Goal: Transaction & Acquisition: Purchase product/service

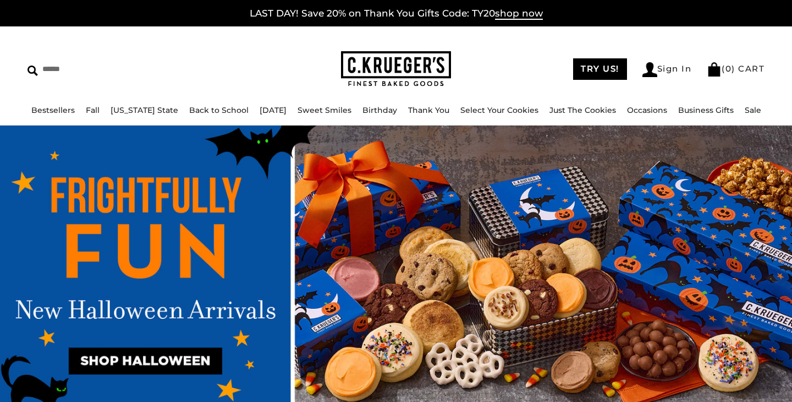
click at [665, 71] on link "Sign In" at bounding box center [668, 69] width 50 height 15
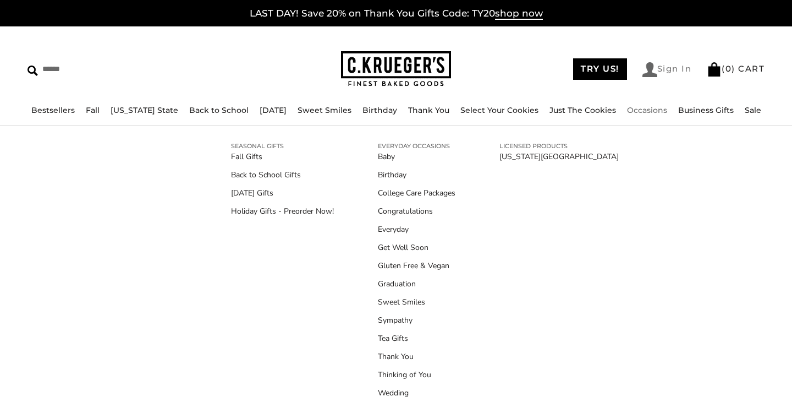
click at [669, 68] on link "Sign In" at bounding box center [668, 69] width 50 height 15
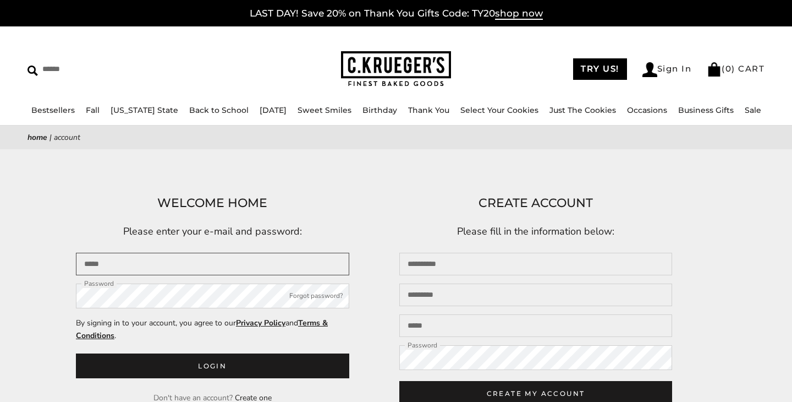
click at [239, 260] on input "Email" at bounding box center [212, 264] width 273 height 23
click at [169, 271] on input "Email" at bounding box center [212, 264] width 273 height 23
type input "**********"
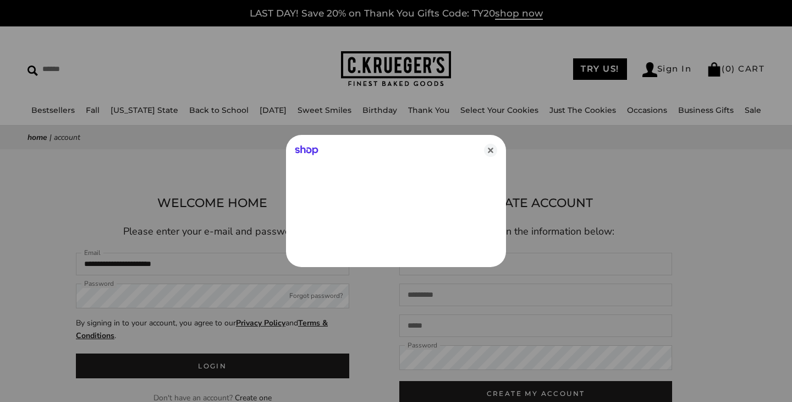
click at [158, 304] on div at bounding box center [396, 201] width 792 height 402
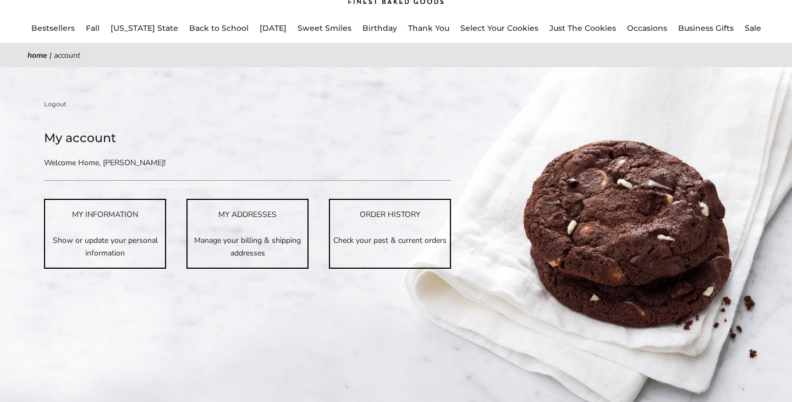
scroll to position [85, 0]
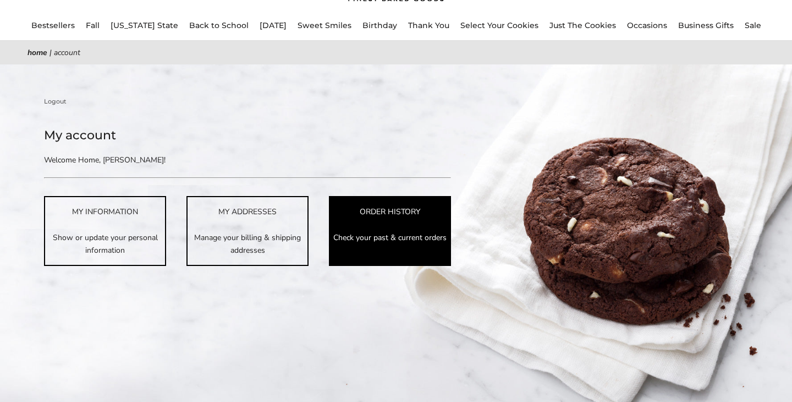
click at [388, 219] on link "ORDER HISTORY Check your past & current orders" at bounding box center [390, 230] width 122 height 69
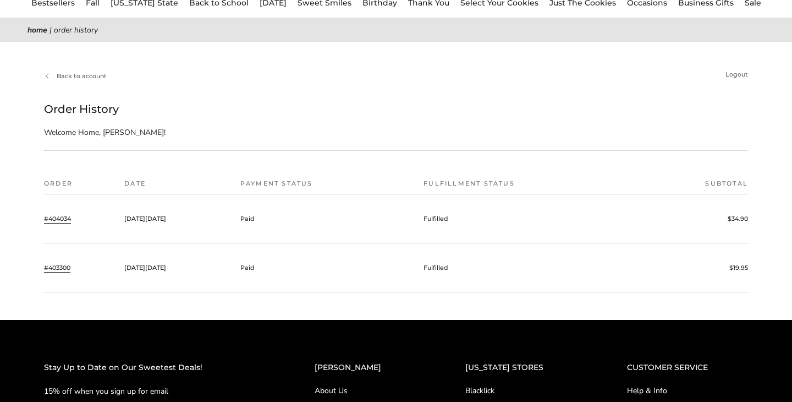
scroll to position [111, 0]
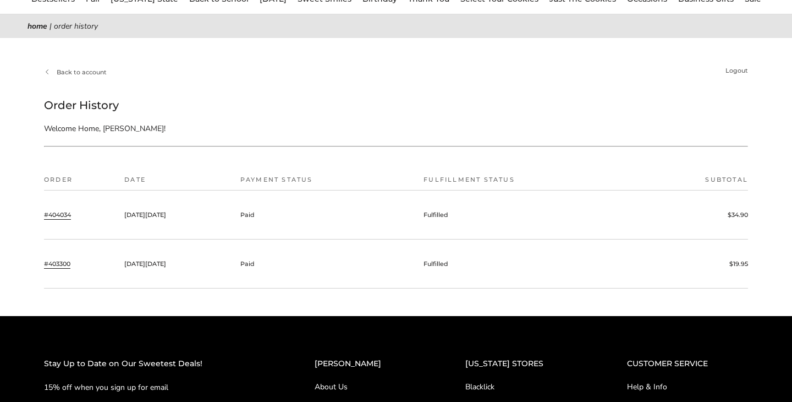
click at [56, 264] on link "#403300" at bounding box center [57, 264] width 26 height 10
click at [54, 214] on link "#404034" at bounding box center [57, 215] width 27 height 10
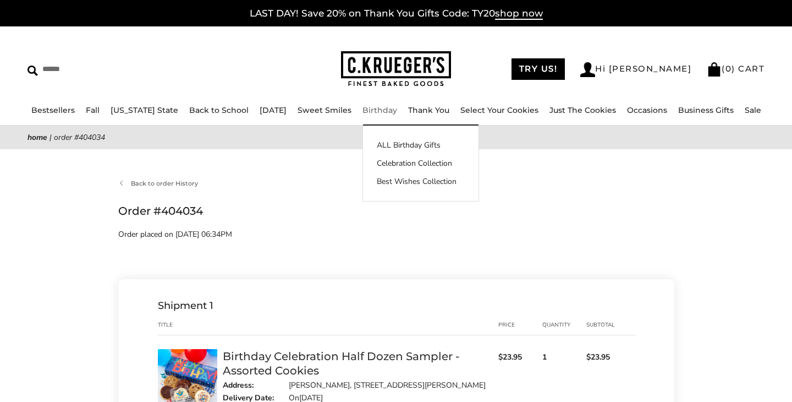
click at [366, 107] on link "Birthday" at bounding box center [380, 110] width 35 height 10
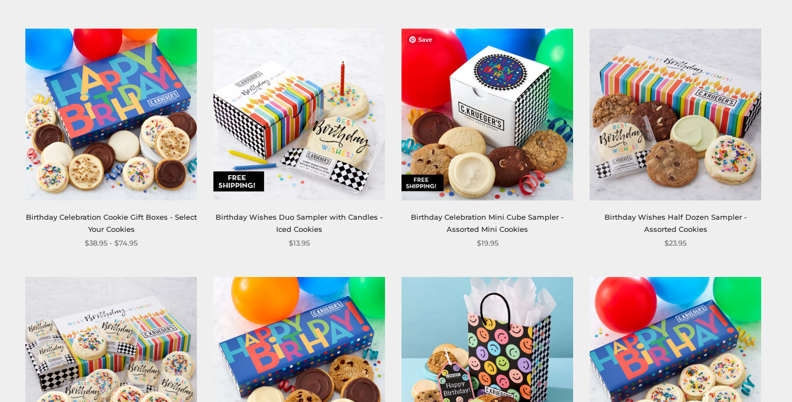
scroll to position [689, 0]
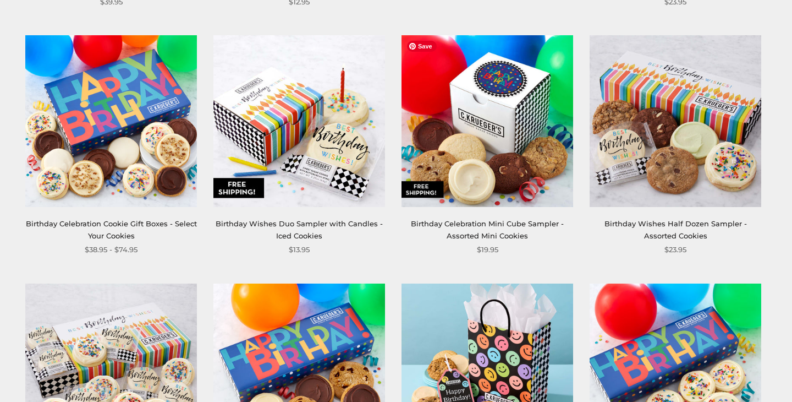
click at [508, 122] on img at bounding box center [488, 121] width 172 height 172
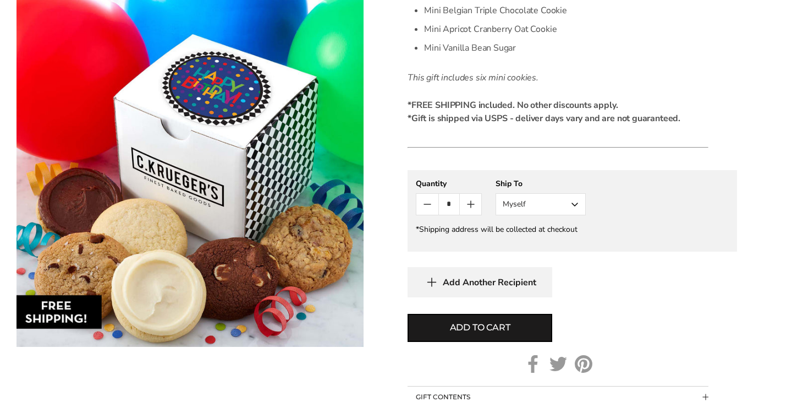
scroll to position [483, 0]
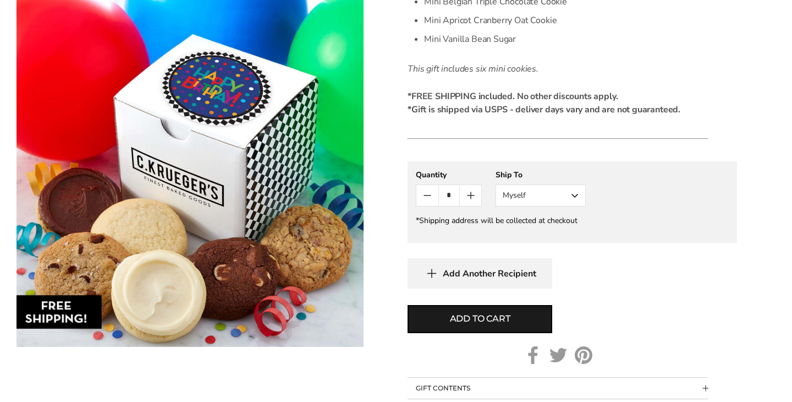
click at [560, 201] on button "Myself" at bounding box center [541, 195] width 90 height 22
click at [558, 233] on button "Other Recipient" at bounding box center [540, 236] width 89 height 20
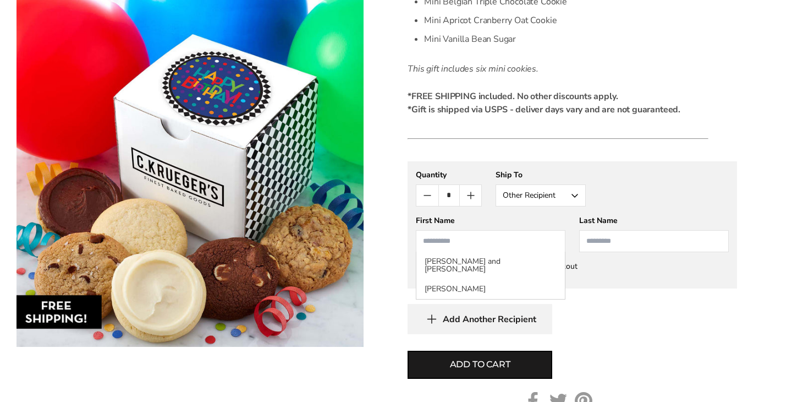
click at [497, 242] on input "First Name" at bounding box center [491, 241] width 150 height 22
type input "*******"
type input "******"
click at [680, 317] on div "Add Another Recipient" at bounding box center [573, 319] width 330 height 30
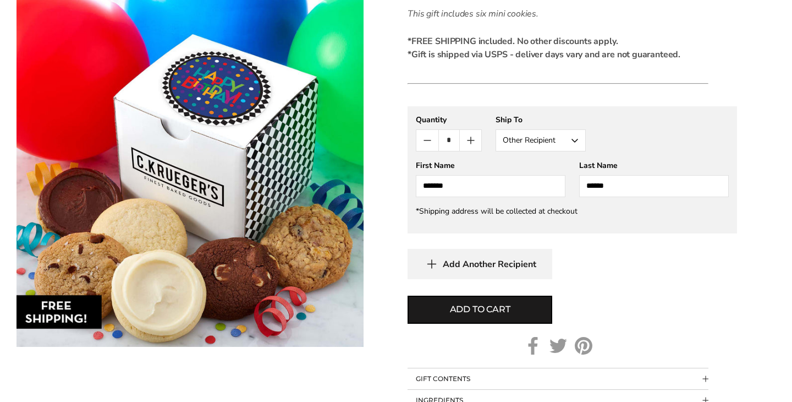
scroll to position [541, 0]
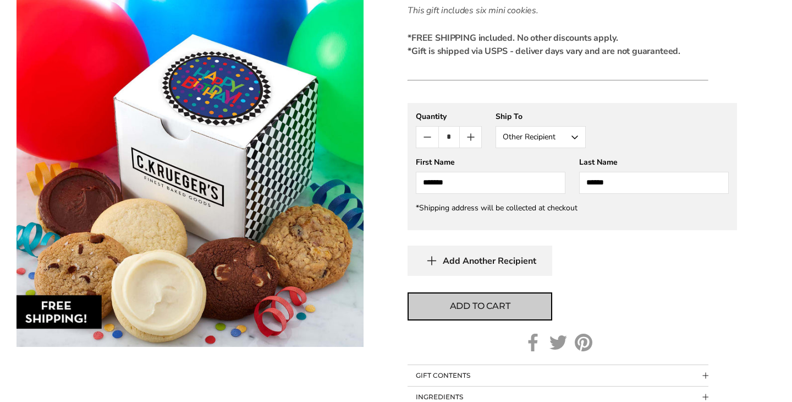
click at [469, 305] on span "Add to cart" at bounding box center [480, 305] width 61 height 13
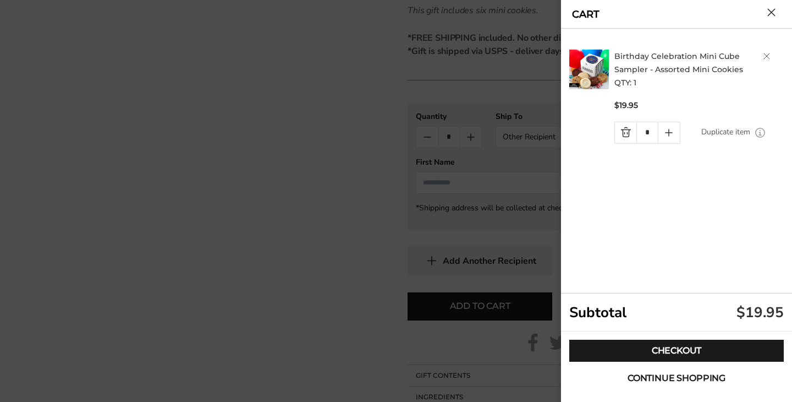
click at [673, 377] on span "Continue shopping" at bounding box center [677, 378] width 98 height 9
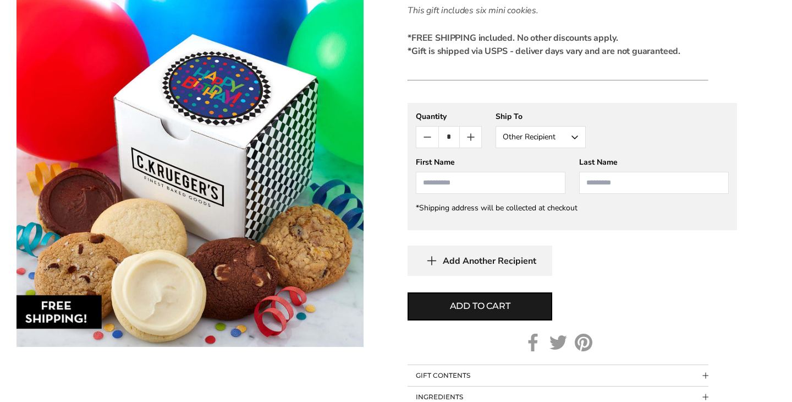
click at [521, 178] on input "First Name" at bounding box center [491, 183] width 150 height 22
type input "*"
type input "*******"
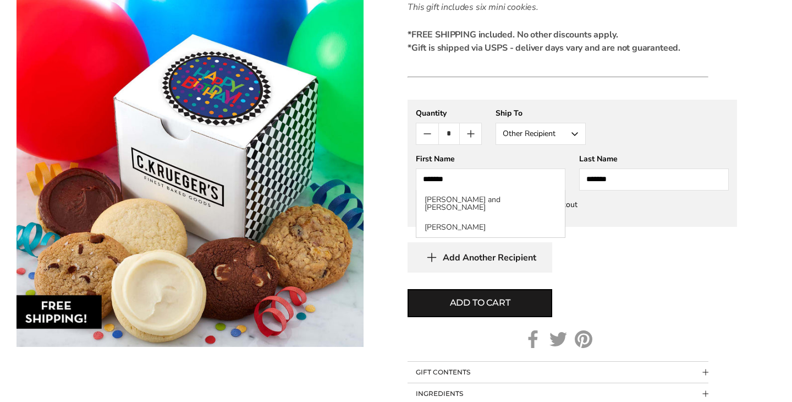
click at [660, 295] on div "Add to cart" at bounding box center [573, 303] width 330 height 28
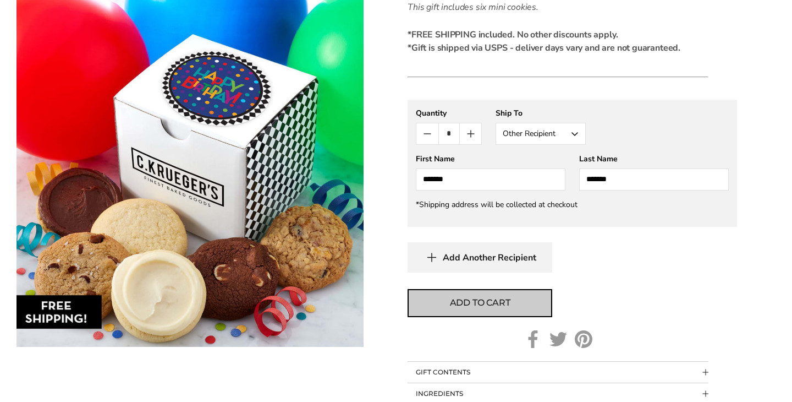
click at [489, 300] on span "Add to cart" at bounding box center [480, 302] width 61 height 13
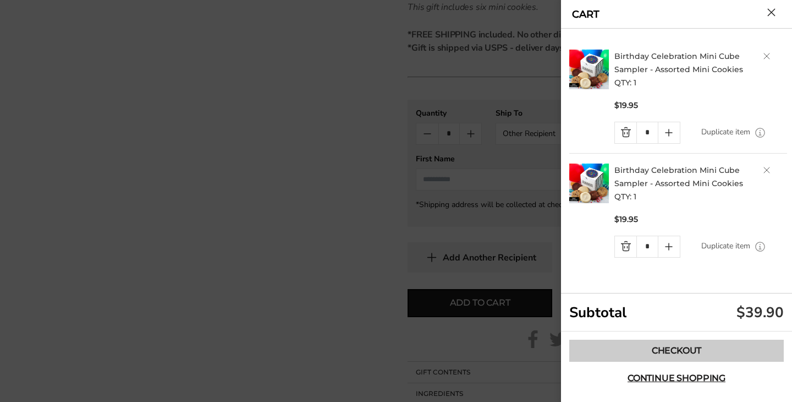
click at [684, 349] on link "Checkout" at bounding box center [676, 350] width 215 height 22
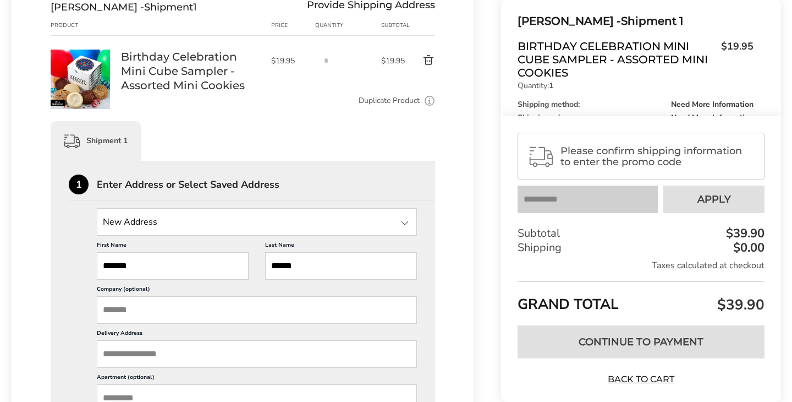
scroll to position [204, 0]
click at [215, 354] on input "Delivery Address" at bounding box center [257, 353] width 320 height 28
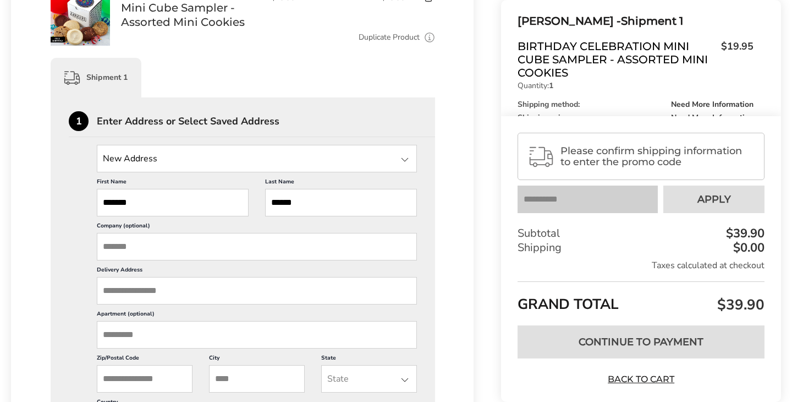
scroll to position [267, 0]
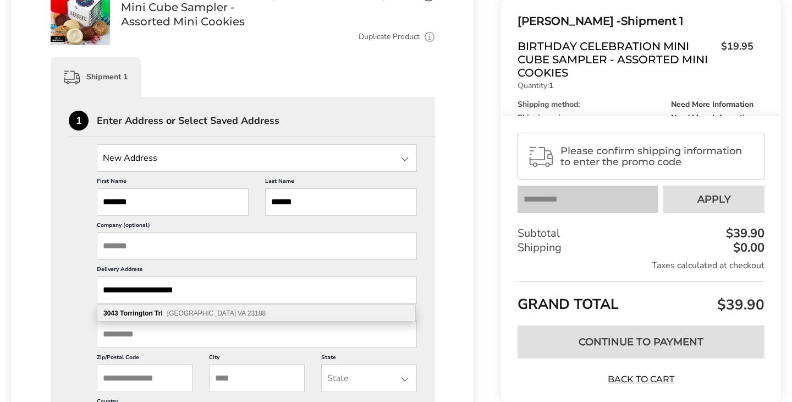
type input "**********"
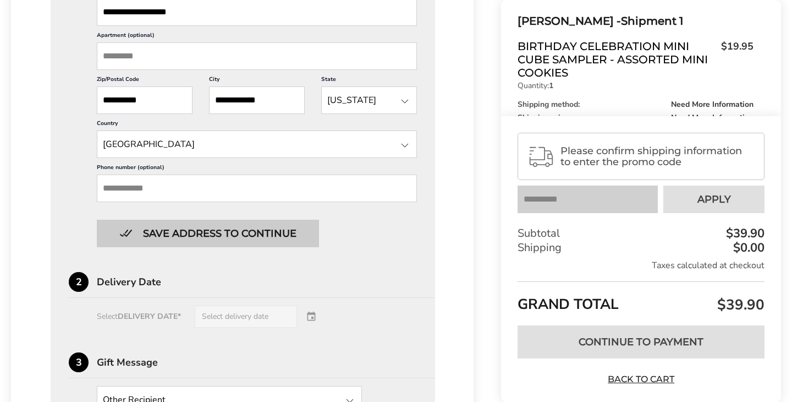
scroll to position [549, 0]
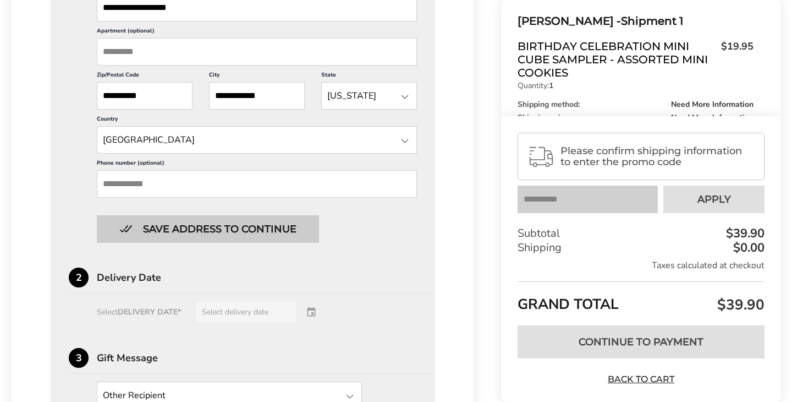
type input "**********"
click at [212, 227] on button "Save address to continue" at bounding box center [208, 229] width 222 height 28
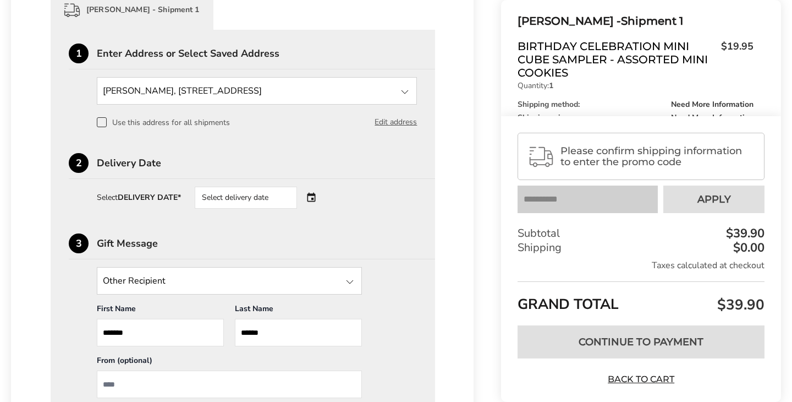
scroll to position [338, 0]
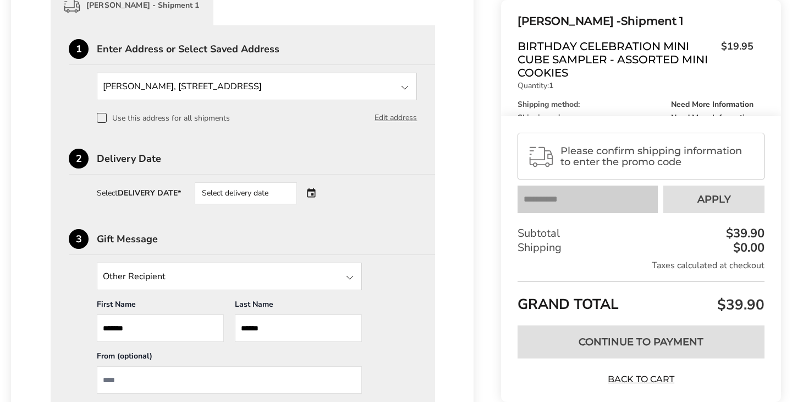
click at [316, 191] on div "Select delivery date" at bounding box center [261, 193] width 133 height 22
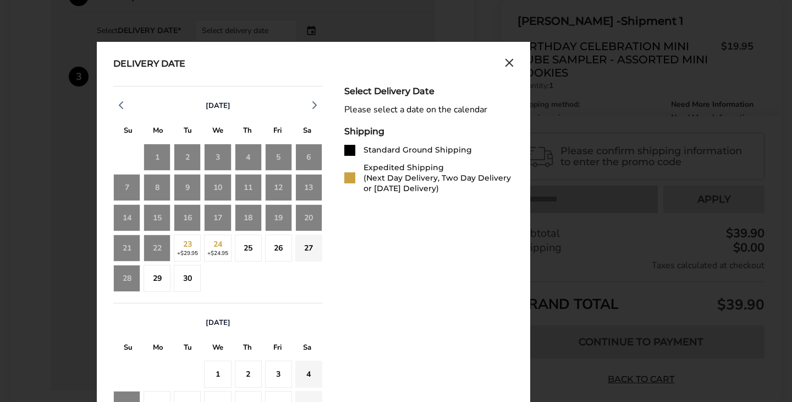
scroll to position [501, 0]
click at [248, 251] on div "25" at bounding box center [248, 247] width 27 height 27
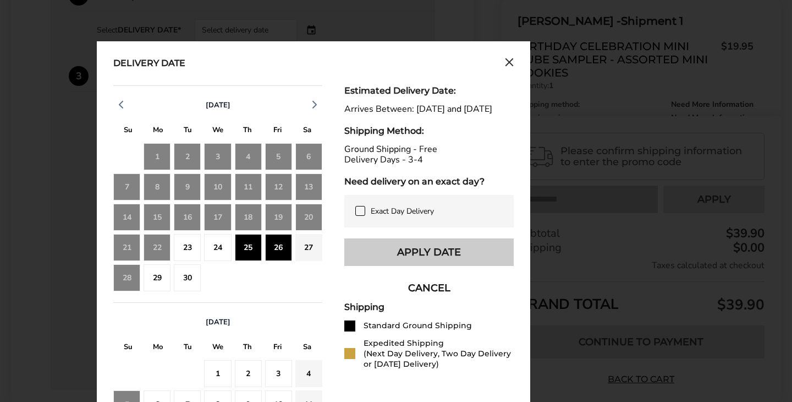
click at [407, 259] on button "Apply Date" at bounding box center [428, 252] width 169 height 28
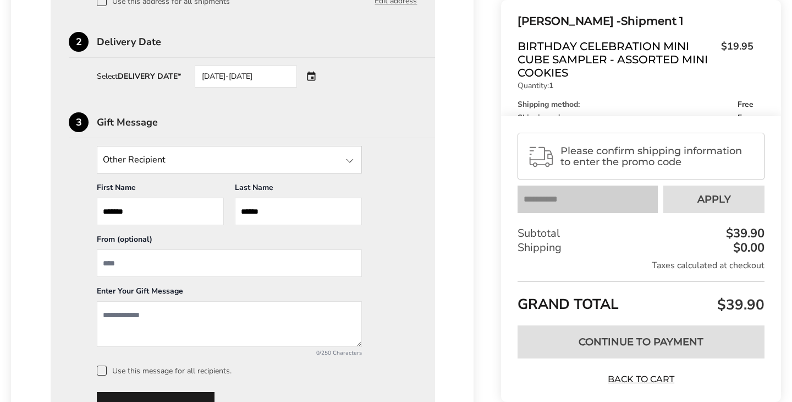
scroll to position [459, 0]
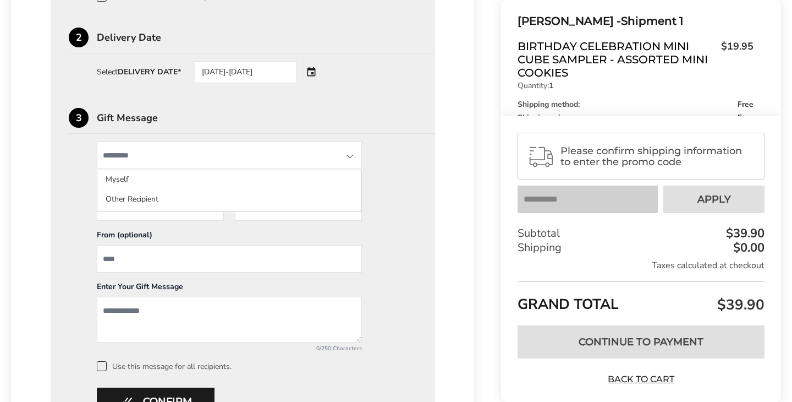
click at [342, 152] on input "State" at bounding box center [229, 155] width 265 height 28
click at [351, 156] on div at bounding box center [349, 156] width 13 height 13
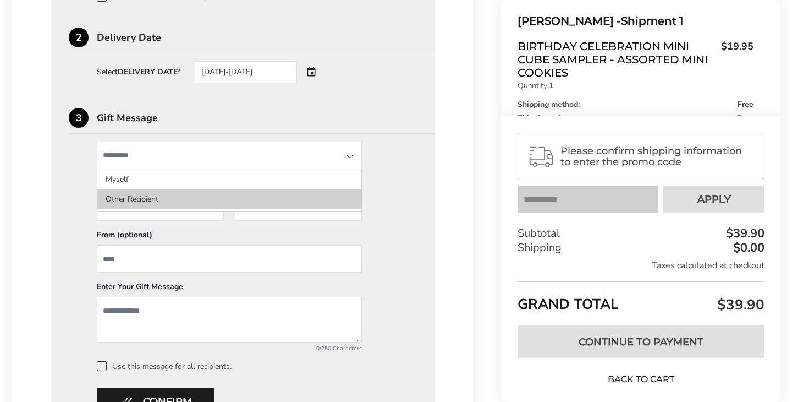
click at [311, 199] on li "Other Recipient" at bounding box center [229, 199] width 264 height 20
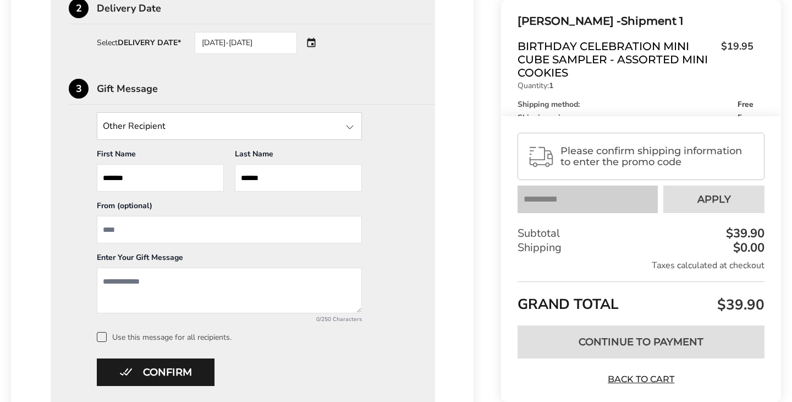
scroll to position [494, 0]
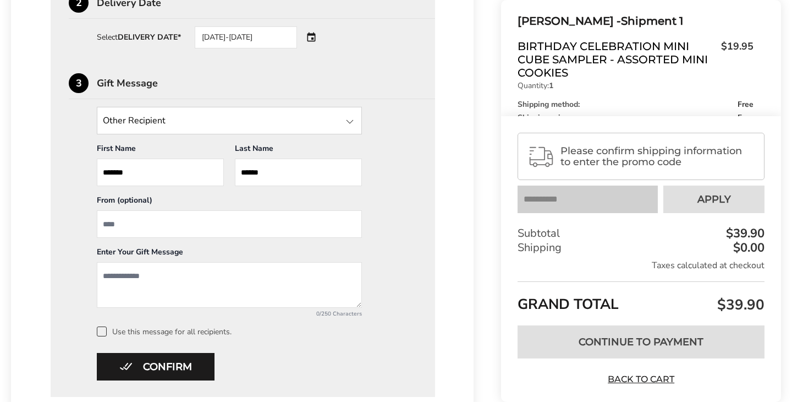
click at [278, 223] on input "From" at bounding box center [229, 224] width 265 height 28
type input "********"
drag, startPoint x: 102, startPoint y: 275, endPoint x: 200, endPoint y: 272, distance: 97.4
click at [200, 272] on textarea "**********" at bounding box center [229, 285] width 265 height 46
click at [205, 276] on textarea "**********" at bounding box center [229, 285] width 265 height 46
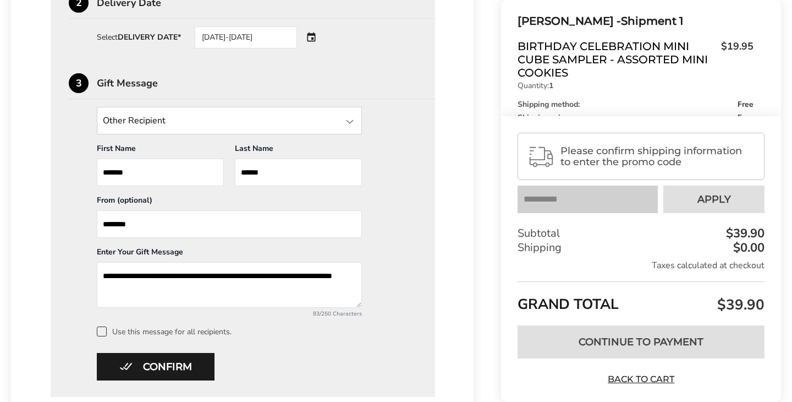
drag, startPoint x: 205, startPoint y: 276, endPoint x: 115, endPoint y: 276, distance: 90.2
click at [102, 278] on textarea "**********" at bounding box center [229, 285] width 265 height 46
click at [295, 276] on textarea "**********" at bounding box center [229, 285] width 265 height 46
paste textarea "**********"
click at [282, 276] on textarea "**********" at bounding box center [229, 285] width 265 height 46
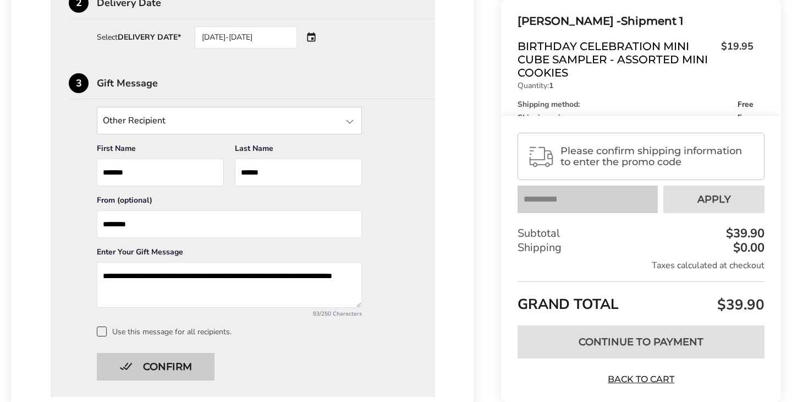
type textarea "**********"
click at [174, 364] on button "Confirm" at bounding box center [156, 367] width 118 height 28
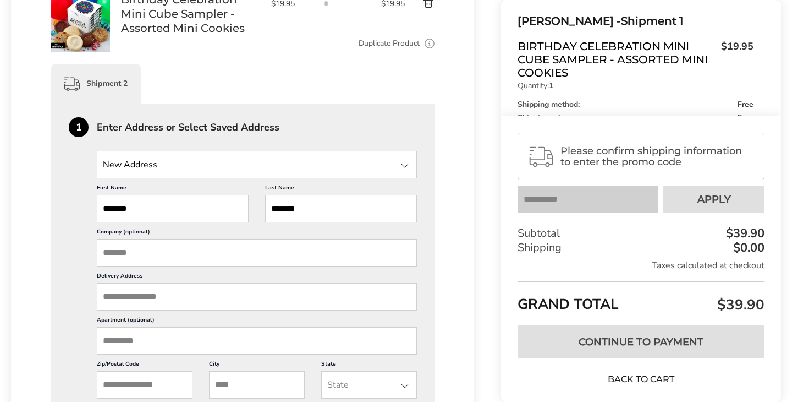
scroll to position [530, 0]
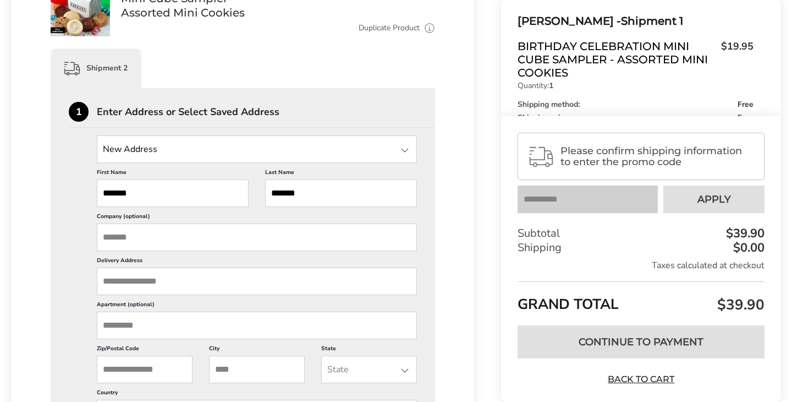
click at [111, 288] on input "Delivery Address" at bounding box center [257, 281] width 320 height 28
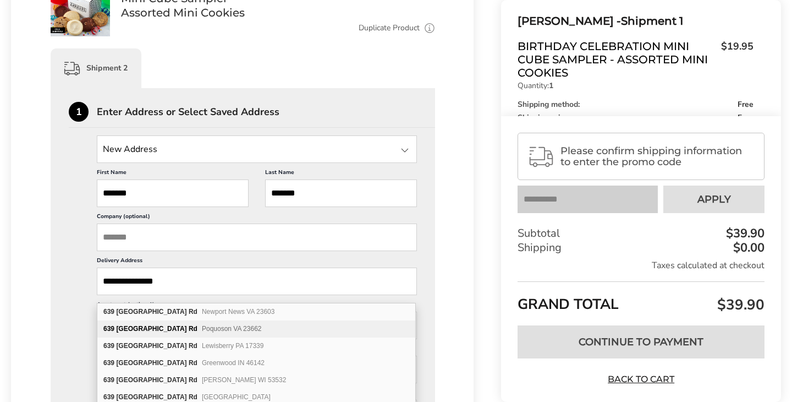
type input "**********"
click at [215, 328] on span "Poquoson VA 23662" at bounding box center [232, 329] width 60 height 8
type input "**********"
type input "********"
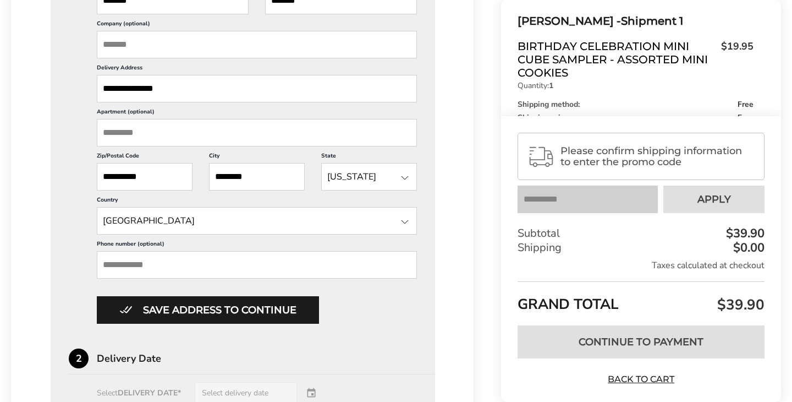
scroll to position [726, 0]
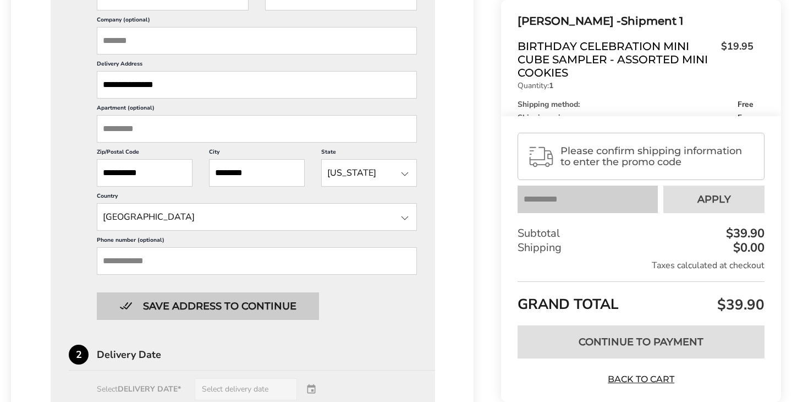
click at [293, 316] on button "Save address to continue" at bounding box center [208, 306] width 222 height 28
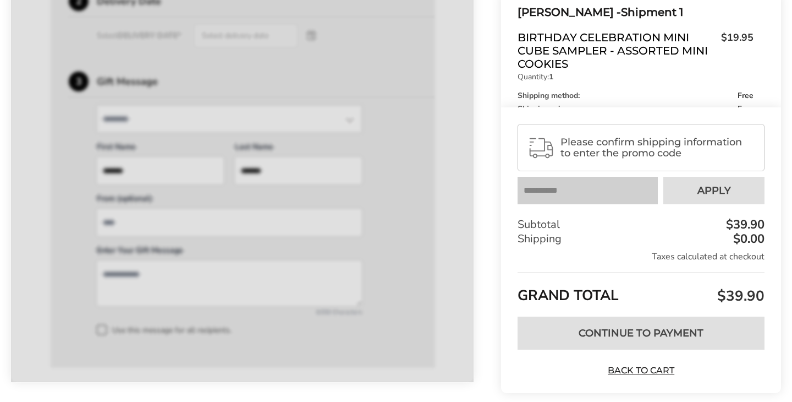
scroll to position [750, 0]
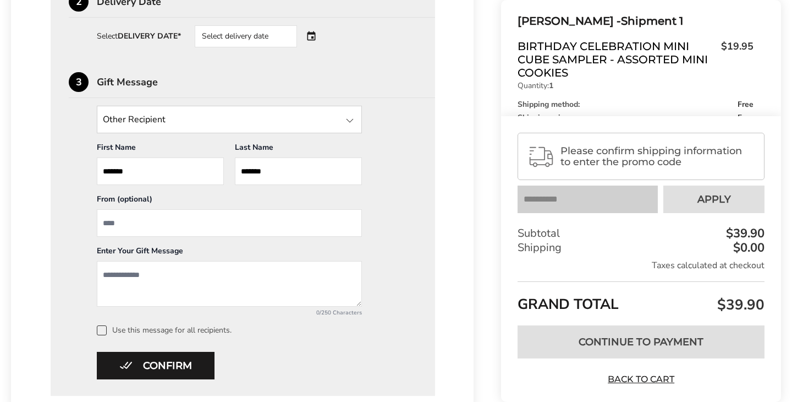
click at [221, 233] on input "From" at bounding box center [229, 223] width 265 height 28
type input "*********"
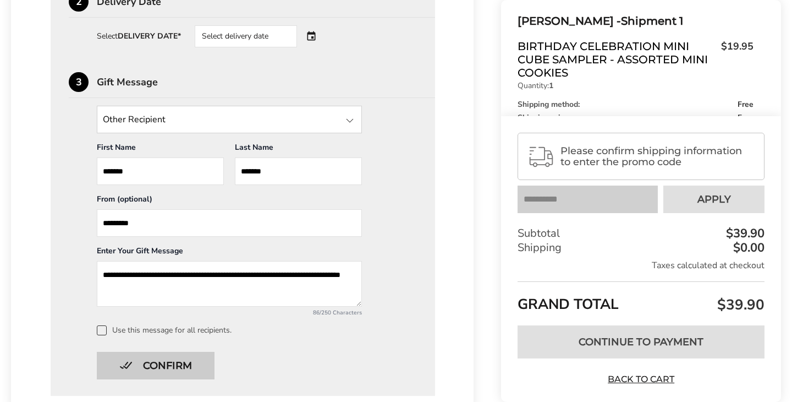
type textarea "**********"
click at [171, 370] on button "Confirm" at bounding box center [156, 366] width 118 height 28
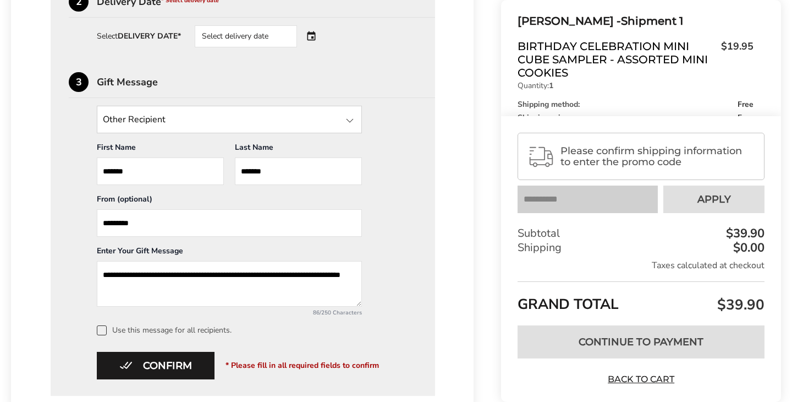
click at [140, 228] on input "*********" at bounding box center [229, 223] width 265 height 28
type input "**********"
click at [295, 335] on label "Use this message for all recipients." at bounding box center [257, 330] width 320 height 10
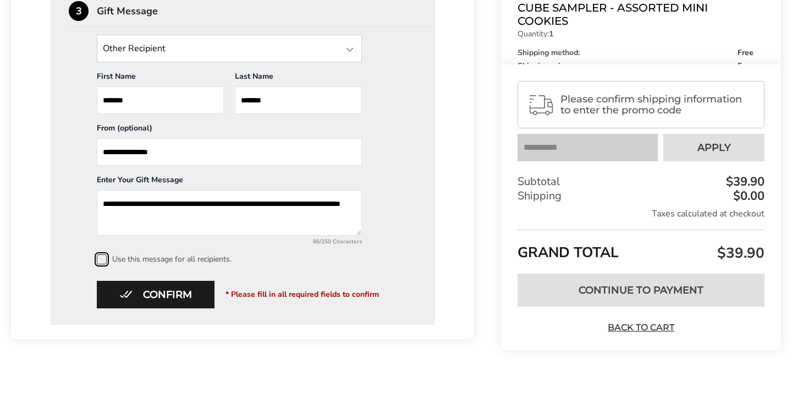
scroll to position [836, 0]
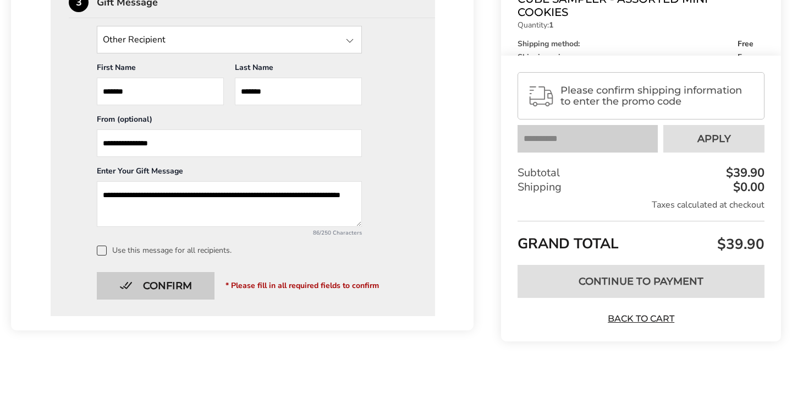
click at [160, 276] on button "Confirm" at bounding box center [156, 286] width 118 height 28
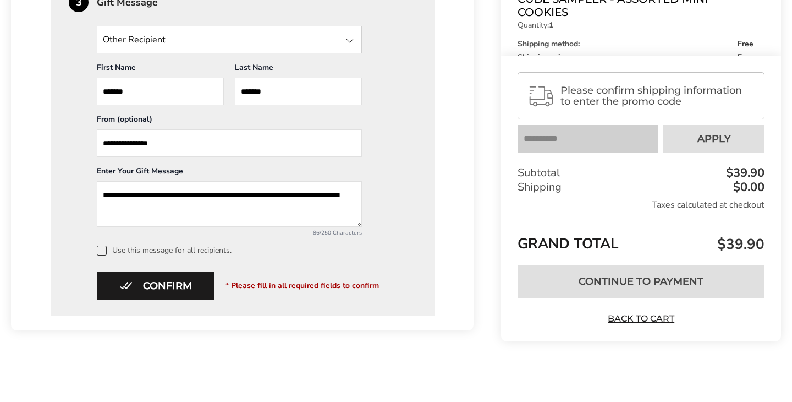
click at [105, 250] on span at bounding box center [102, 250] width 10 height 10
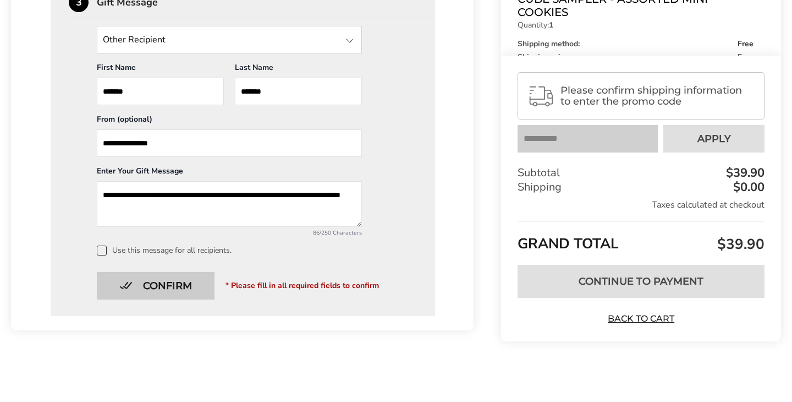
click at [142, 284] on button "Confirm" at bounding box center [156, 286] width 118 height 28
click at [150, 285] on button "Confirm" at bounding box center [156, 286] width 118 height 28
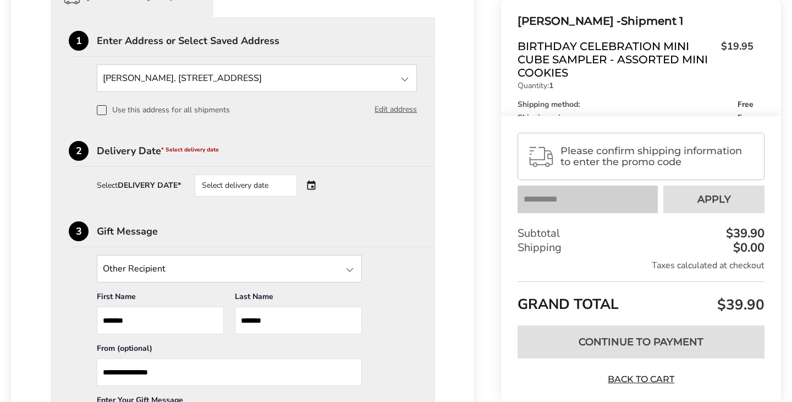
scroll to position [599, 0]
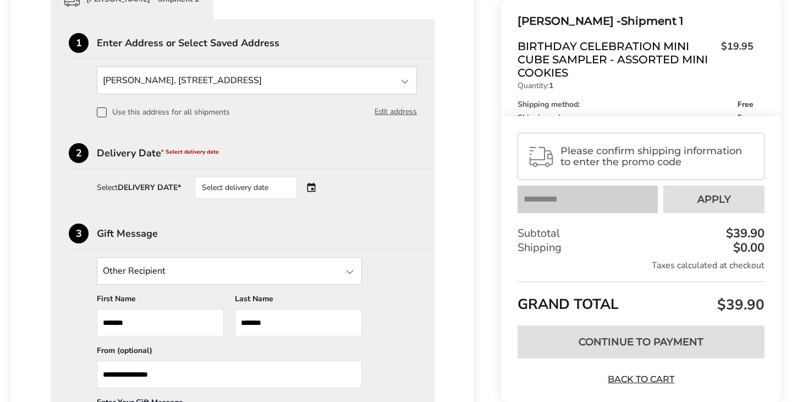
click at [174, 156] on span "* Select delivery date" at bounding box center [190, 152] width 58 height 8
click at [144, 158] on div "Delivery Date * Select delivery date" at bounding box center [266, 153] width 338 height 10
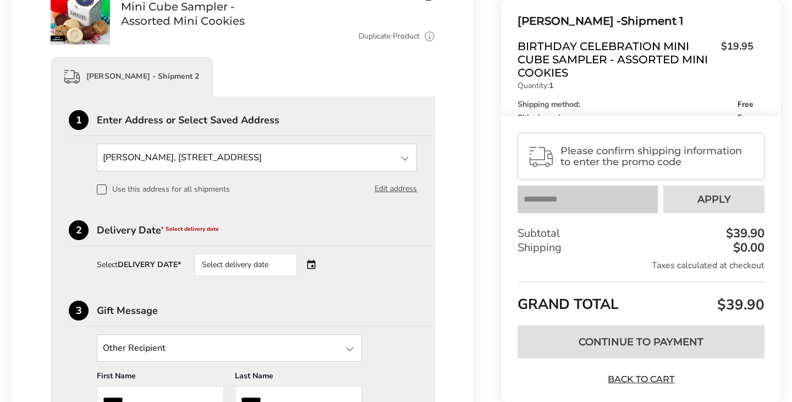
scroll to position [511, 0]
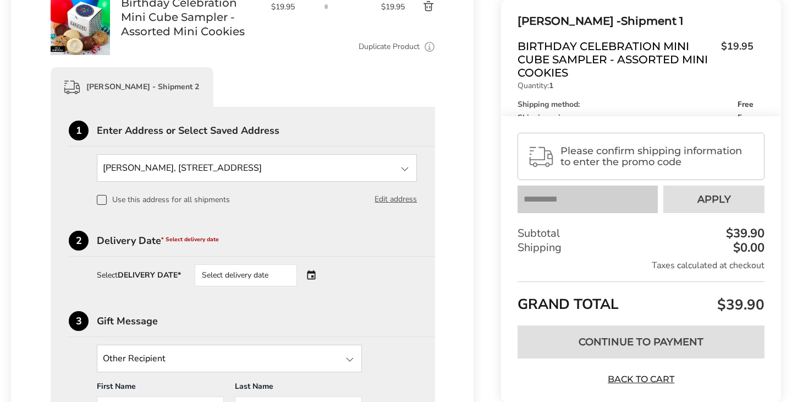
click at [317, 282] on div "Select delivery date" at bounding box center [261, 275] width 133 height 22
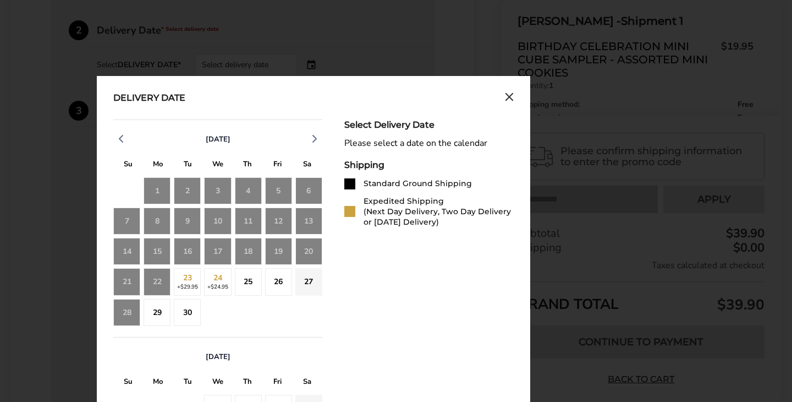
scroll to position [735, 0]
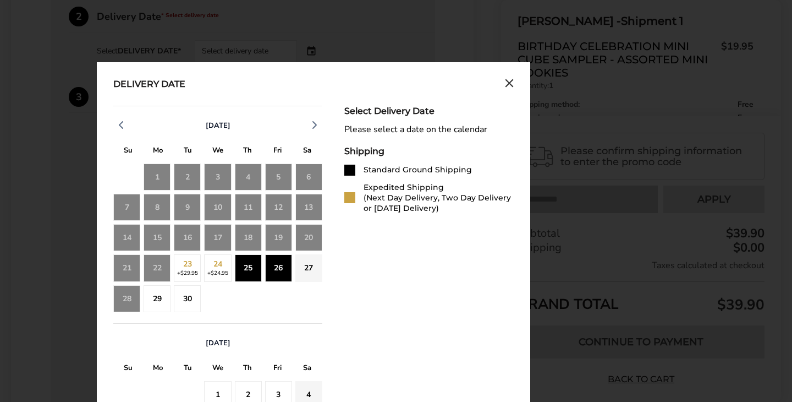
click at [248, 274] on div "25" at bounding box center [248, 267] width 27 height 27
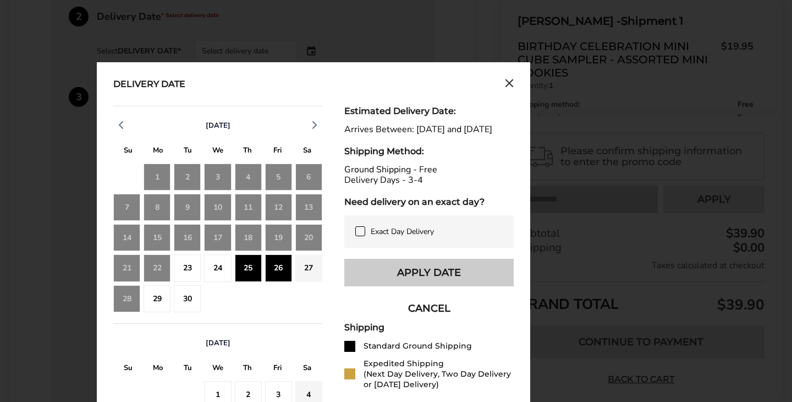
click at [485, 286] on button "Apply Date" at bounding box center [428, 273] width 169 height 28
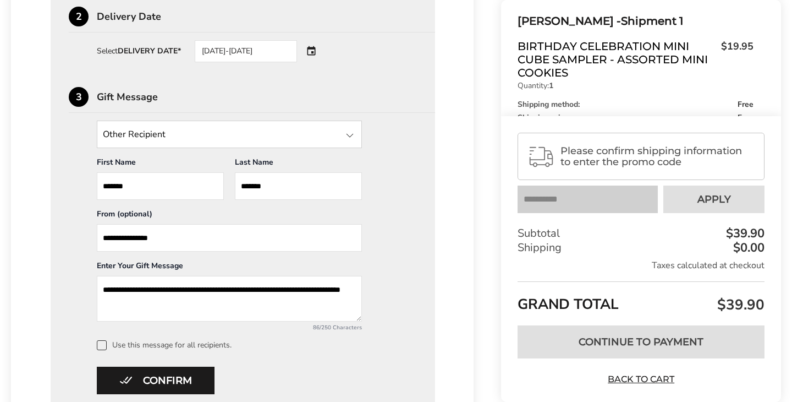
click at [136, 290] on textarea "**********" at bounding box center [229, 299] width 265 height 46
click at [252, 331] on div "94/250 Characters" at bounding box center [229, 327] width 265 height 8
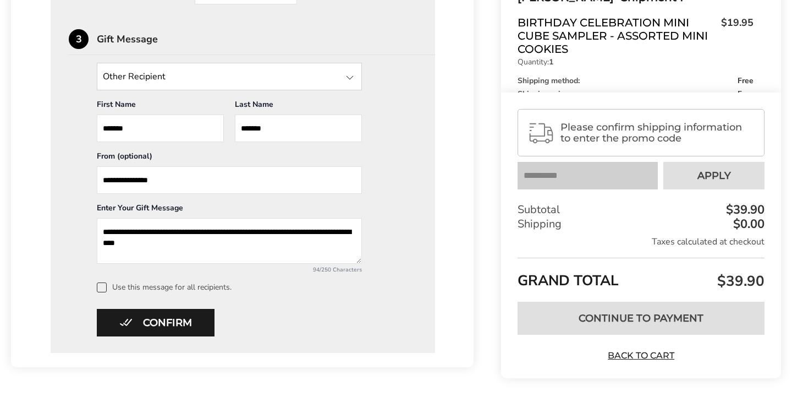
scroll to position [794, 0]
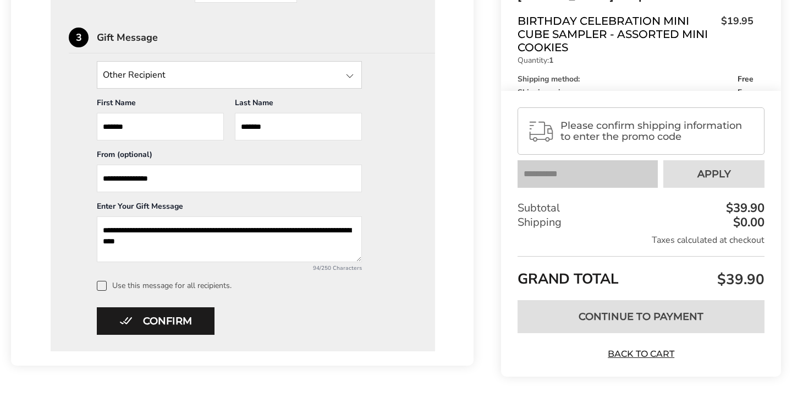
click at [134, 236] on textarea "**********" at bounding box center [229, 239] width 265 height 46
drag, startPoint x: 255, startPoint y: 238, endPoint x: 254, endPoint y: 243, distance: 5.7
click at [254, 243] on textarea "**********" at bounding box center [229, 239] width 265 height 46
type textarea "**********"
click at [284, 286] on div "**********" at bounding box center [243, 175] width 348 height 229
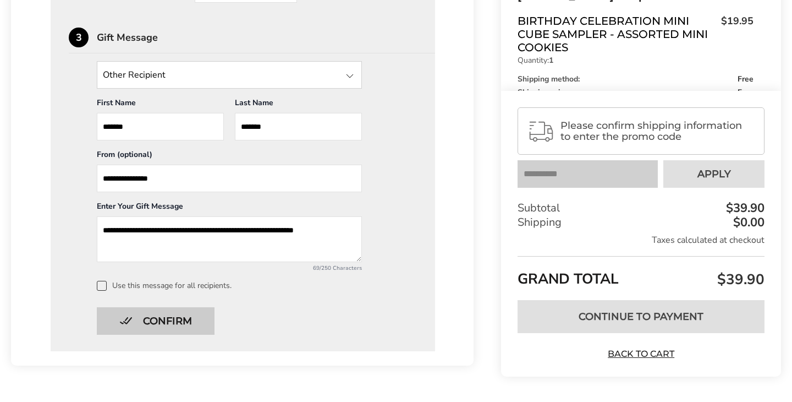
click at [209, 327] on button "Confirm" at bounding box center [156, 321] width 118 height 28
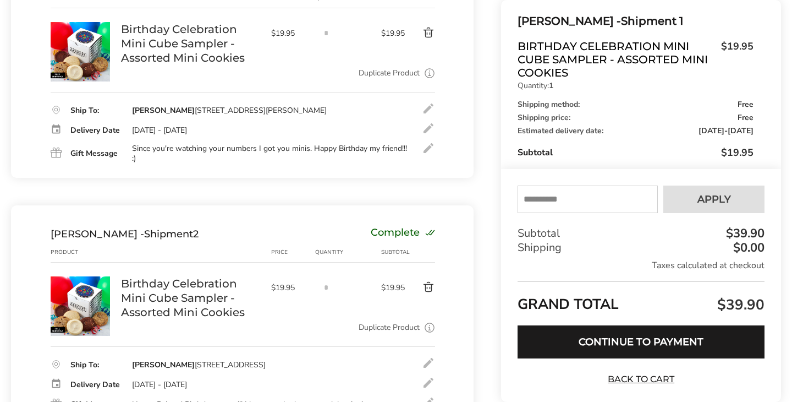
scroll to position [230, 0]
click at [428, 155] on div at bounding box center [428, 148] width 13 height 13
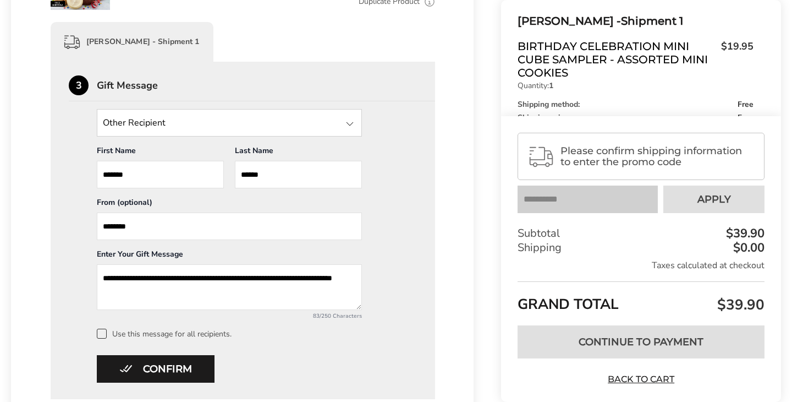
scroll to position [314, 0]
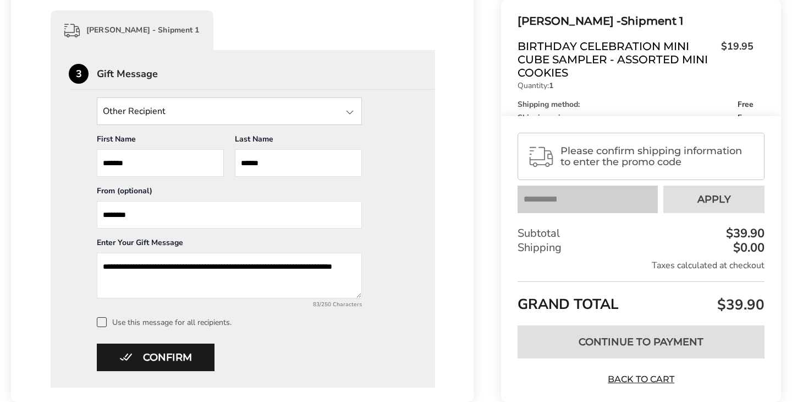
click at [309, 262] on textarea "**********" at bounding box center [229, 276] width 265 height 46
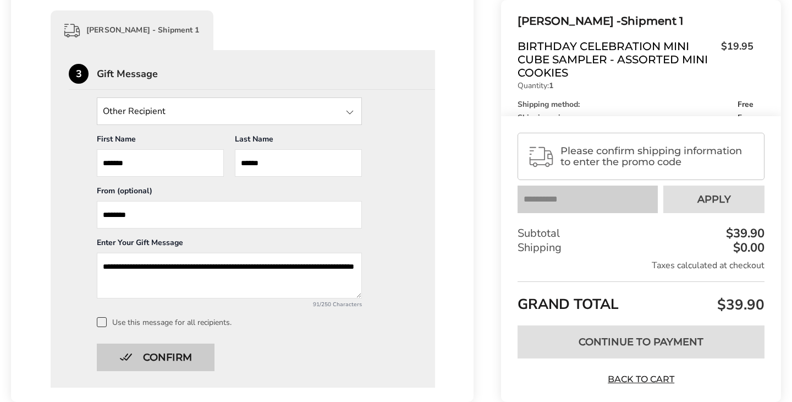
type textarea "**********"
click at [197, 357] on button "Confirm" at bounding box center [156, 357] width 118 height 28
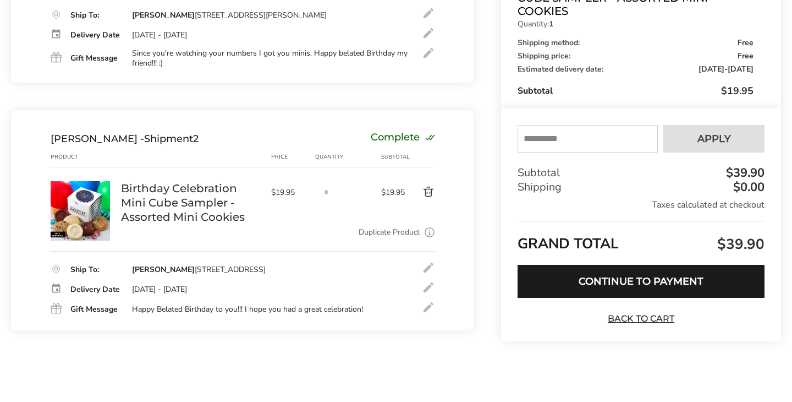
scroll to position [336, 0]
click at [427, 53] on div at bounding box center [428, 52] width 13 height 13
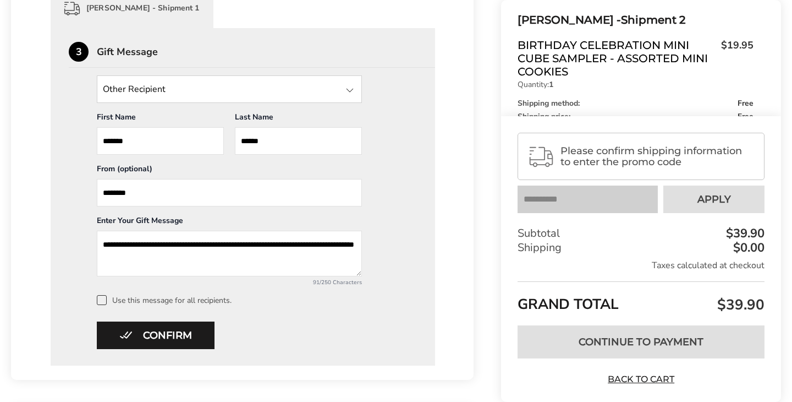
drag, startPoint x: 308, startPoint y: 245, endPoint x: 345, endPoint y: 245, distance: 36.9
click at [345, 245] on textarea "**********" at bounding box center [229, 254] width 265 height 46
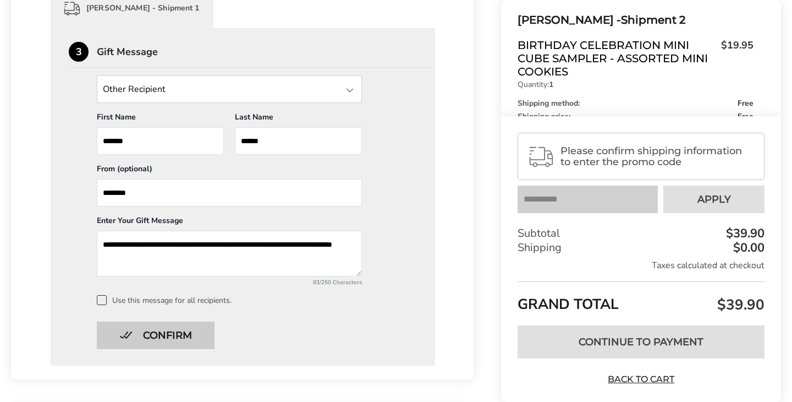
type textarea "**********"
click at [194, 331] on button "Confirm" at bounding box center [156, 335] width 118 height 28
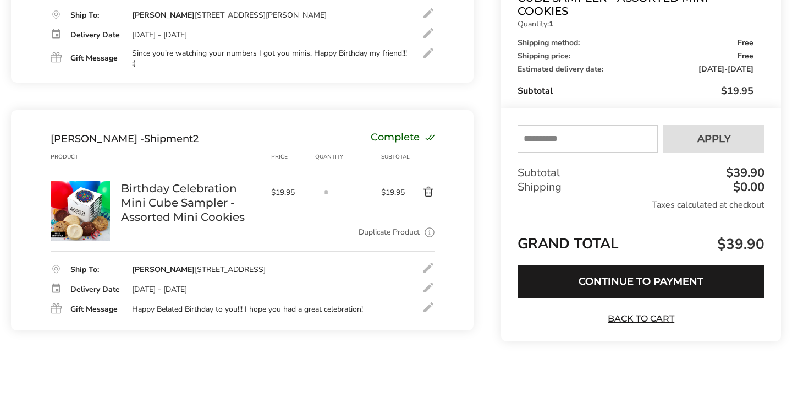
click at [427, 305] on div at bounding box center [428, 306] width 13 height 13
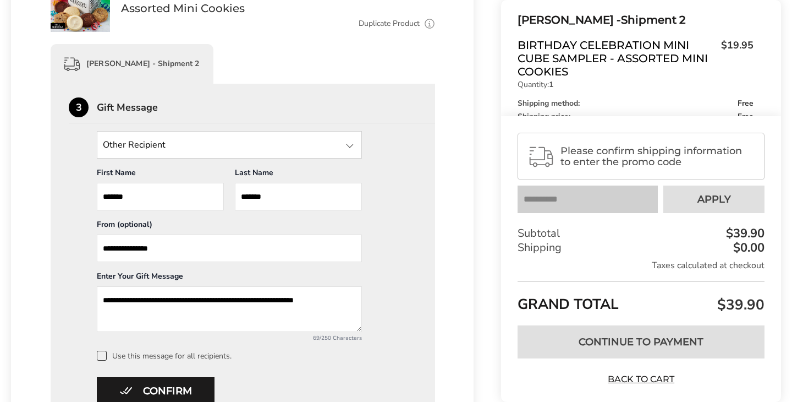
scroll to position [540, 0]
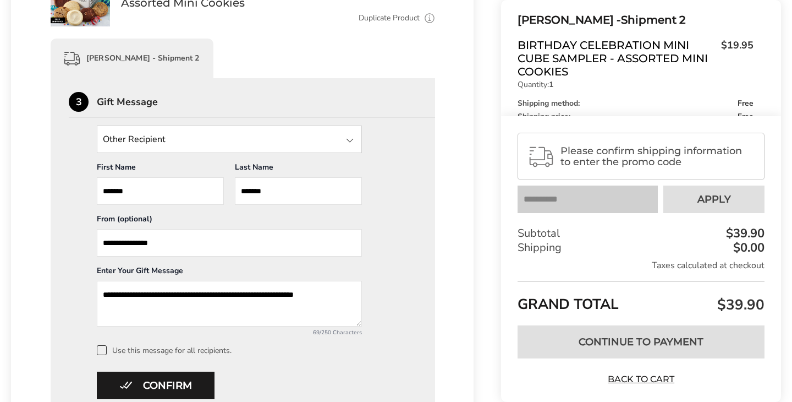
drag, startPoint x: 127, startPoint y: 299, endPoint x: 155, endPoint y: 299, distance: 27.5
click at [155, 299] on textarea "**********" at bounding box center [229, 304] width 265 height 46
drag, startPoint x: 229, startPoint y: 303, endPoint x: 244, endPoint y: 298, distance: 15.1
click at [244, 298] on textarea "**********" at bounding box center [229, 304] width 265 height 46
drag, startPoint x: 254, startPoint y: 304, endPoint x: 273, endPoint y: 300, distance: 19.6
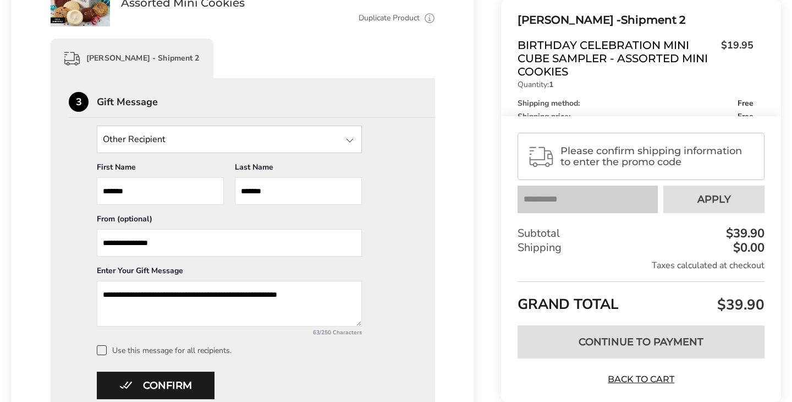
click at [273, 300] on textarea "**********" at bounding box center [229, 304] width 265 height 46
click at [316, 311] on textarea "**********" at bounding box center [229, 304] width 265 height 46
type textarea "**********"
click at [175, 387] on button "Confirm" at bounding box center [156, 385] width 118 height 28
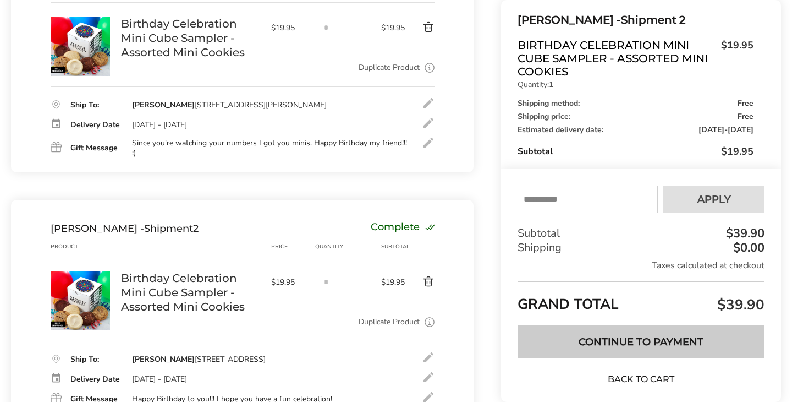
scroll to position [243, 0]
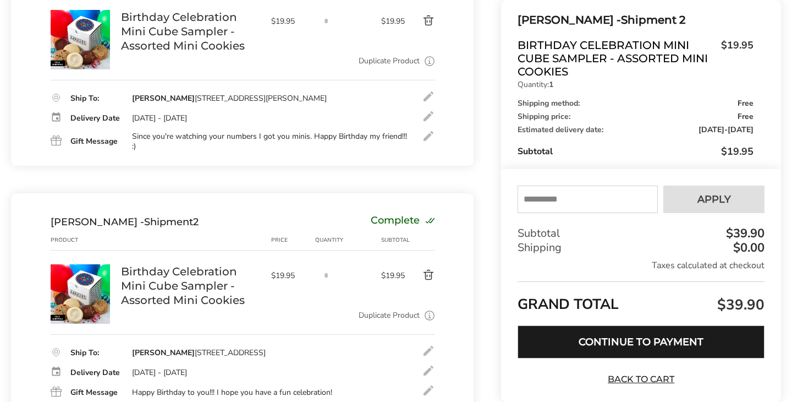
click at [657, 344] on button "Continue to Payment" at bounding box center [641, 341] width 247 height 33
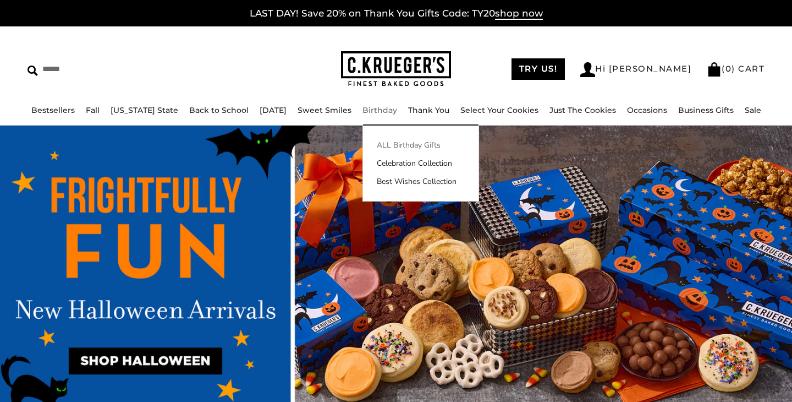
click at [379, 144] on link "ALL Birthday Gifts" at bounding box center [421, 145] width 116 height 12
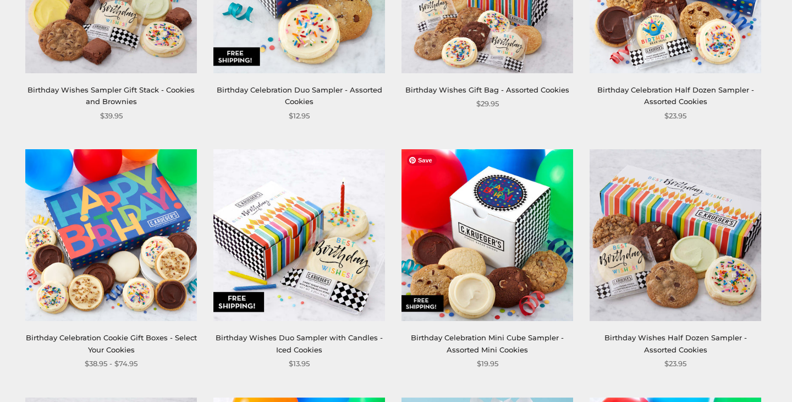
scroll to position [578, 0]
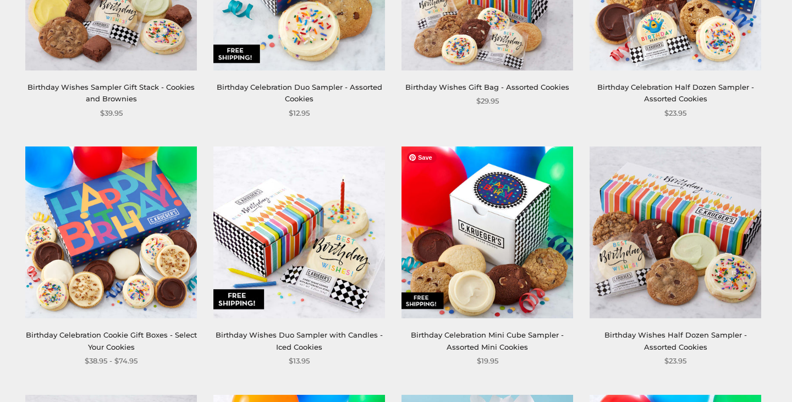
click at [497, 245] on img at bounding box center [488, 232] width 172 height 172
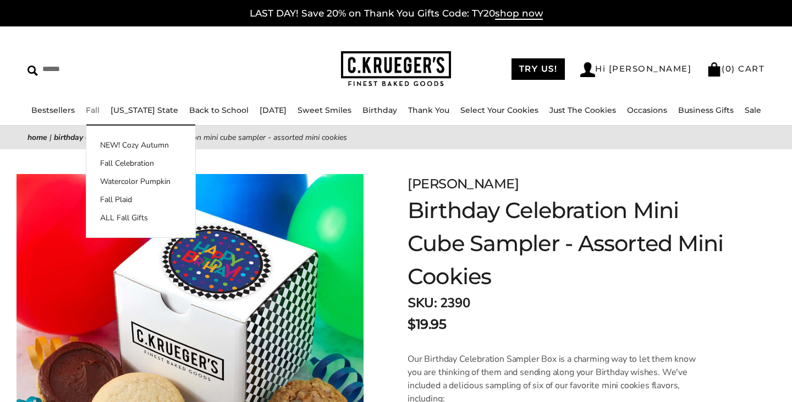
click at [98, 109] on link "Fall" at bounding box center [93, 110] width 14 height 10
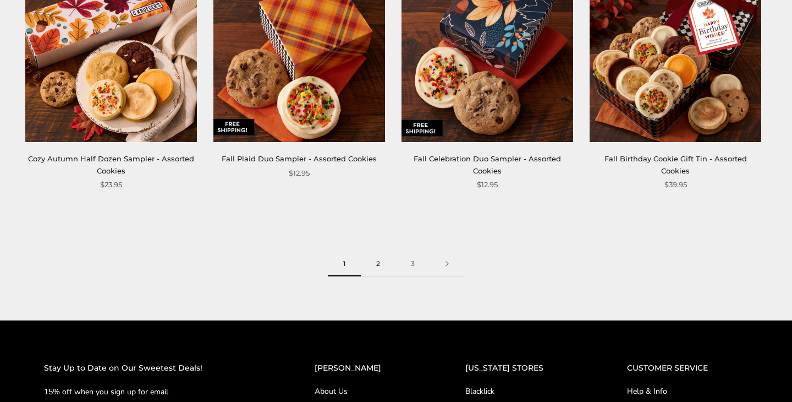
scroll to position [1506, 0]
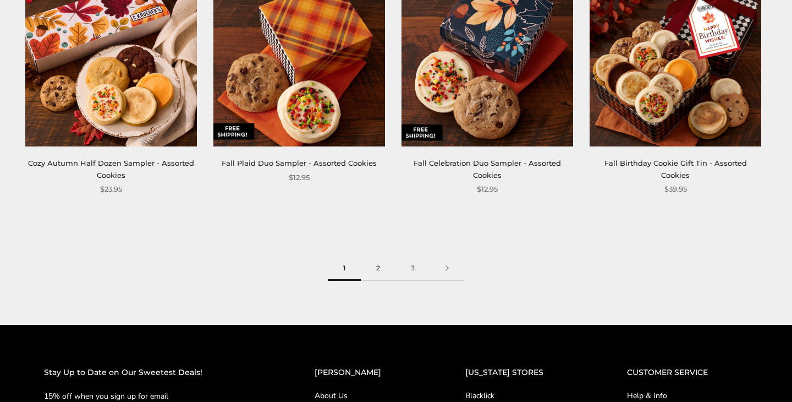
click at [382, 272] on link "2" at bounding box center [378, 268] width 35 height 25
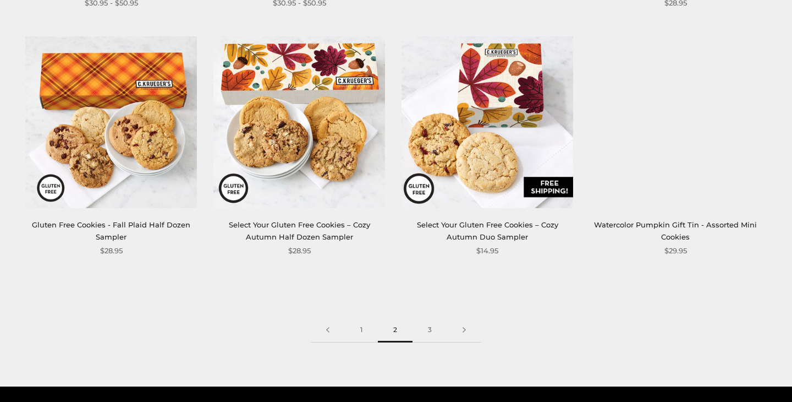
scroll to position [1451, 0]
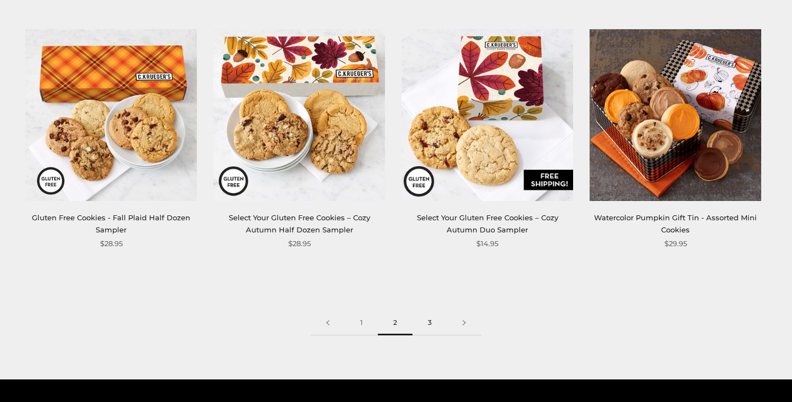
click at [430, 322] on link "3" at bounding box center [430, 322] width 35 height 25
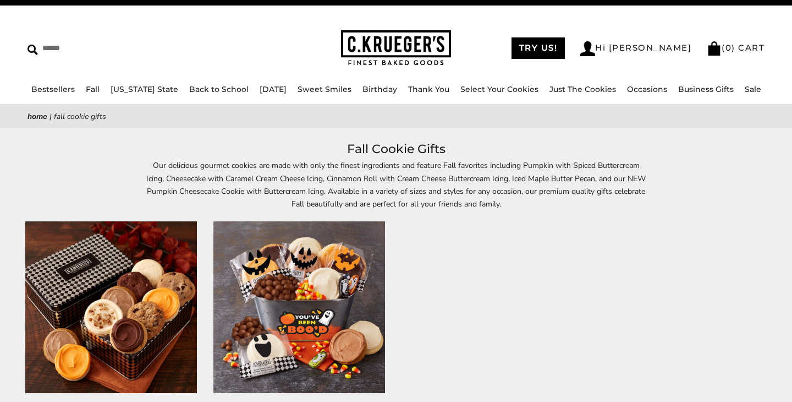
scroll to position [6, 0]
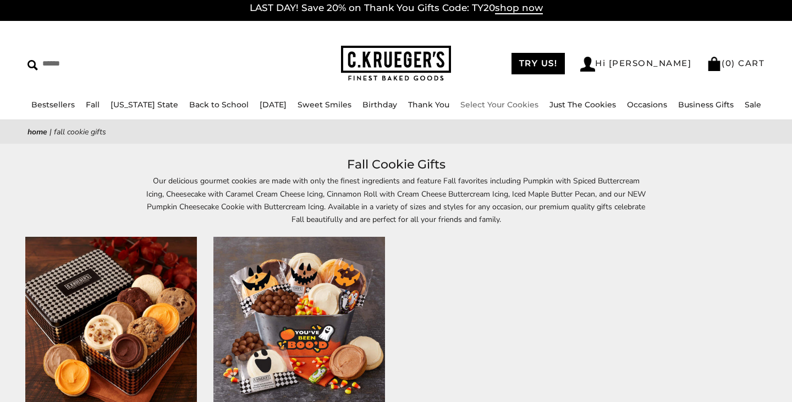
click at [494, 106] on link "Select Your Cookies" at bounding box center [499, 105] width 78 height 10
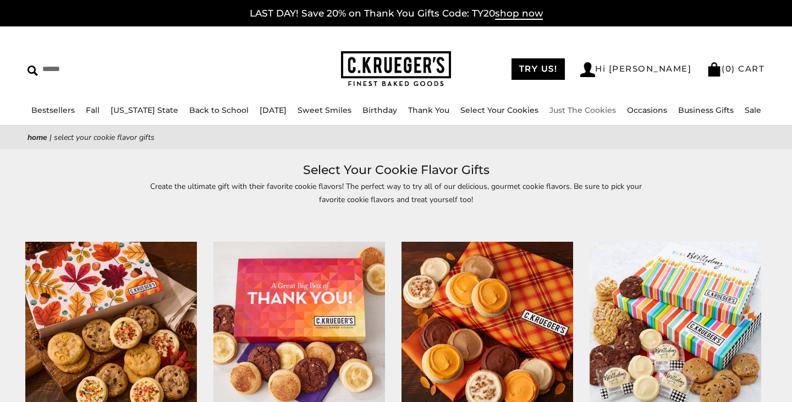
click at [569, 114] on li "Just The Cookies" at bounding box center [583, 110] width 67 height 13
click at [571, 109] on link "Just The Cookies" at bounding box center [583, 110] width 67 height 10
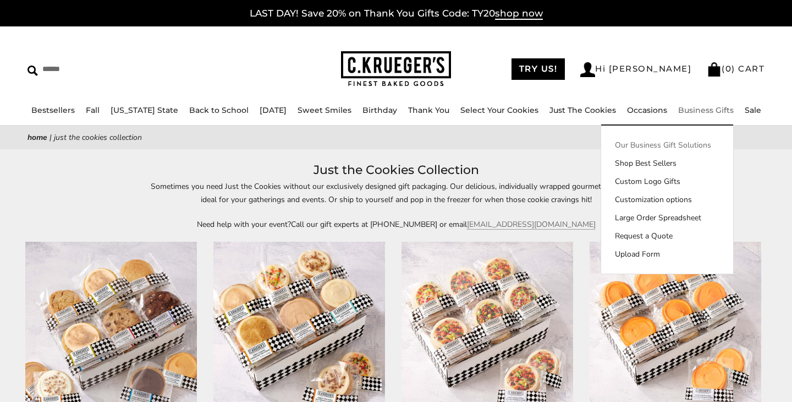
click at [677, 142] on link "Our Business Gift Solutions" at bounding box center [667, 145] width 132 height 12
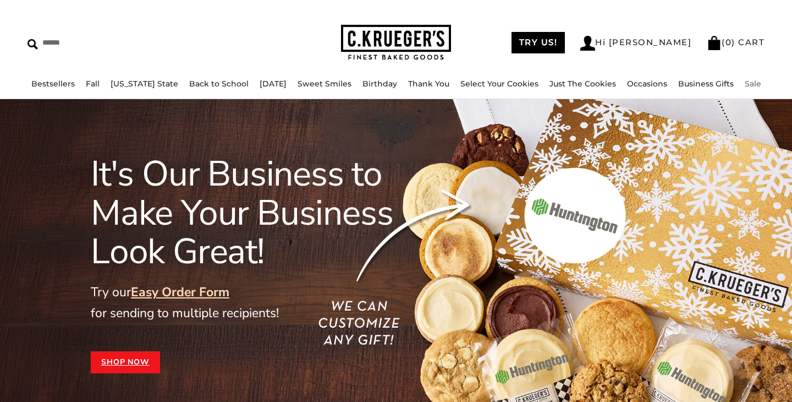
click at [745, 83] on link "Sale" at bounding box center [753, 84] width 17 height 10
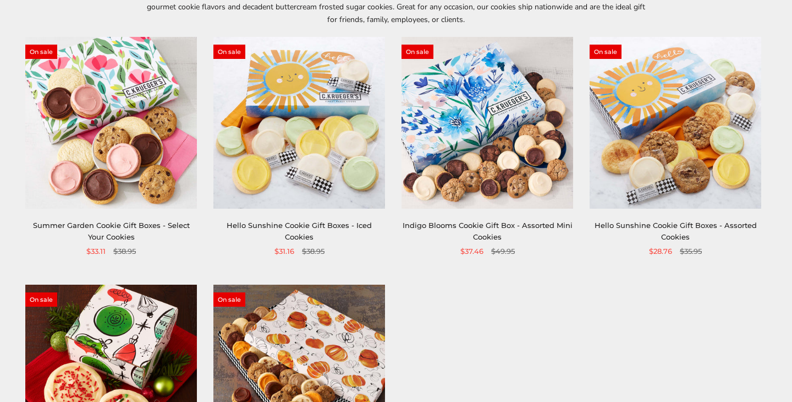
scroll to position [199, 0]
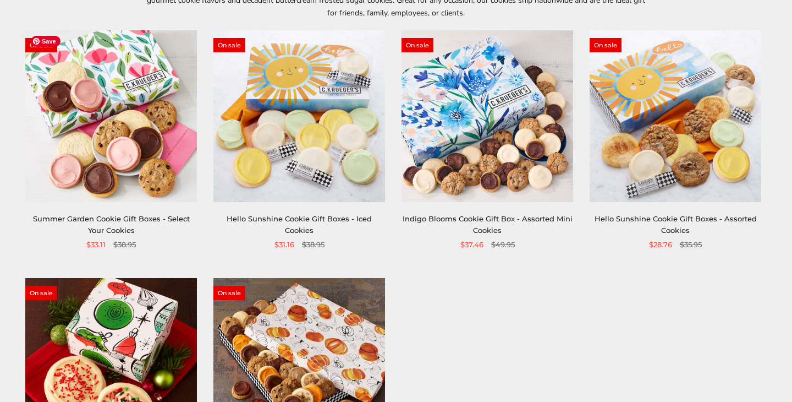
click at [125, 114] on img at bounding box center [111, 116] width 172 height 172
click at [488, 157] on img at bounding box center [488, 116] width 172 height 172
click at [139, 118] on img at bounding box center [111, 116] width 172 height 172
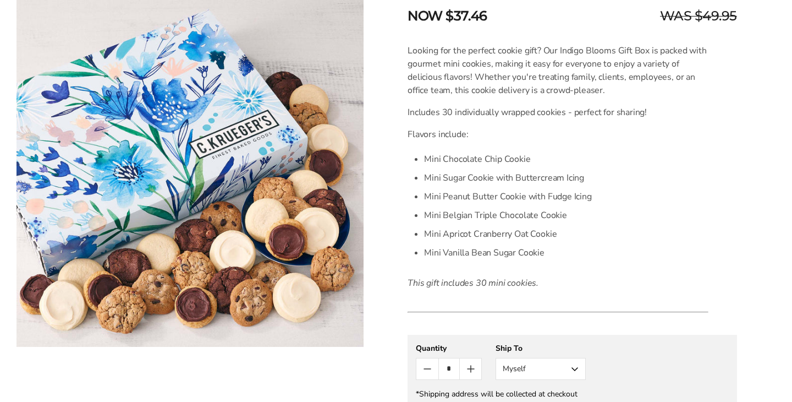
scroll to position [263, 0]
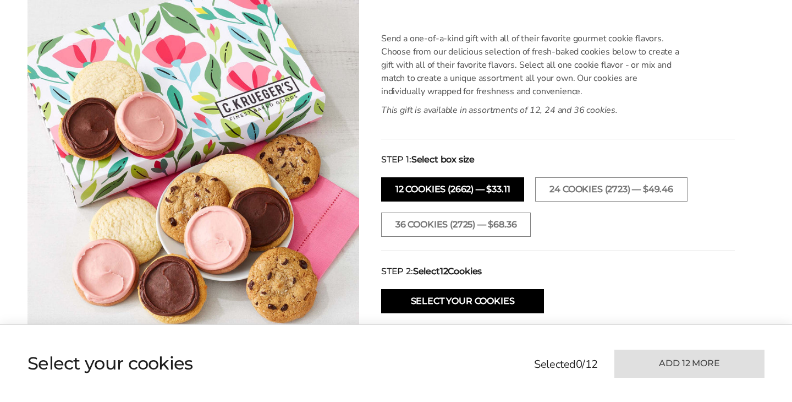
scroll to position [303, 0]
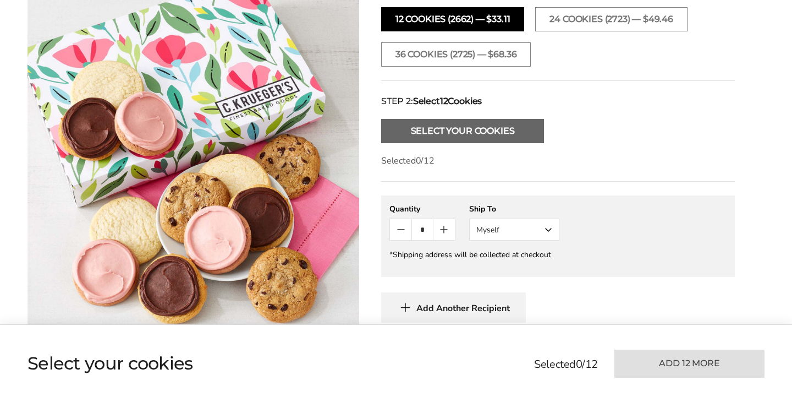
click at [435, 124] on button "Select Your Cookies" at bounding box center [462, 131] width 163 height 24
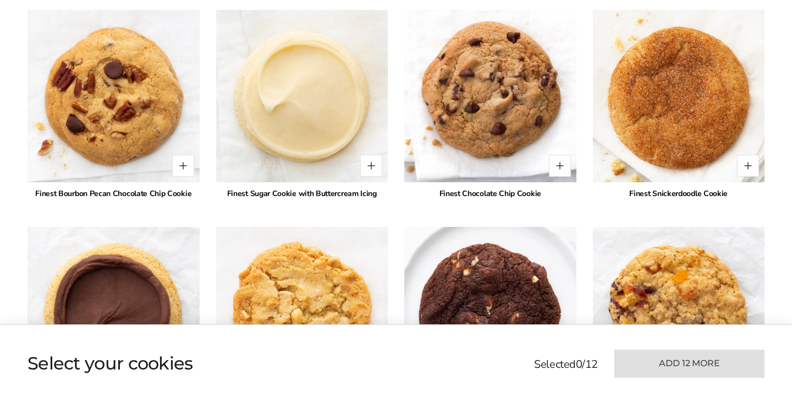
scroll to position [1275, 0]
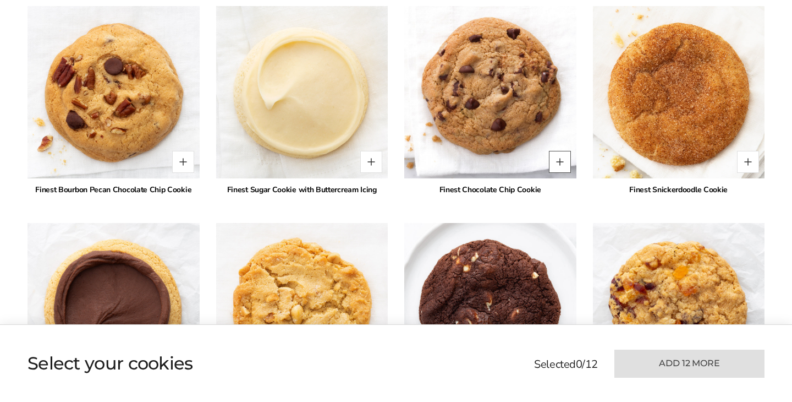
click at [566, 153] on button "Quantity button plus" at bounding box center [560, 162] width 22 height 22
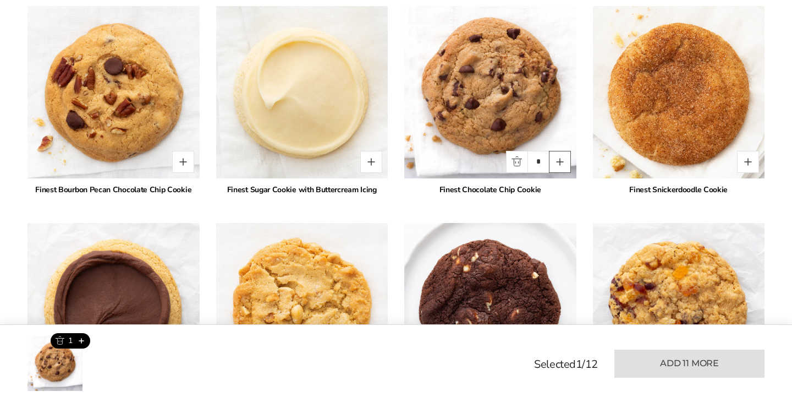
click at [564, 159] on button "Quantity button plus" at bounding box center [560, 162] width 22 height 22
type input "*"
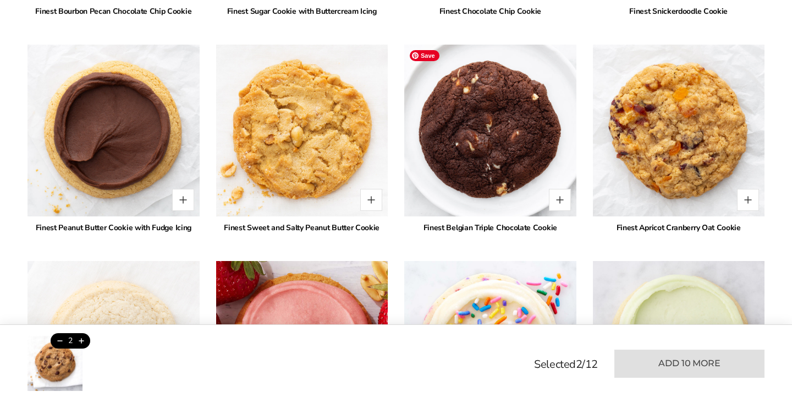
scroll to position [1454, 0]
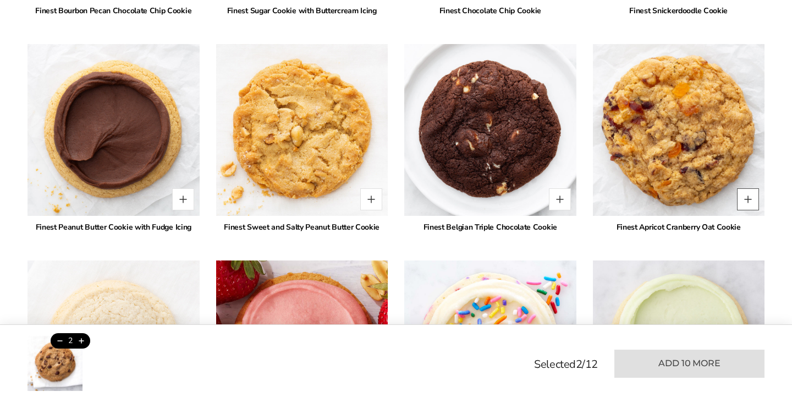
click at [751, 196] on button "Quantity button plus" at bounding box center [748, 199] width 22 height 22
type input "*"
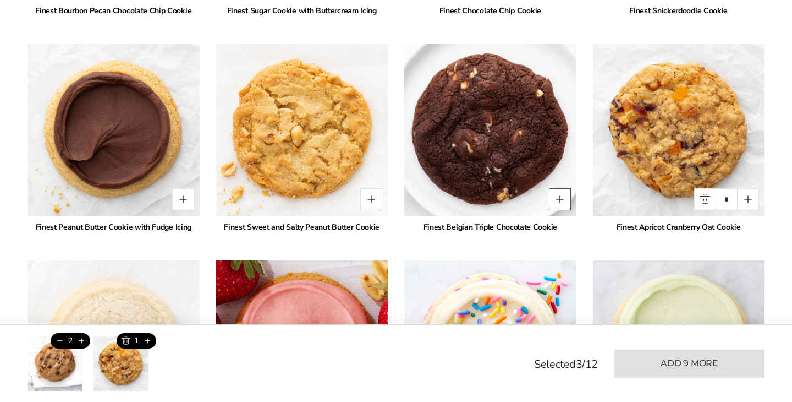
click at [563, 201] on button "Quantity button plus" at bounding box center [560, 199] width 22 height 22
type input "*"
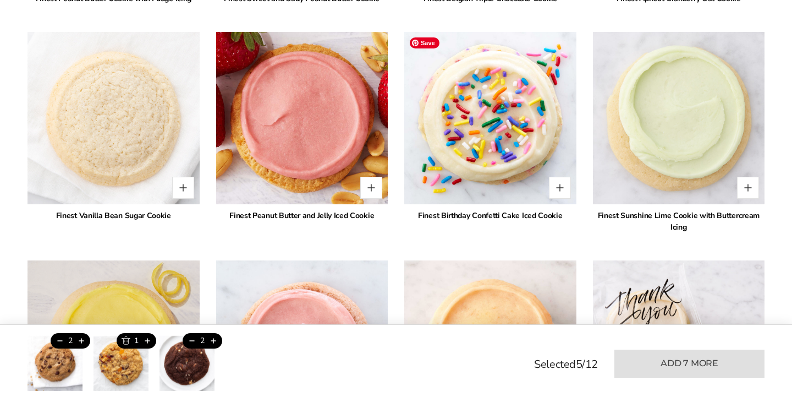
scroll to position [1687, 0]
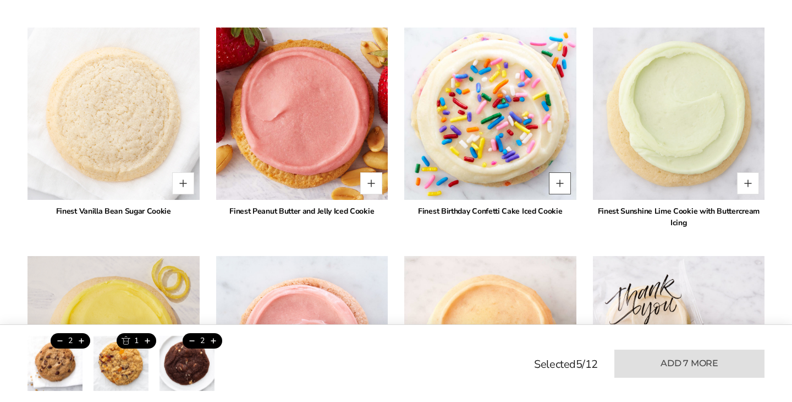
click at [560, 187] on button "Quantity button plus" at bounding box center [560, 183] width 22 height 22
type input "*"
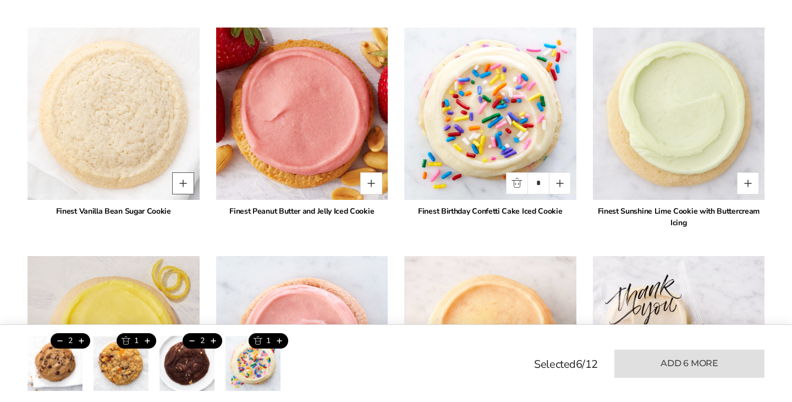
click at [182, 183] on button "Quantity button plus" at bounding box center [183, 183] width 22 height 22
type input "*"
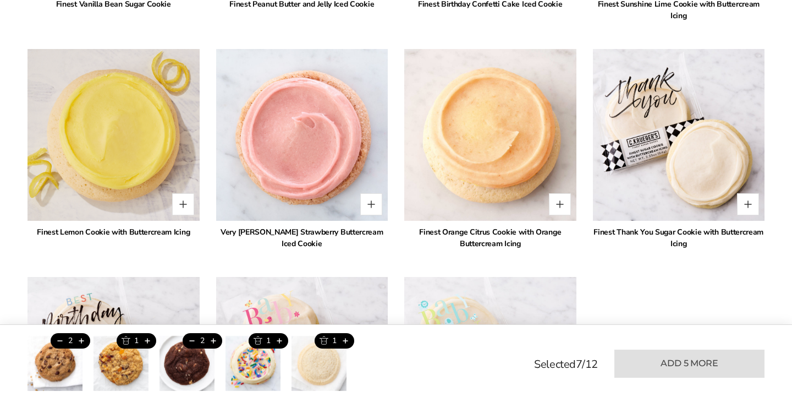
scroll to position [1893, 0]
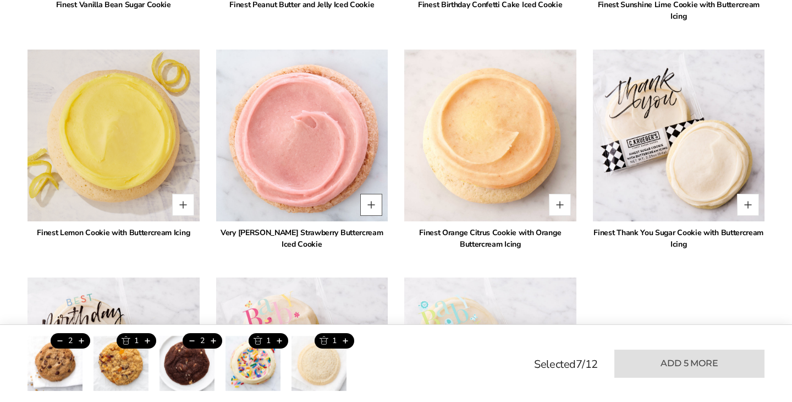
click at [374, 201] on button "Quantity button plus" at bounding box center [371, 205] width 22 height 22
type input "*"
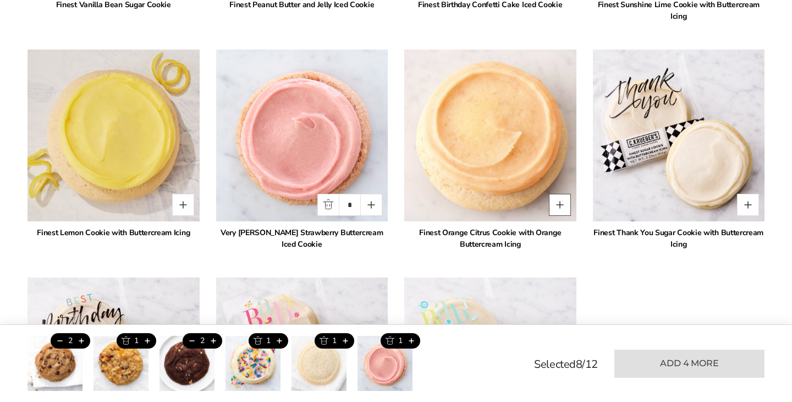
click at [562, 202] on button "Quantity button plus" at bounding box center [560, 205] width 22 height 22
type input "*"
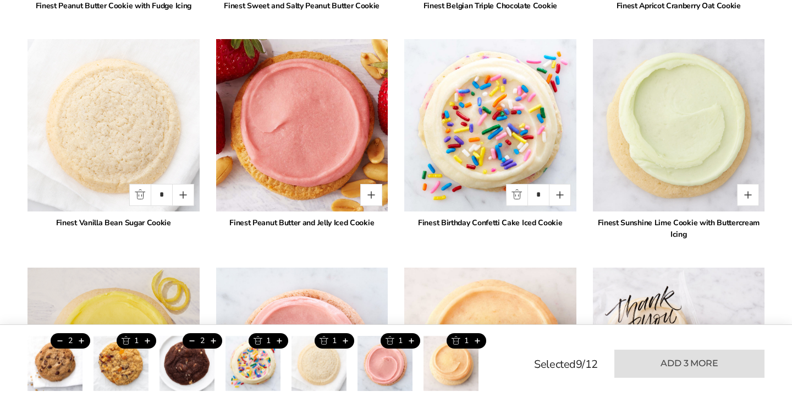
scroll to position [1672, 0]
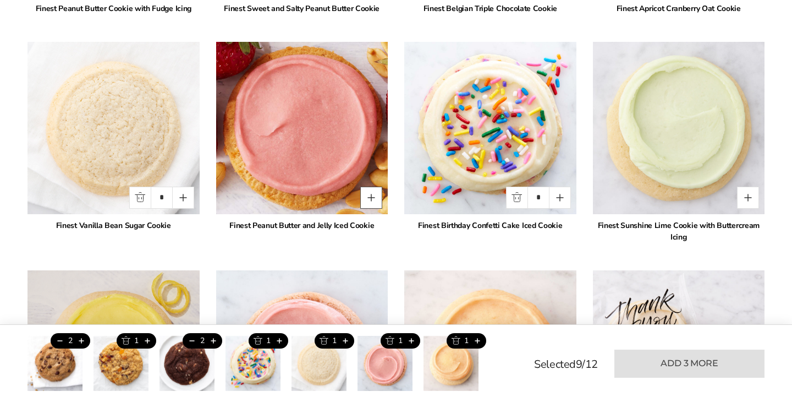
click at [371, 195] on button "Quantity button plus" at bounding box center [371, 198] width 22 height 22
type input "*"
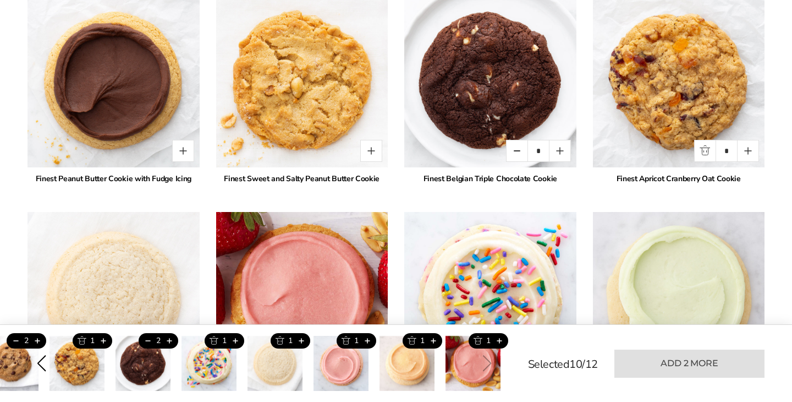
scroll to position [1511, 0]
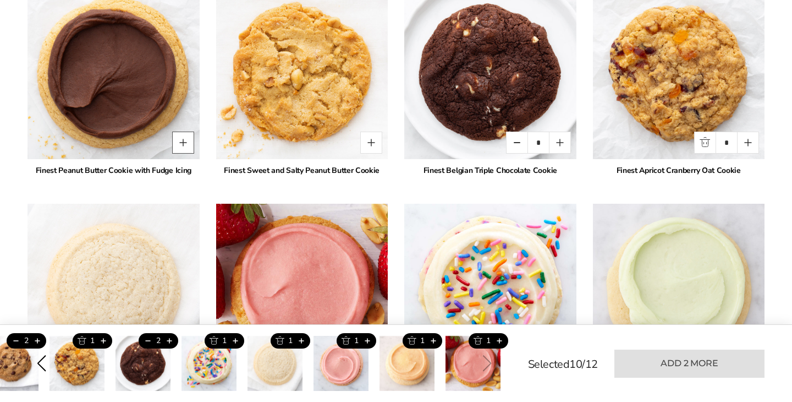
click at [187, 142] on button "Quantity button plus" at bounding box center [183, 142] width 22 height 22
type input "*"
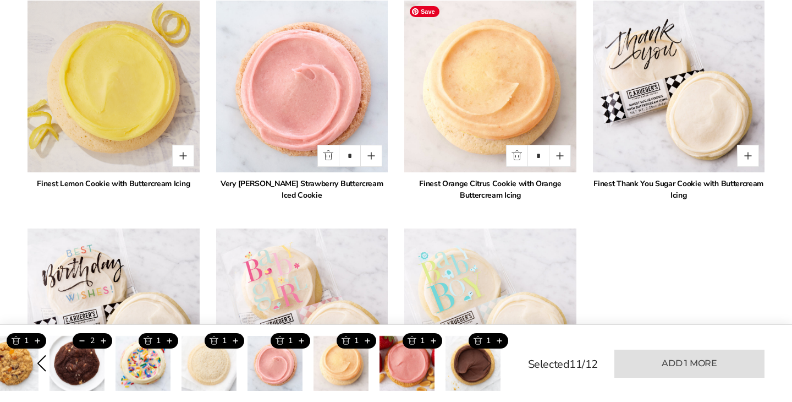
scroll to position [1947, 0]
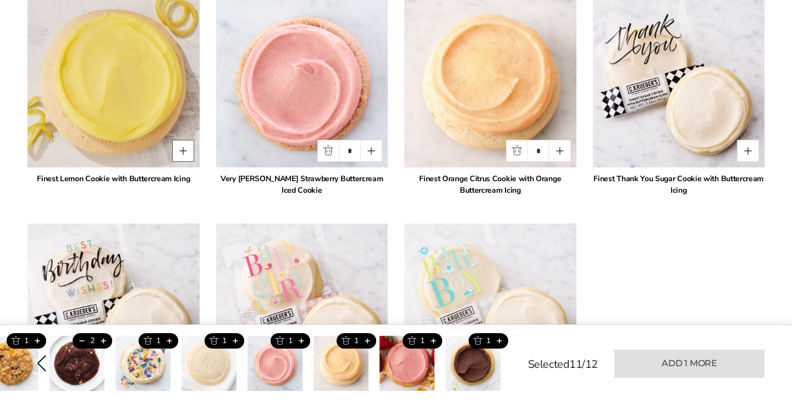
click at [181, 152] on button "Quantity button plus" at bounding box center [183, 151] width 22 height 22
type input "*"
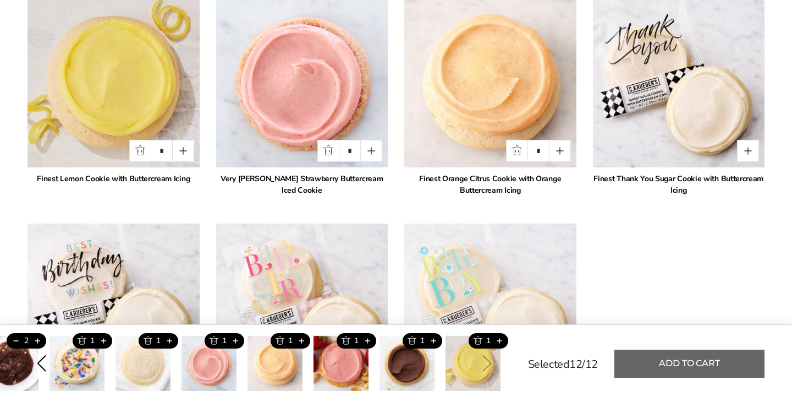
click at [662, 366] on button "Add to cart" at bounding box center [690, 363] width 150 height 28
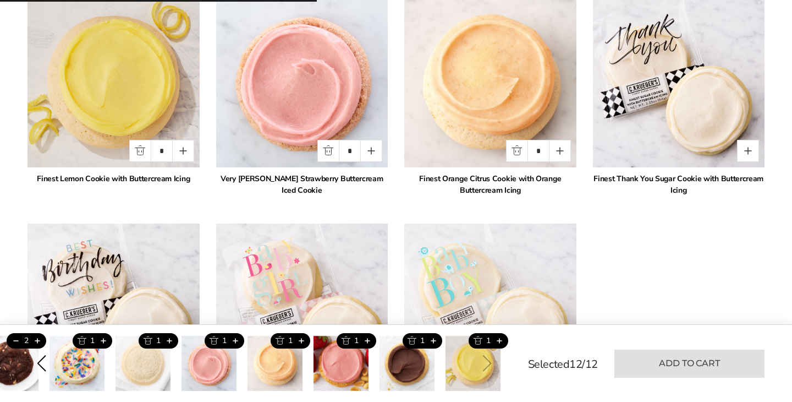
type input "*"
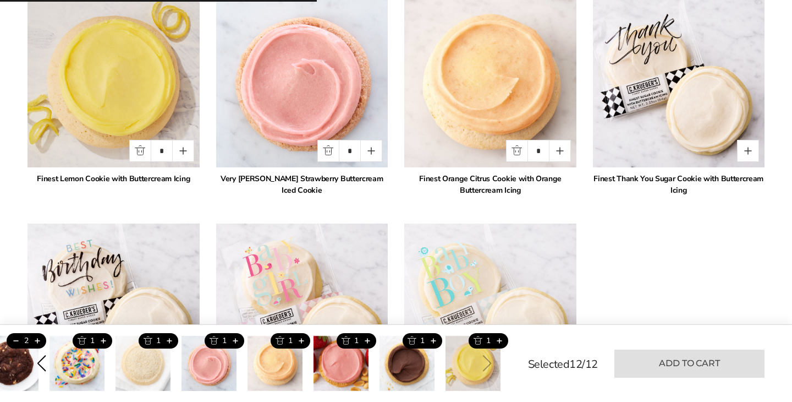
type input "*"
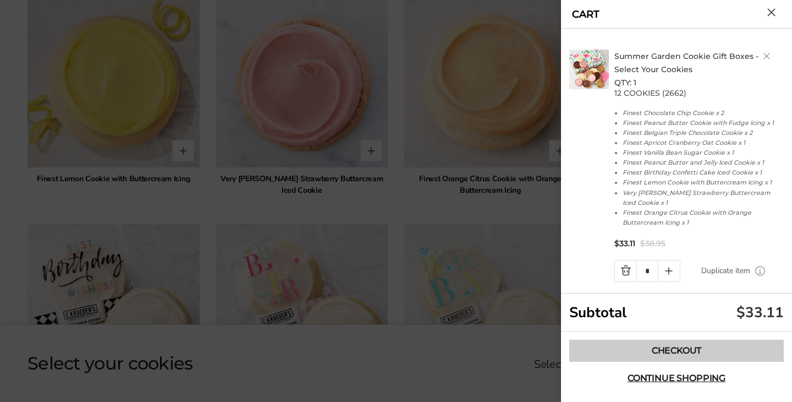
click at [694, 349] on link "Checkout" at bounding box center [676, 350] width 215 height 22
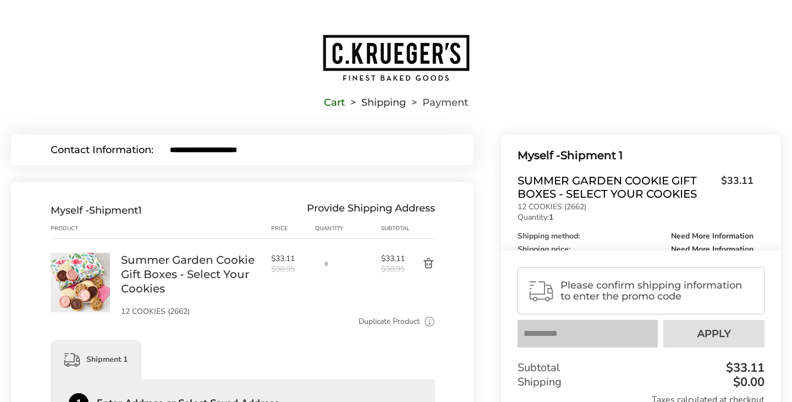
click at [376, 61] on img "Go to home page" at bounding box center [396, 58] width 149 height 48
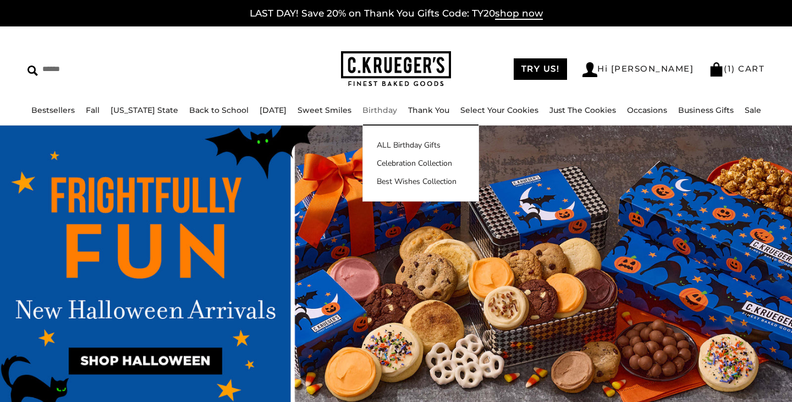
click at [371, 109] on link "Birthday" at bounding box center [380, 110] width 35 height 10
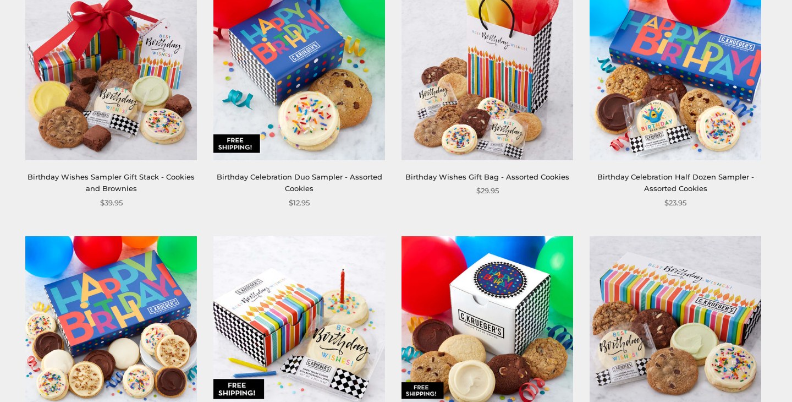
scroll to position [490, 0]
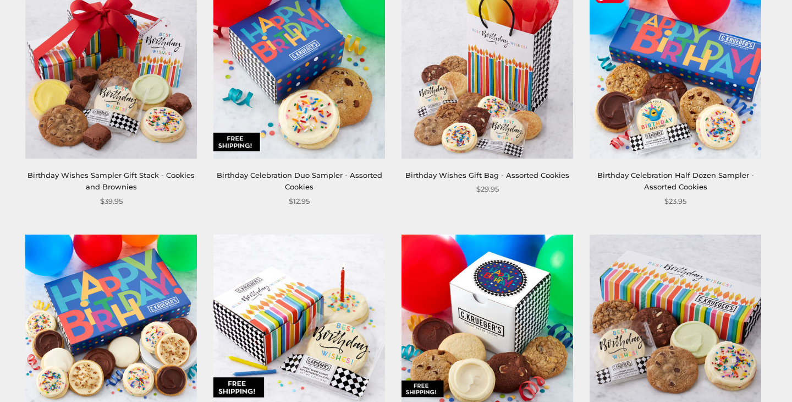
click at [686, 105] on img at bounding box center [676, 73] width 172 height 172
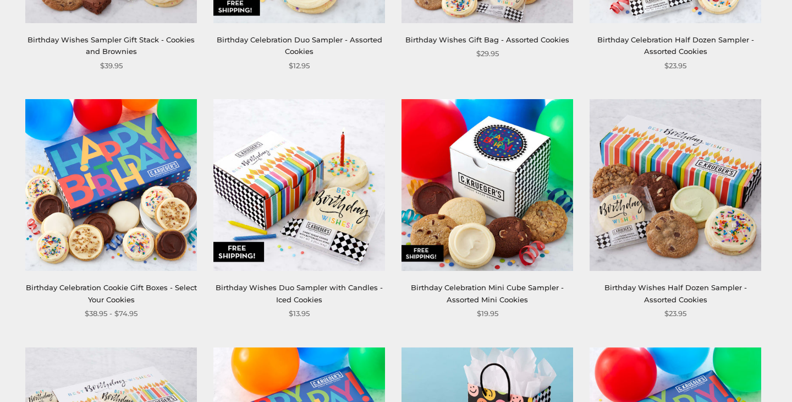
scroll to position [634, 0]
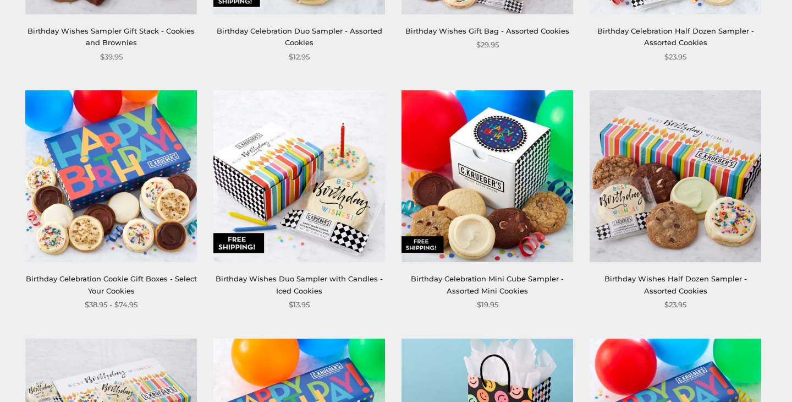
click at [485, 230] on img at bounding box center [488, 176] width 172 height 172
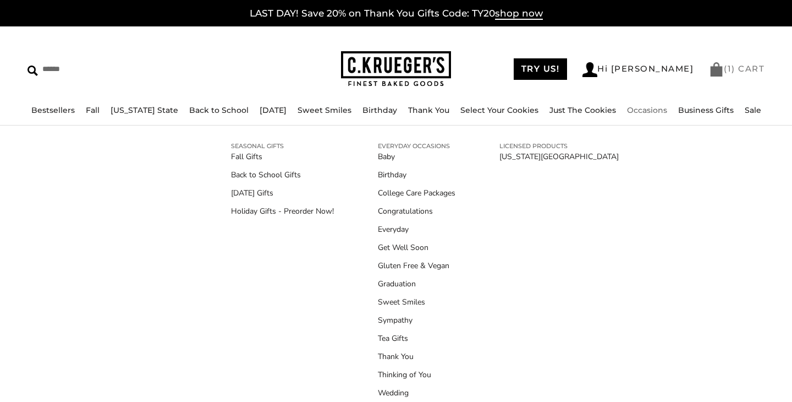
click at [725, 67] on link "( 1 ) CART" at bounding box center [737, 68] width 56 height 10
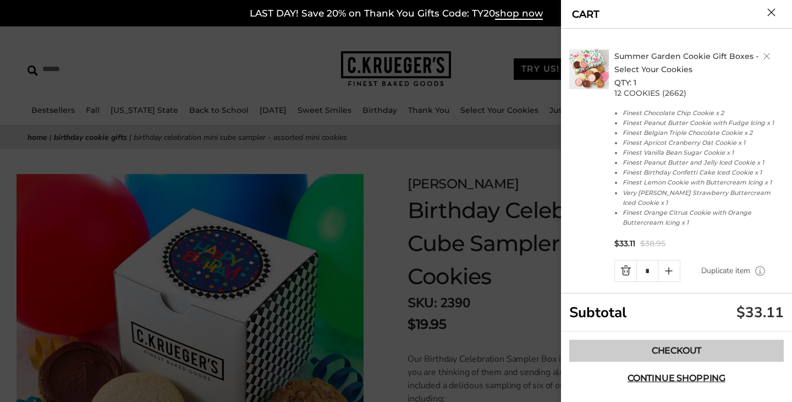
click at [679, 346] on link "Checkout" at bounding box center [676, 350] width 215 height 22
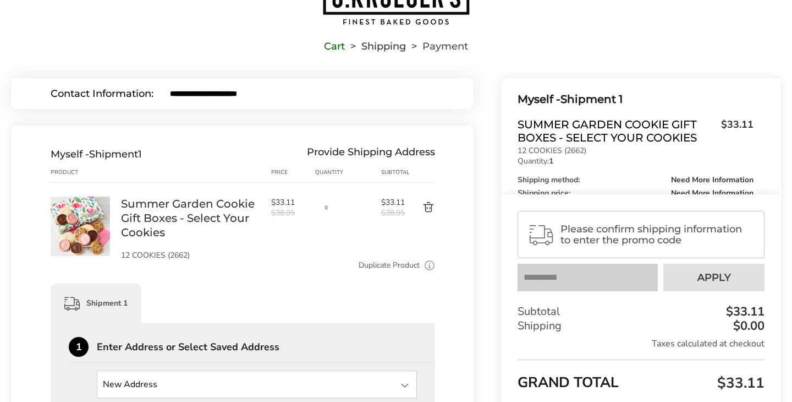
scroll to position [86, 0]
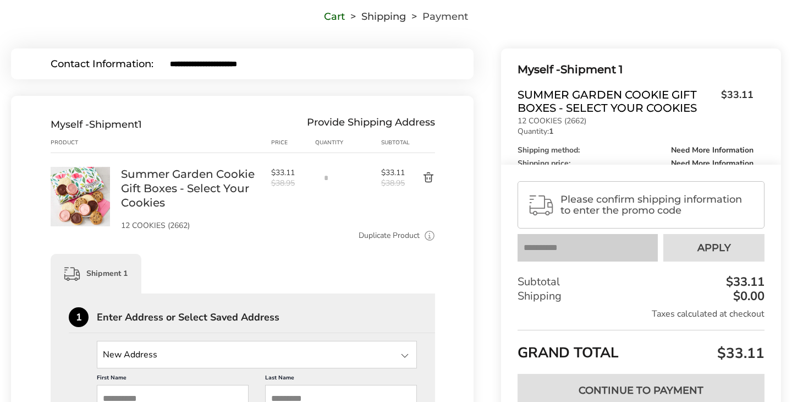
click at [393, 357] on input "State" at bounding box center [257, 355] width 320 height 28
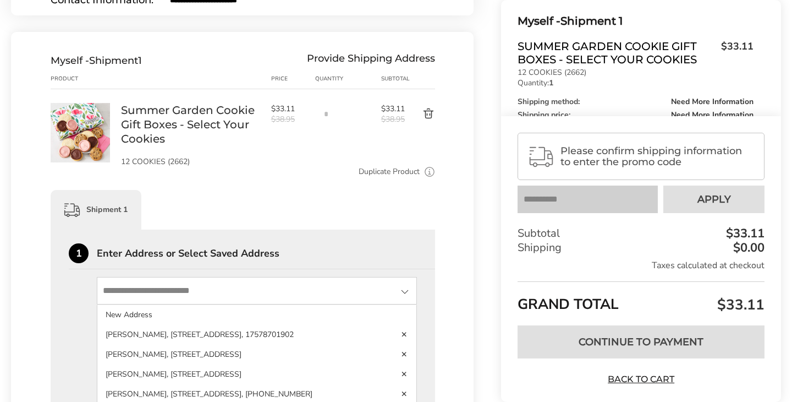
scroll to position [150, 0]
type input "**********"
type input "*******"
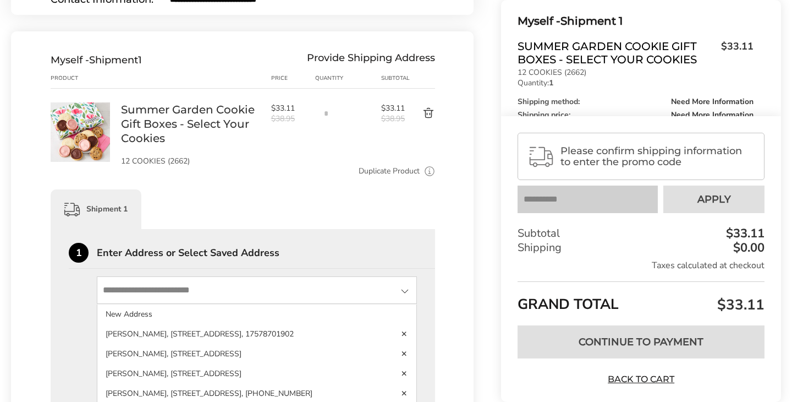
type input "**********"
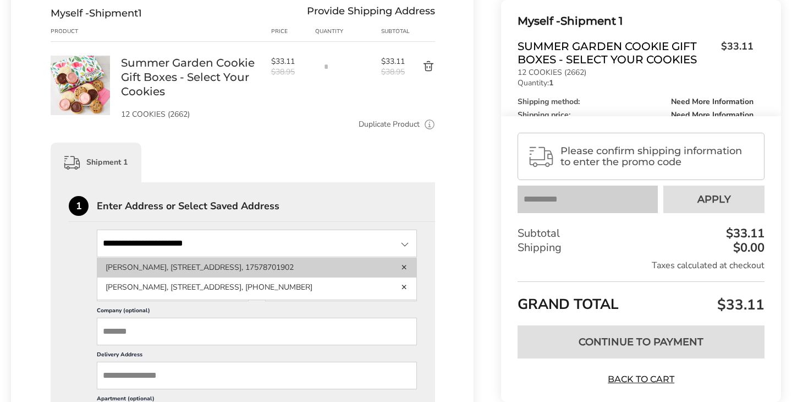
scroll to position [199, 0]
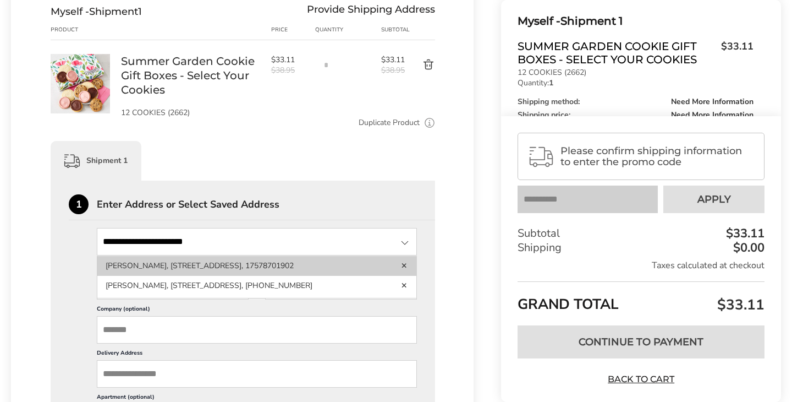
click at [286, 269] on li "[PERSON_NAME], [STREET_ADDRESS], 17578701902" at bounding box center [256, 266] width 319 height 20
type input "**********"
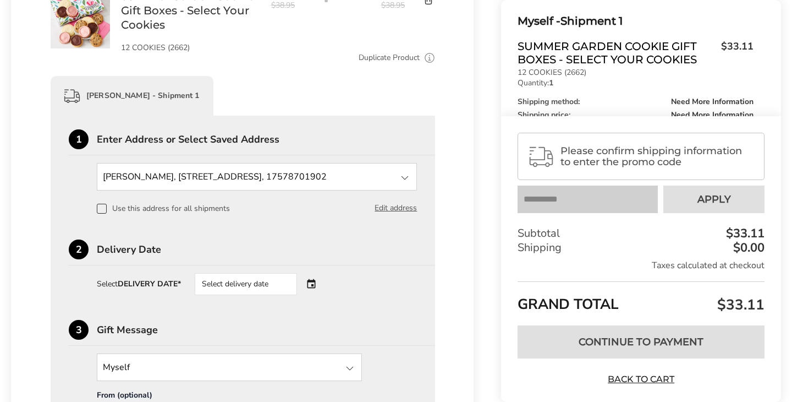
scroll to position [1, 0]
click at [316, 285] on div "Select delivery date" at bounding box center [261, 284] width 133 height 22
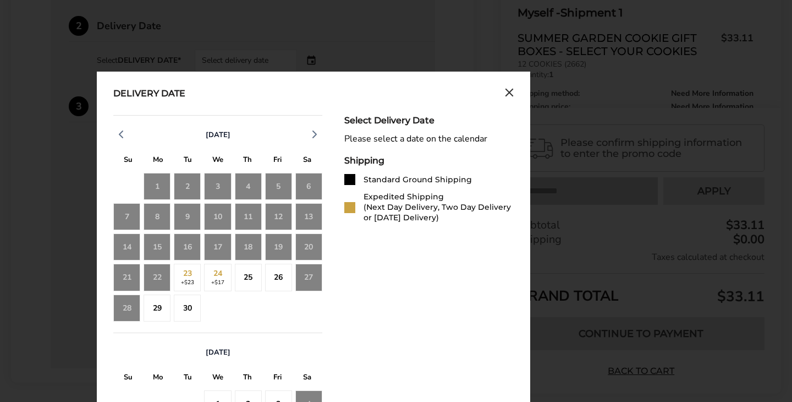
scroll to position [490, 0]
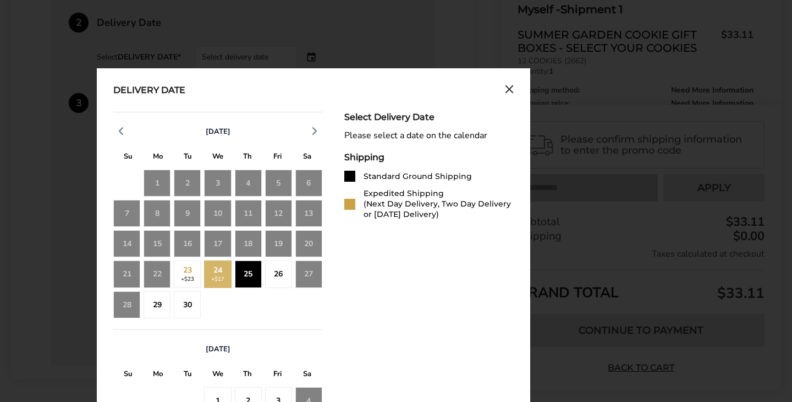
click at [250, 276] on div "25" at bounding box center [248, 273] width 27 height 27
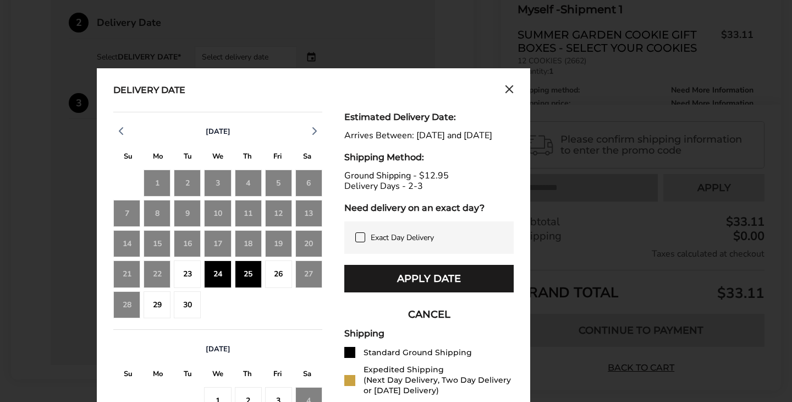
click at [277, 276] on div "26" at bounding box center [278, 273] width 27 height 27
click at [259, 298] on div "2" at bounding box center [248, 304] width 27 height 27
click at [249, 273] on div "25" at bounding box center [248, 273] width 27 height 27
click at [279, 273] on div "26" at bounding box center [278, 273] width 27 height 27
click at [514, 87] on div "Delivery Date September 2025 S M T W T F S 31 1 2 3 4 5 6 7 8 9 10 11 12 13 14 …" at bounding box center [314, 315] width 434 height 495
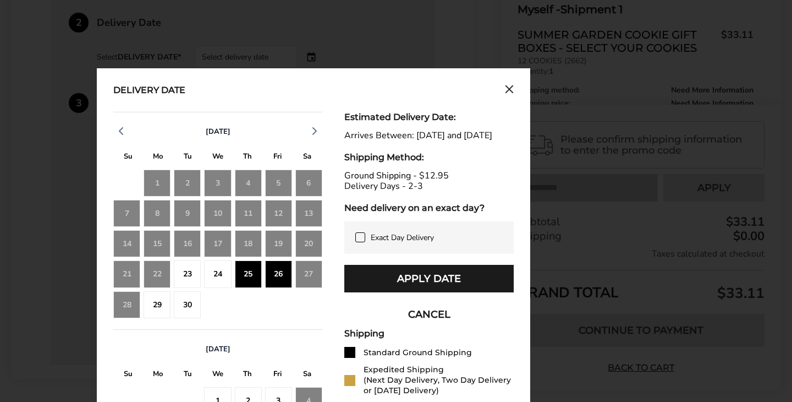
scroll to position [491, 0]
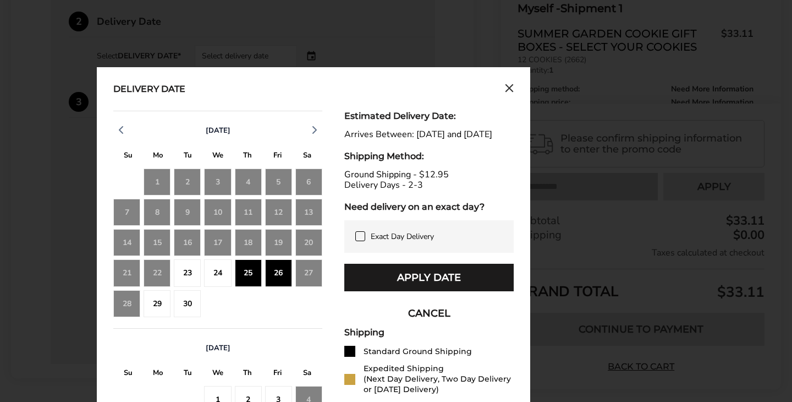
click at [513, 86] on icon "Close calendar" at bounding box center [509, 88] width 9 height 9
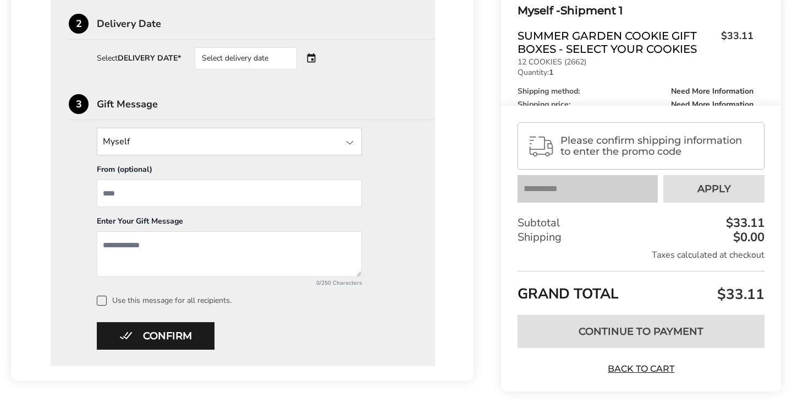
click at [317, 58] on div "Select delivery date" at bounding box center [261, 58] width 133 height 22
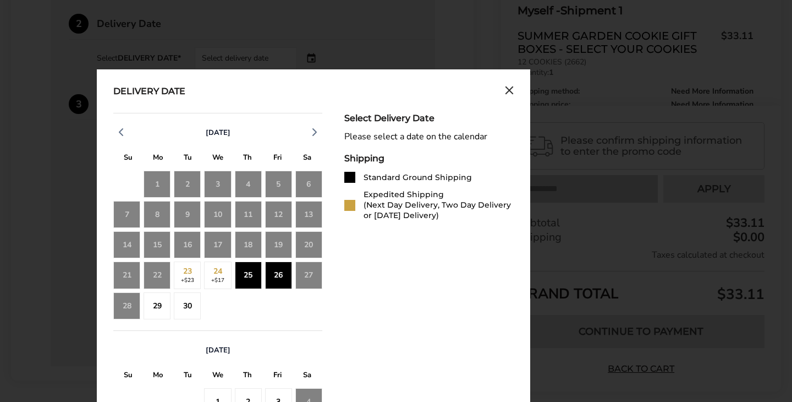
click at [281, 279] on div "26" at bounding box center [278, 274] width 27 height 27
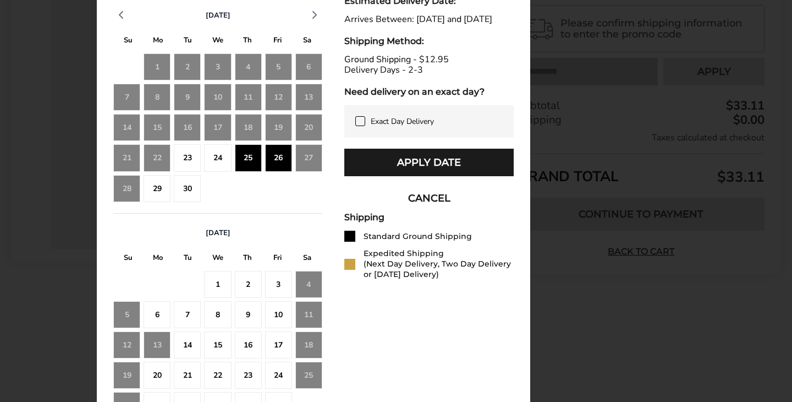
scroll to position [609, 0]
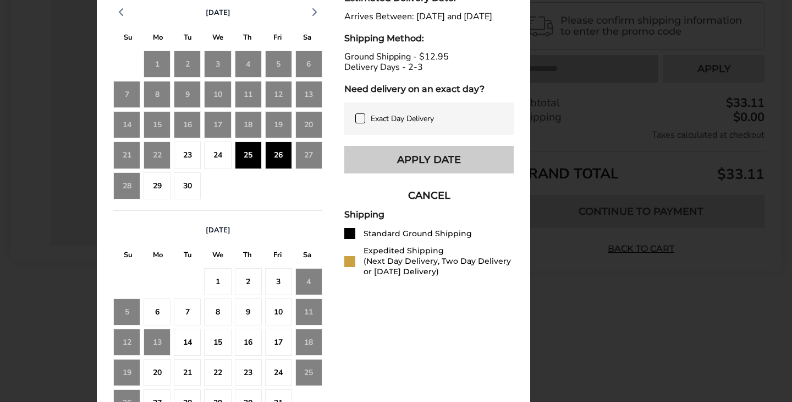
click at [463, 166] on button "Apply Date" at bounding box center [428, 160] width 169 height 28
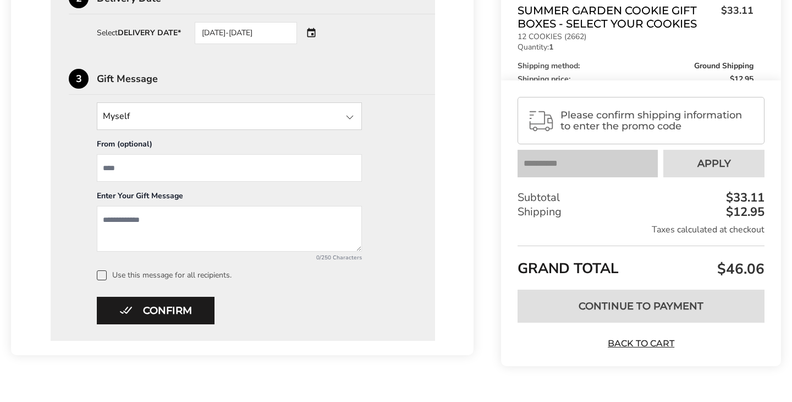
scroll to position [517, 0]
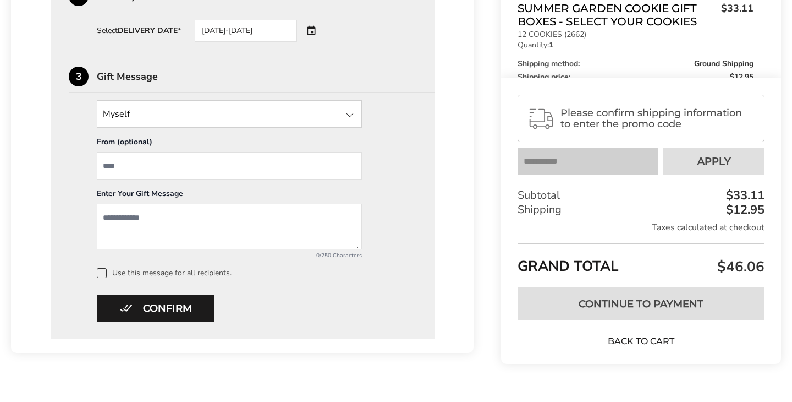
click at [231, 163] on input "From" at bounding box center [229, 166] width 265 height 28
type input "********"
click at [222, 222] on textarea "Add a message" at bounding box center [229, 227] width 265 height 46
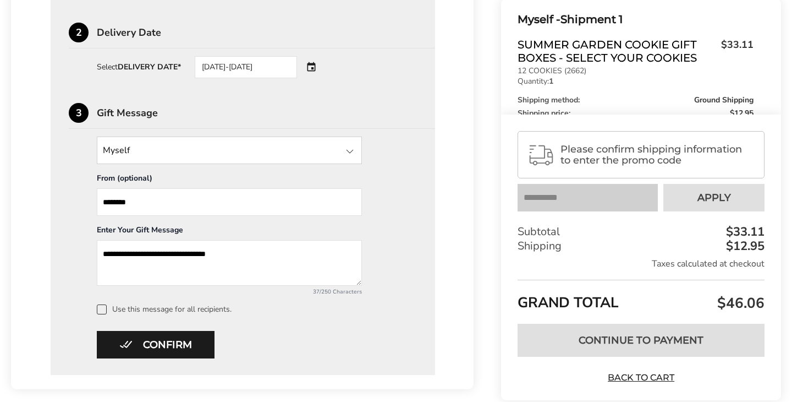
scroll to position [539, 0]
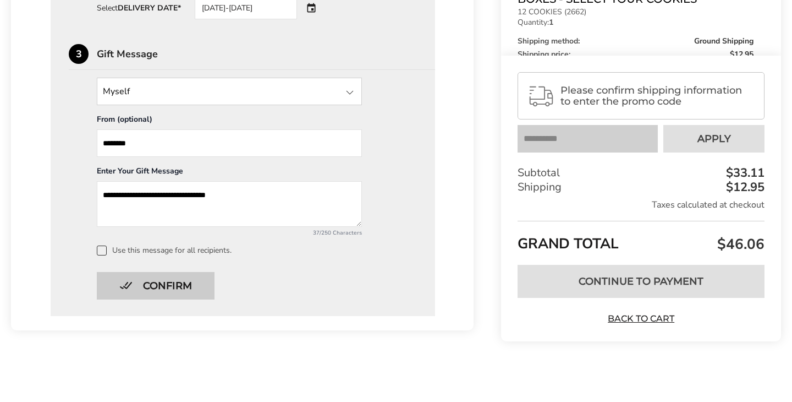
type textarea "**********"
click at [186, 282] on button "Confirm" at bounding box center [156, 286] width 118 height 28
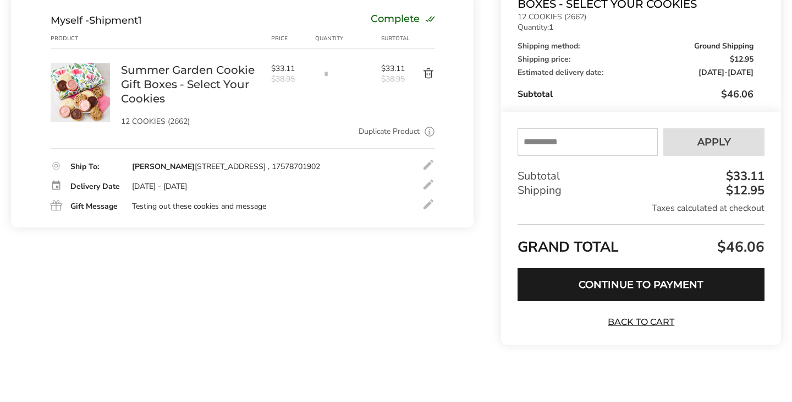
scroll to position [193, 0]
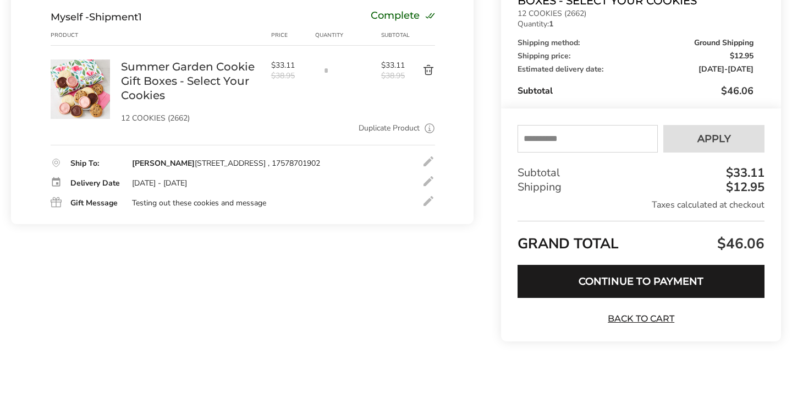
click at [425, 188] on div at bounding box center [428, 180] width 13 height 13
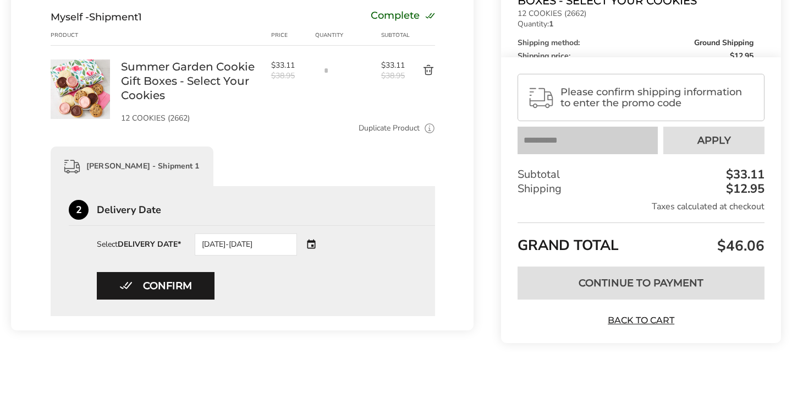
click at [314, 242] on div "09/25/2025-09/26/2025" at bounding box center [261, 244] width 133 height 22
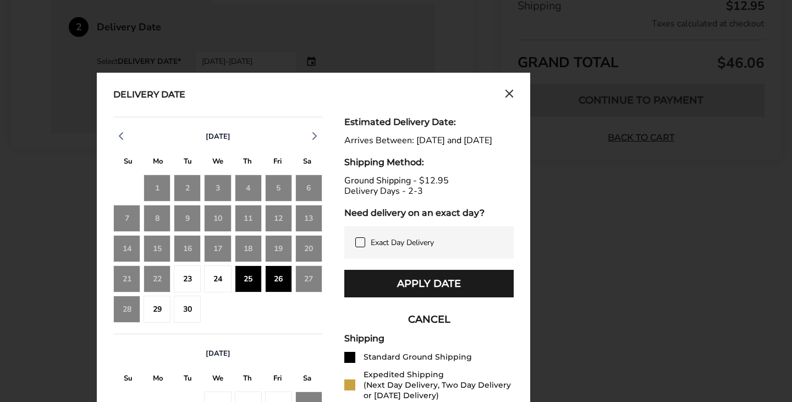
scroll to position [378, 0]
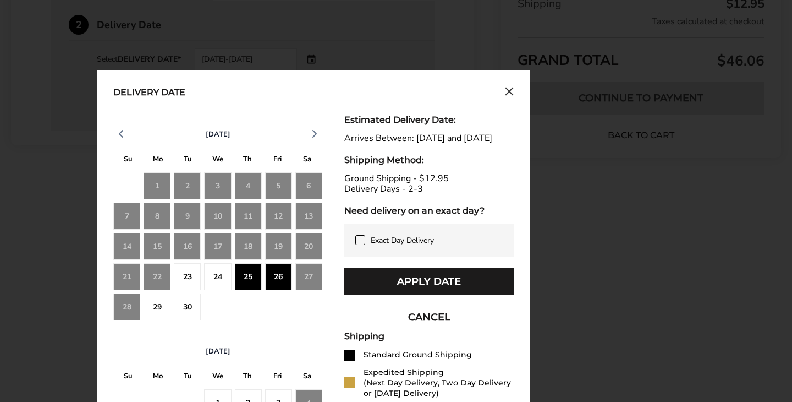
click at [182, 310] on div "30" at bounding box center [187, 306] width 27 height 27
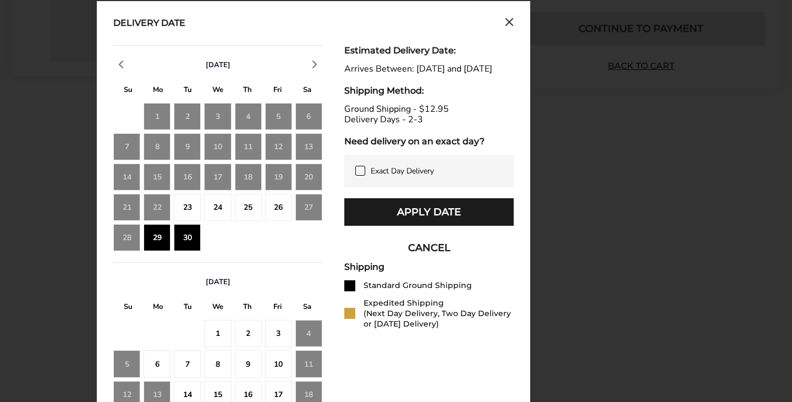
scroll to position [452, 0]
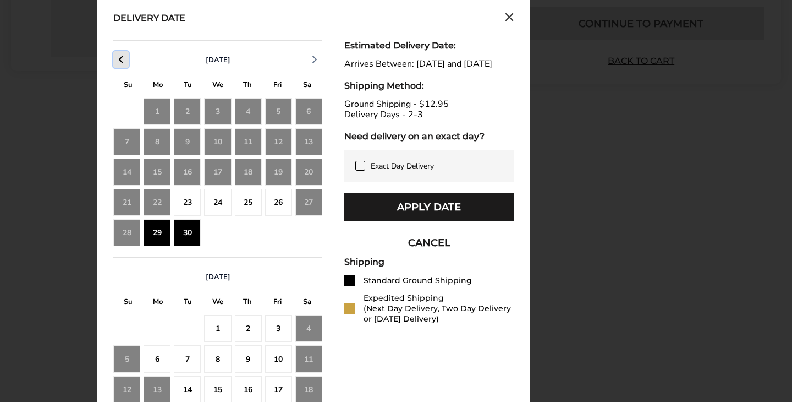
click at [121, 57] on polyline "button" at bounding box center [120, 59] width 3 height 7
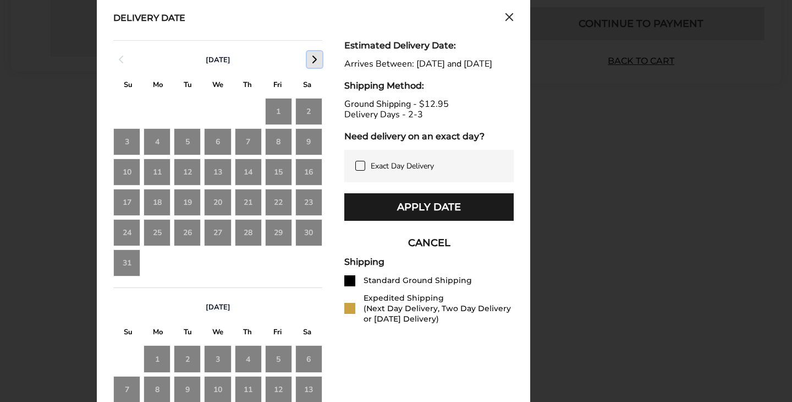
click at [316, 58] on polyline "button" at bounding box center [314, 59] width 3 height 7
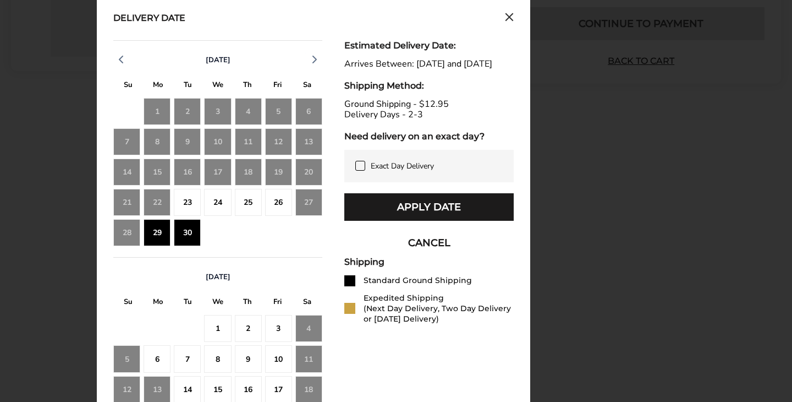
click at [507, 15] on icon "Close calendar" at bounding box center [509, 17] width 7 height 7
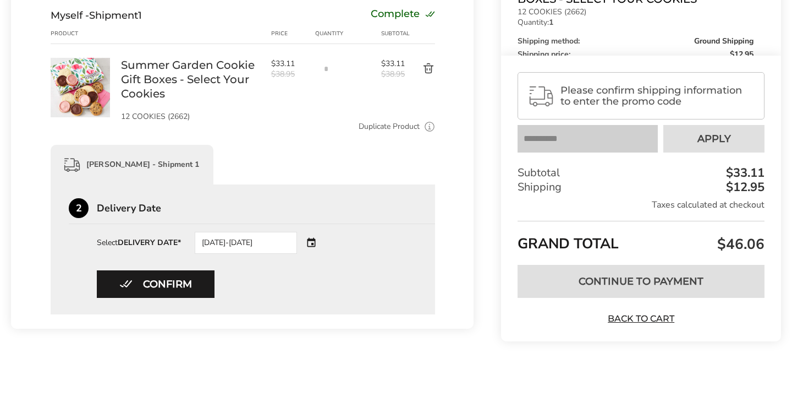
scroll to position [195, 0]
click at [317, 243] on div "09/25/2025-09/26/2025" at bounding box center [261, 243] width 133 height 22
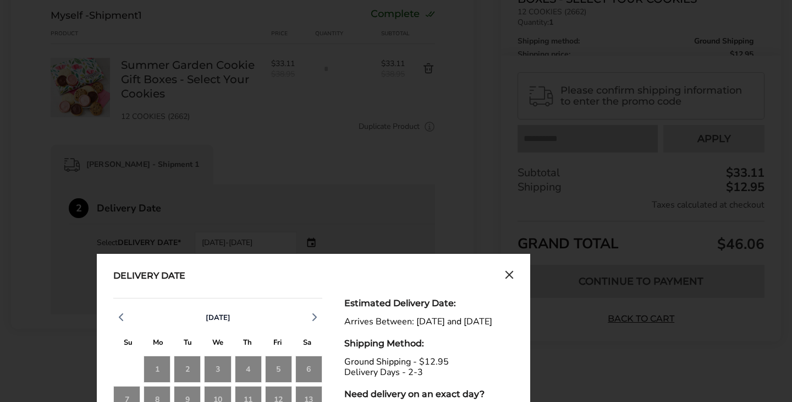
scroll to position [452, 0]
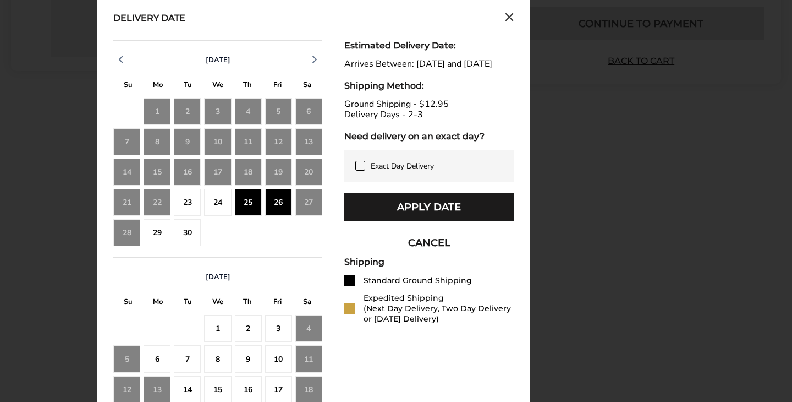
click at [508, 15] on icon "Close calendar" at bounding box center [509, 17] width 7 height 7
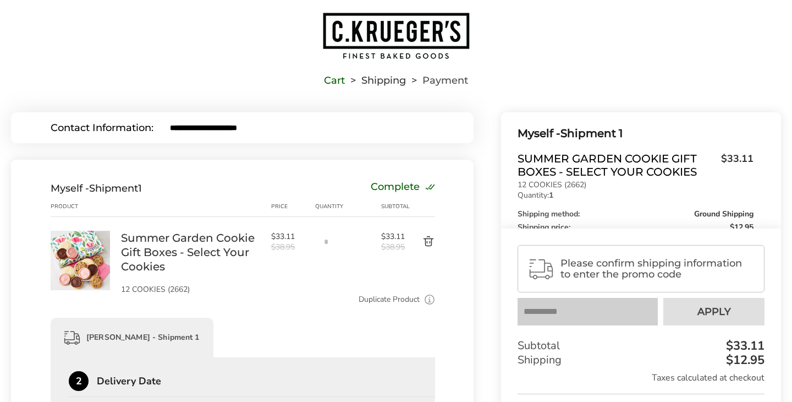
scroll to position [0, 0]
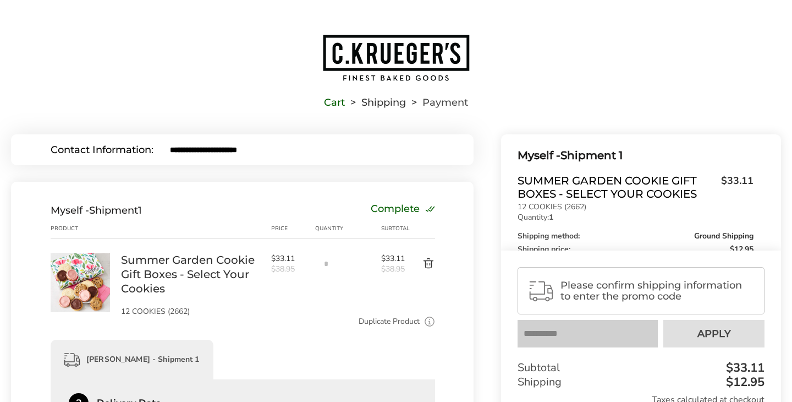
click at [153, 206] on div "Myself - Shipment 1 Complete" at bounding box center [243, 210] width 385 height 12
click at [413, 208] on div "Complete" at bounding box center [403, 210] width 64 height 12
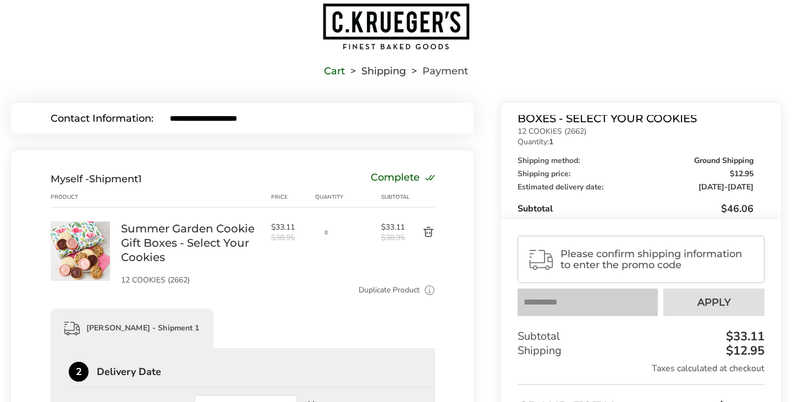
scroll to position [51, 0]
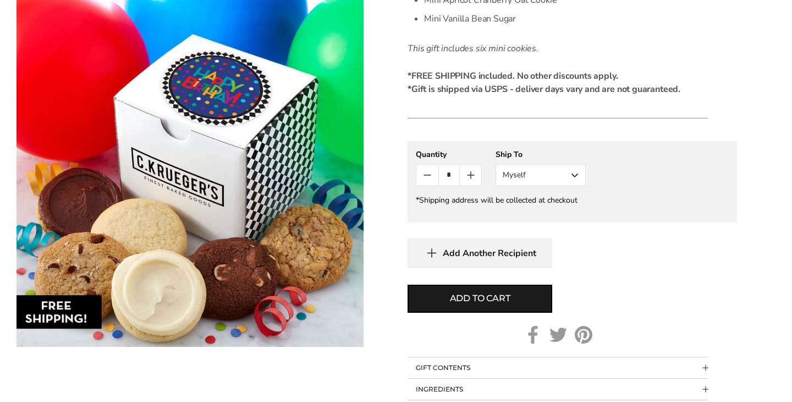
scroll to position [501, 0]
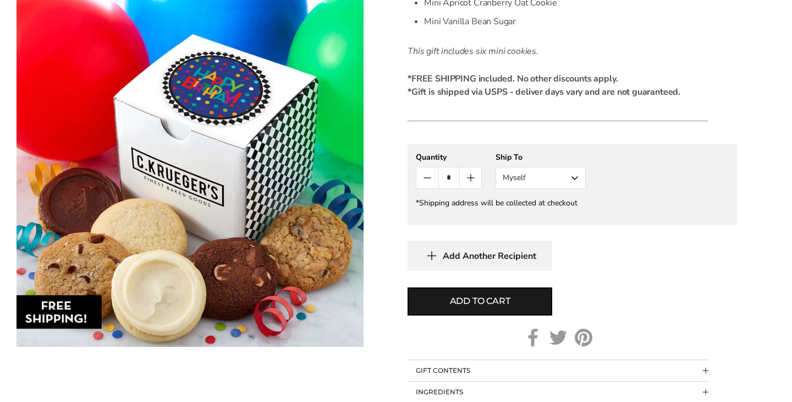
click at [574, 179] on button "Myself" at bounding box center [541, 178] width 90 height 22
click at [565, 217] on button "Other Recipient" at bounding box center [540, 219] width 89 height 20
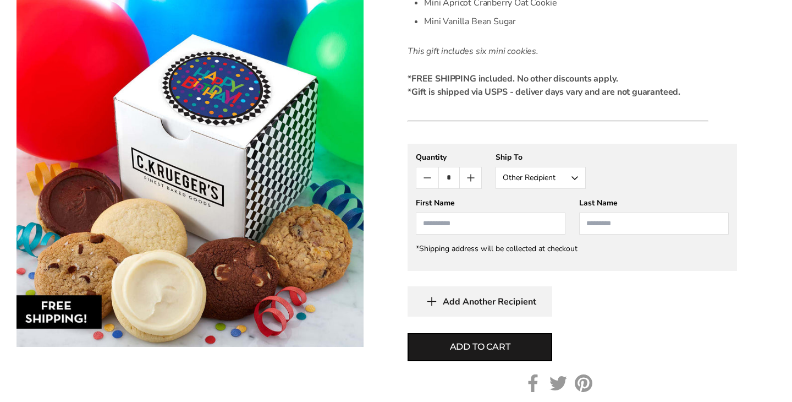
click at [520, 221] on input "First Name" at bounding box center [491, 223] width 150 height 22
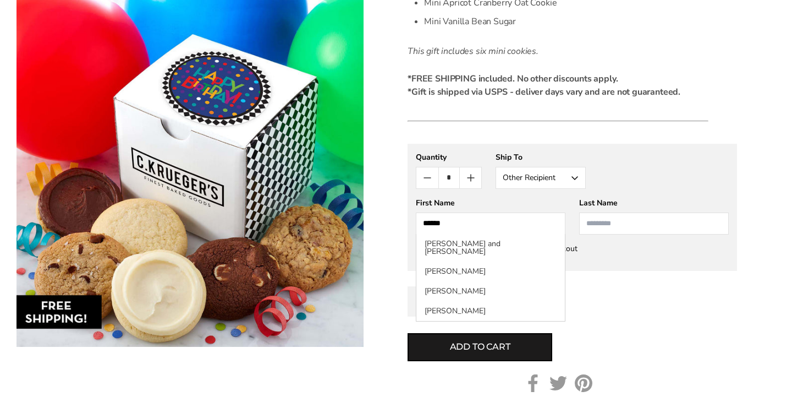
type input "******"
type input "*******"
click at [632, 292] on div "Add Another Recipient" at bounding box center [573, 301] width 330 height 30
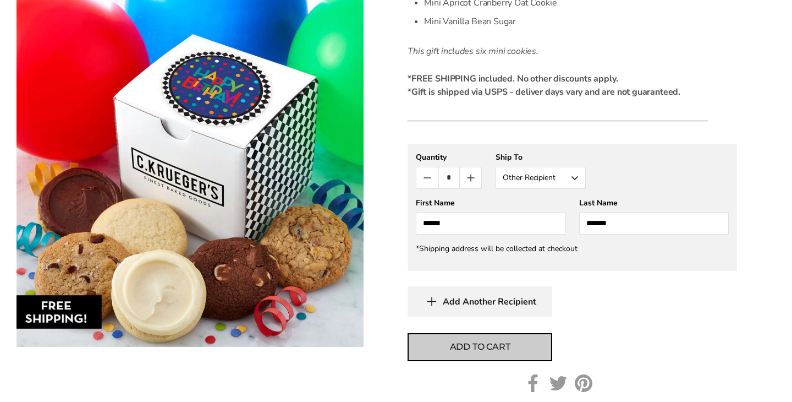
click at [479, 348] on span "Add to cart" at bounding box center [480, 346] width 61 height 13
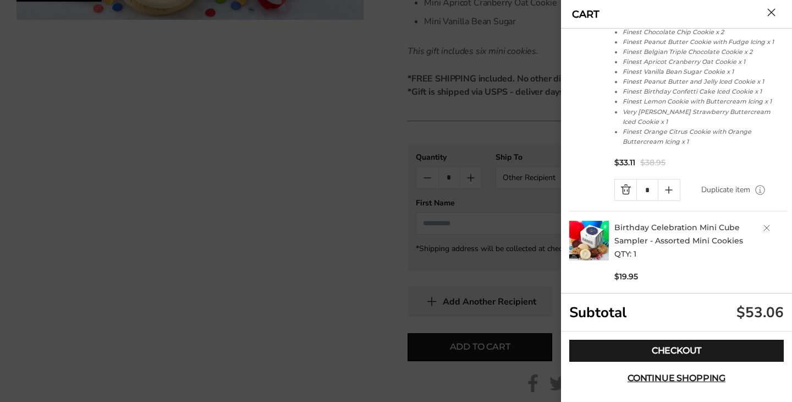
scroll to position [113, 0]
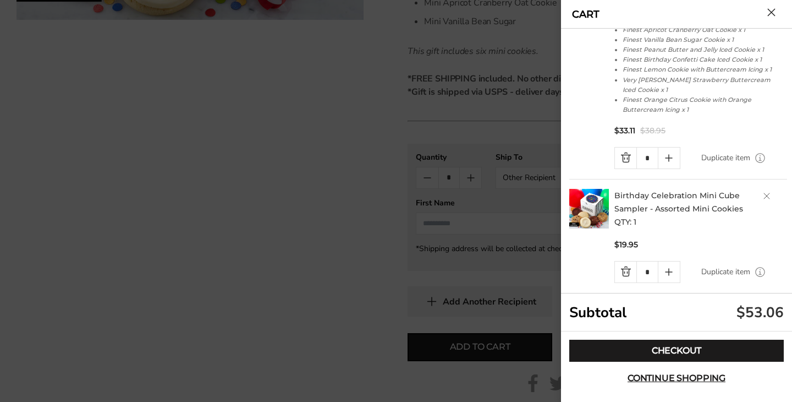
click at [629, 264] on link "Quantity minus button" at bounding box center [625, 271] width 21 height 21
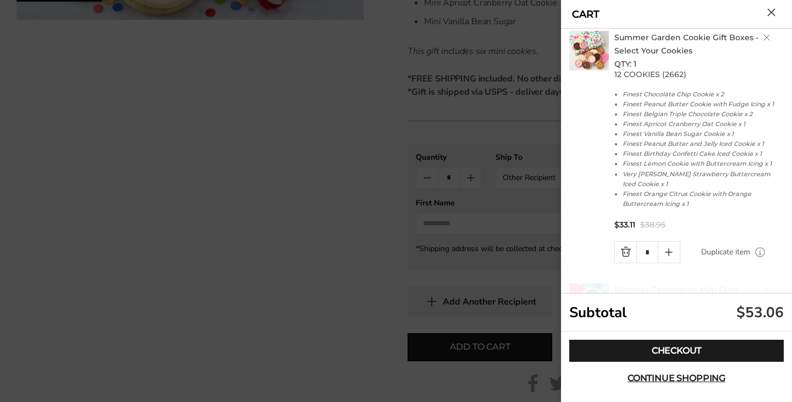
scroll to position [19, 0]
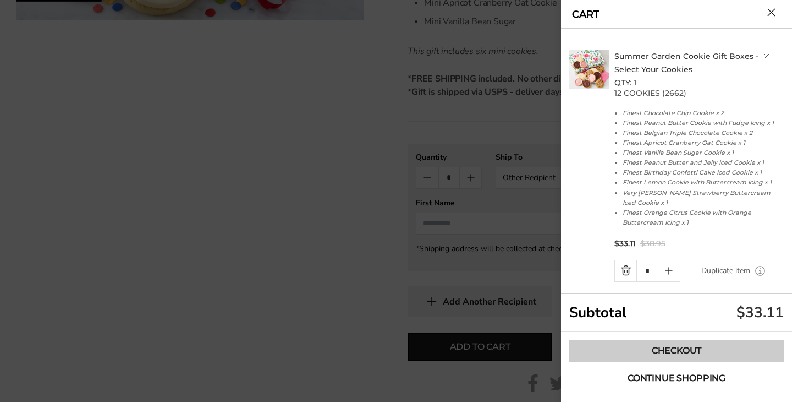
click at [688, 347] on link "Checkout" at bounding box center [676, 350] width 215 height 22
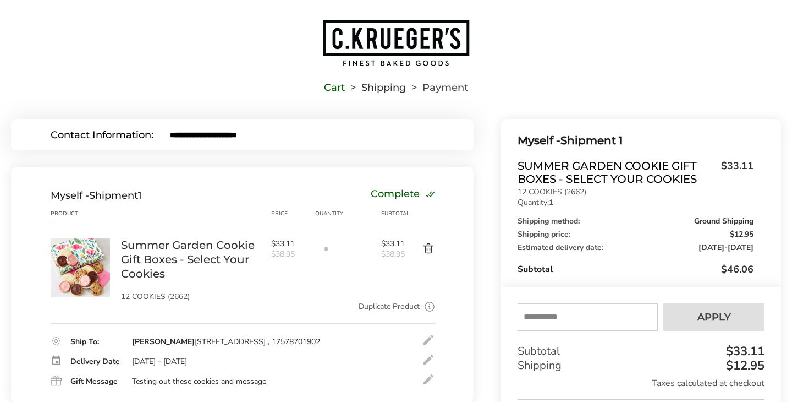
scroll to position [14, 0]
click at [427, 366] on div at bounding box center [428, 359] width 13 height 13
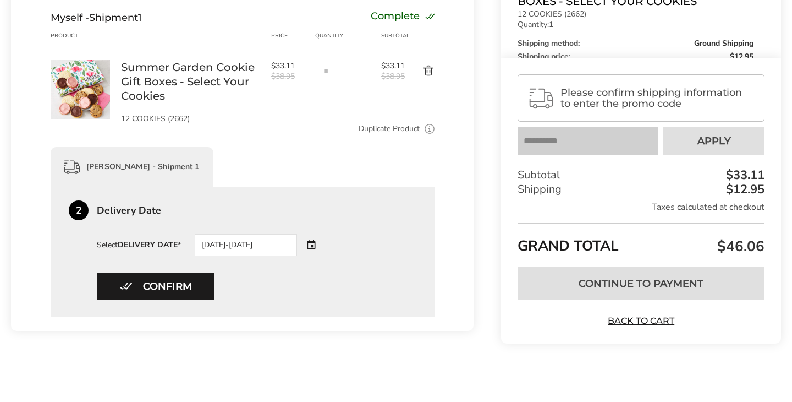
scroll to position [195, 0]
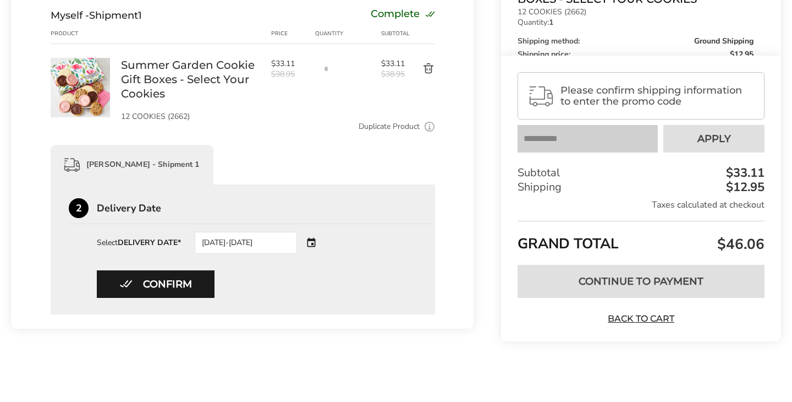
click at [314, 242] on div "[DATE]-[DATE]" at bounding box center [261, 243] width 133 height 22
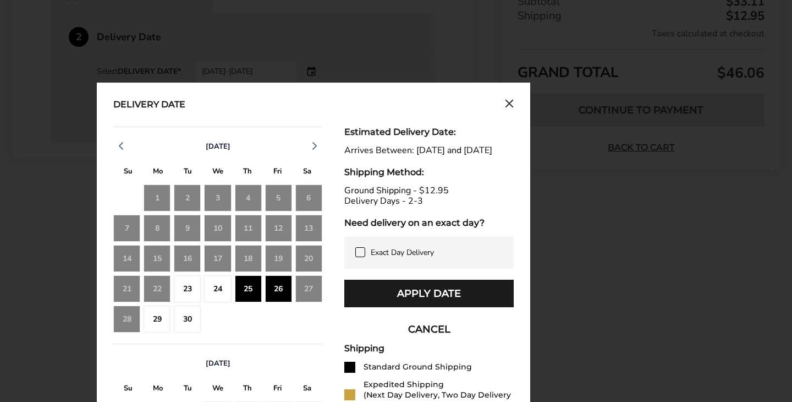
scroll to position [368, 0]
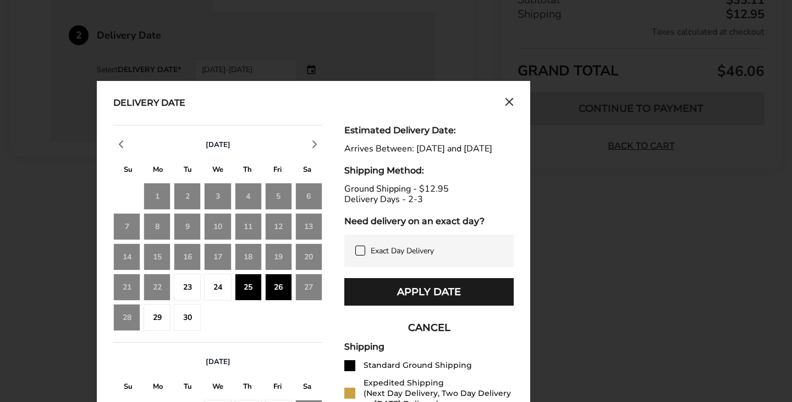
click at [220, 284] on div "24" at bounding box center [217, 286] width 27 height 27
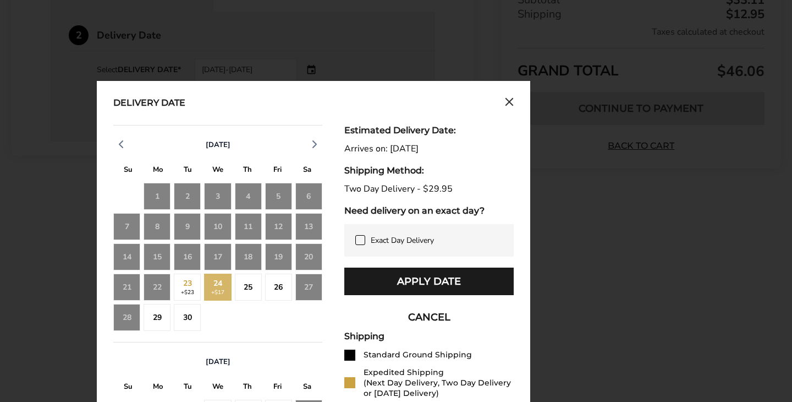
click at [248, 287] on div "25" at bounding box center [248, 286] width 27 height 27
click at [275, 290] on div "26" at bounding box center [278, 286] width 27 height 27
click at [254, 290] on div "25" at bounding box center [248, 286] width 27 height 27
click at [361, 238] on icon at bounding box center [360, 240] width 5 height 4
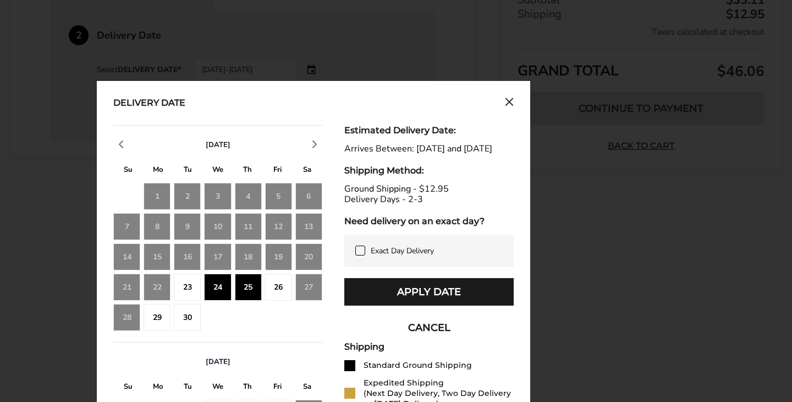
click at [280, 287] on div "26" at bounding box center [278, 286] width 27 height 27
click at [307, 289] on div "27" at bounding box center [308, 286] width 27 height 27
click at [276, 290] on div "26" at bounding box center [278, 286] width 27 height 27
click at [363, 255] on icon at bounding box center [360, 250] width 9 height 9
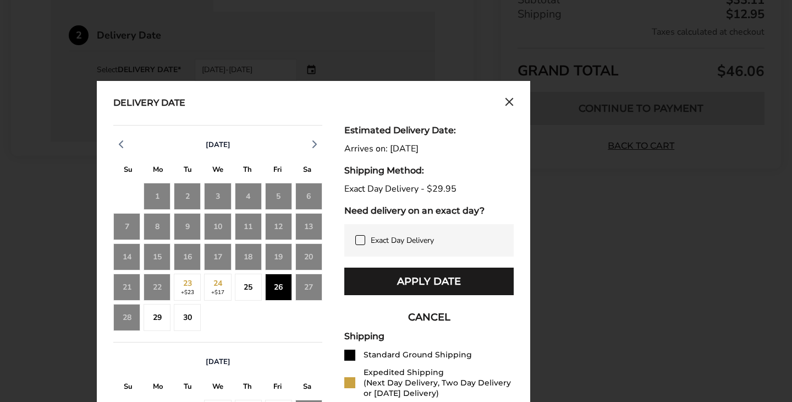
click at [361, 241] on icon at bounding box center [360, 239] width 9 height 9
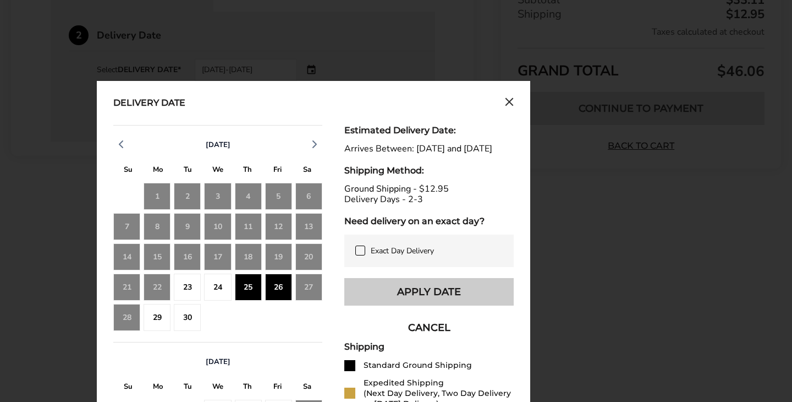
click at [419, 305] on button "Apply Date" at bounding box center [428, 292] width 169 height 28
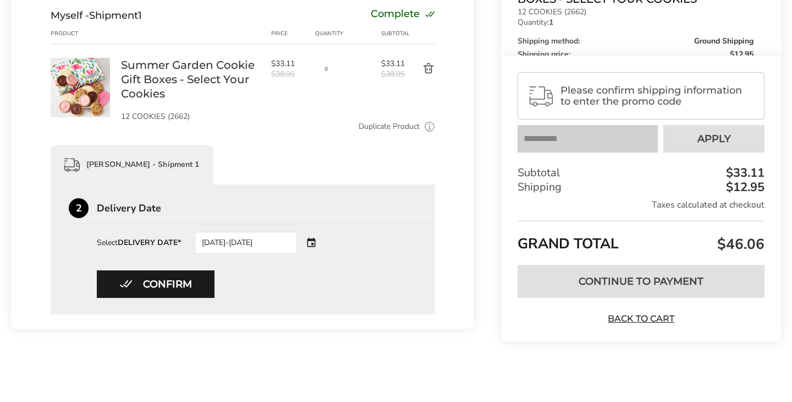
scroll to position [0, 0]
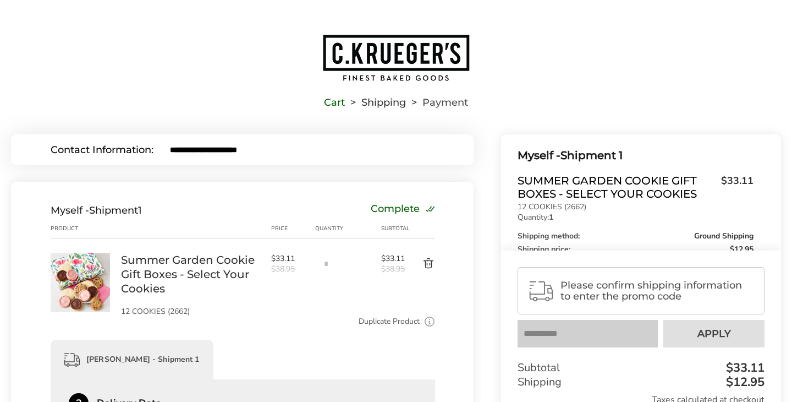
click at [427, 265] on button "Delete product" at bounding box center [420, 263] width 30 height 13
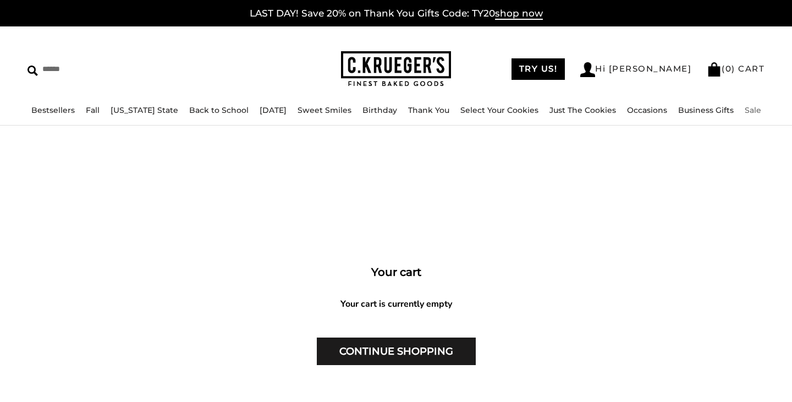
click at [745, 110] on link "Sale" at bounding box center [753, 110] width 17 height 10
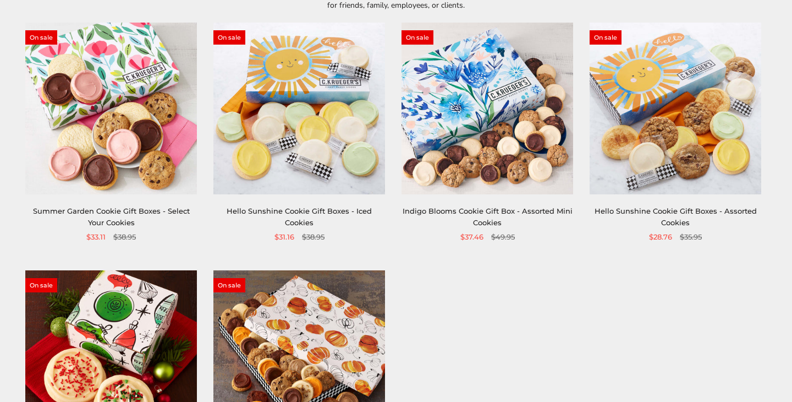
scroll to position [209, 0]
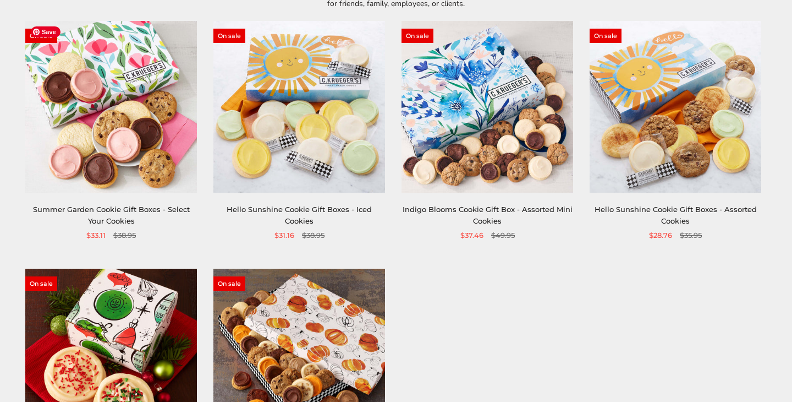
click at [92, 146] on img at bounding box center [111, 107] width 172 height 172
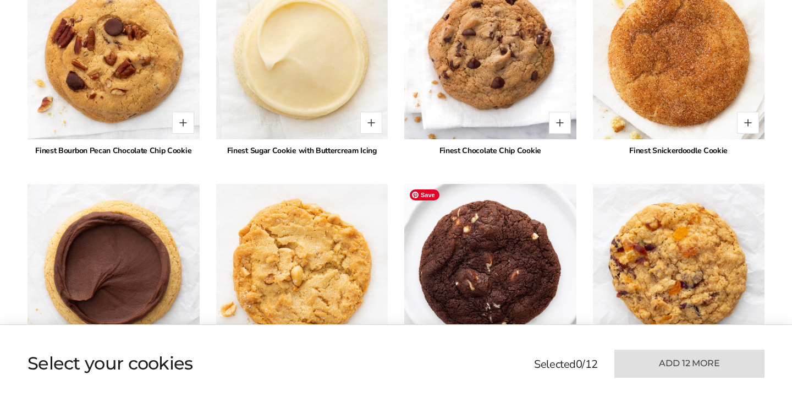
scroll to position [1314, 0]
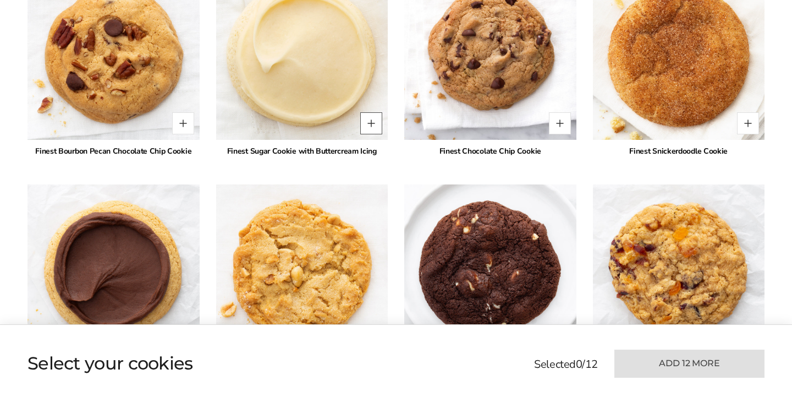
click at [374, 125] on button "Quantity button plus" at bounding box center [371, 123] width 22 height 22
type input "*"
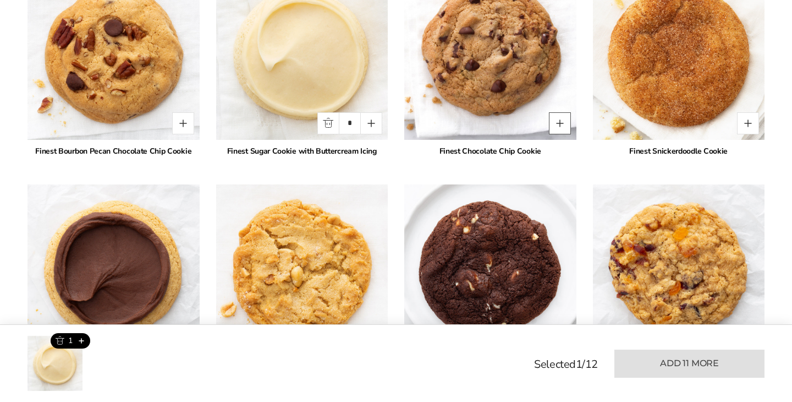
click at [562, 124] on button "Quantity button plus" at bounding box center [560, 123] width 22 height 22
type input "*"
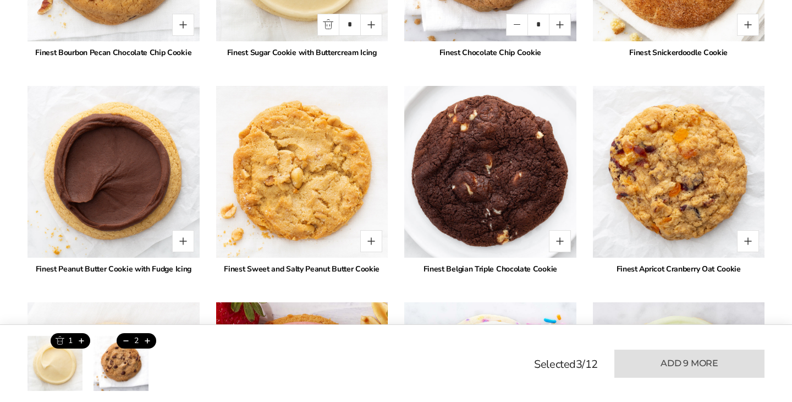
scroll to position [1415, 0]
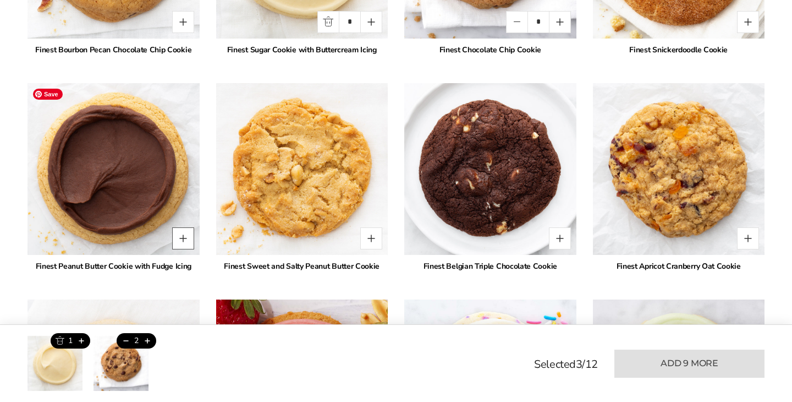
click at [188, 235] on button "Quantity button plus" at bounding box center [183, 238] width 22 height 22
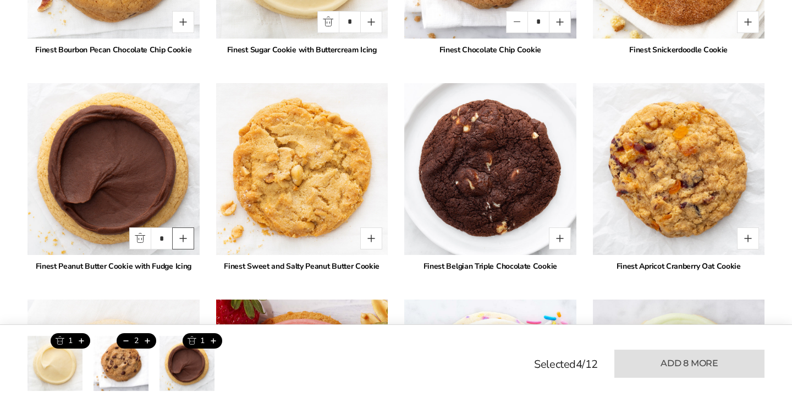
click at [188, 235] on button "Quantity button plus" at bounding box center [183, 238] width 22 height 22
type input "*"
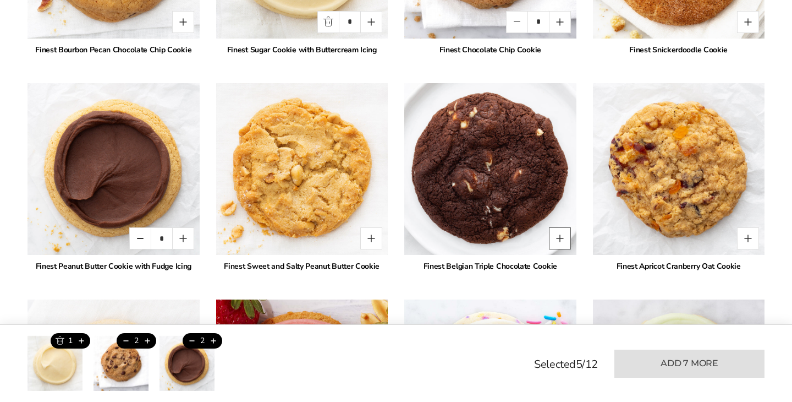
click at [561, 238] on button "Quantity button plus" at bounding box center [560, 238] width 22 height 22
type input "*"
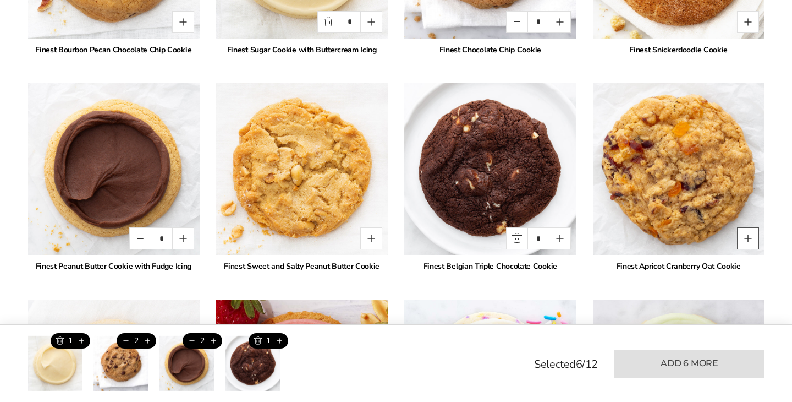
click at [749, 234] on button "Quantity button plus" at bounding box center [748, 238] width 22 height 22
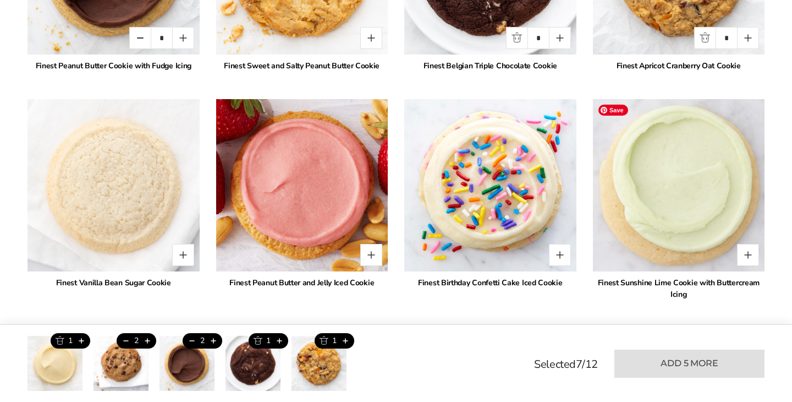
scroll to position [1618, 0]
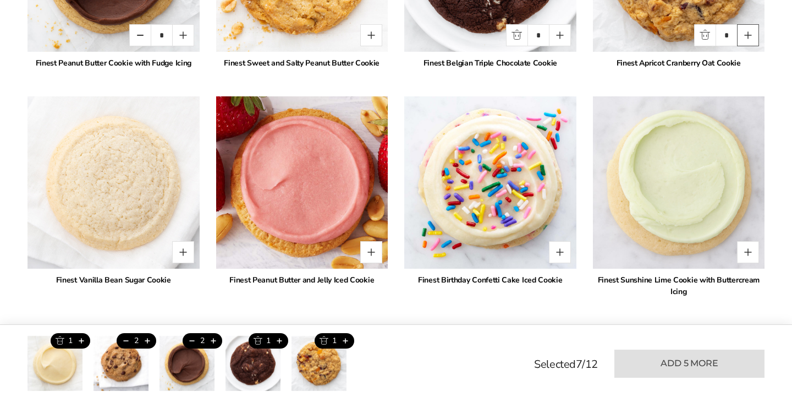
click at [748, 36] on button "Quantity button plus" at bounding box center [748, 35] width 22 height 22
type input "*"
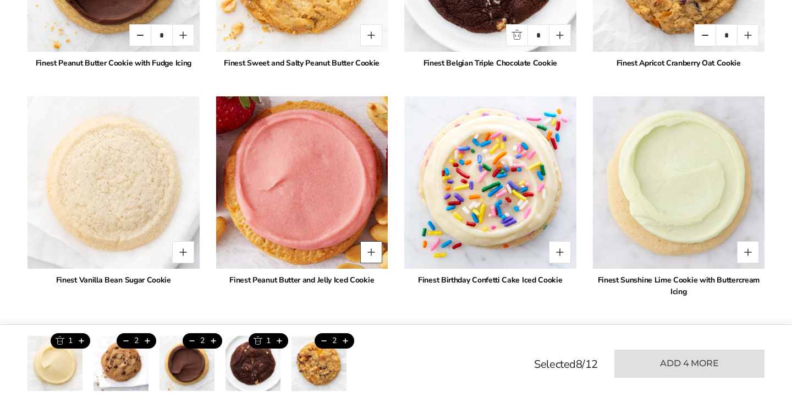
click at [376, 253] on button "Quantity button plus" at bounding box center [371, 252] width 22 height 22
type input "*"
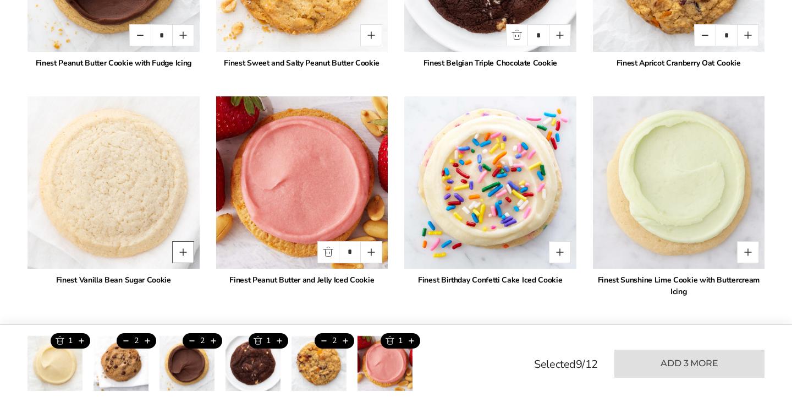
click at [186, 255] on button "Quantity button plus" at bounding box center [183, 252] width 22 height 22
type input "*"
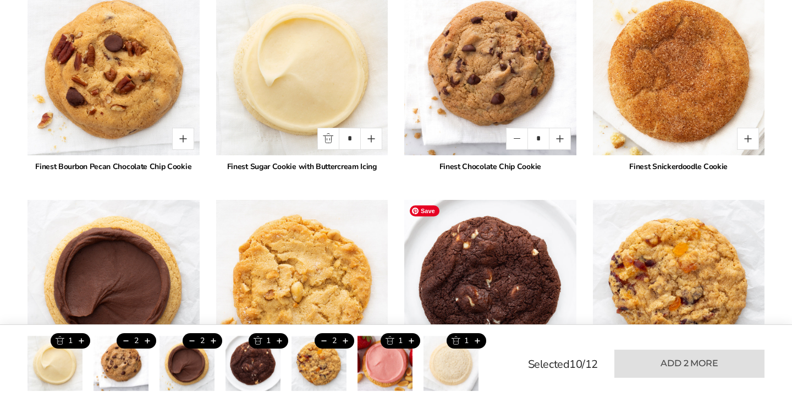
scroll to position [1298, 0]
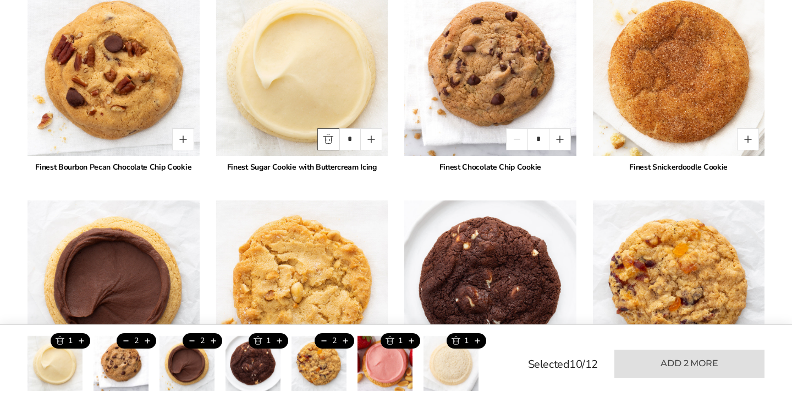
click at [328, 142] on button "Quantity button minus" at bounding box center [328, 139] width 22 height 22
type input "*"
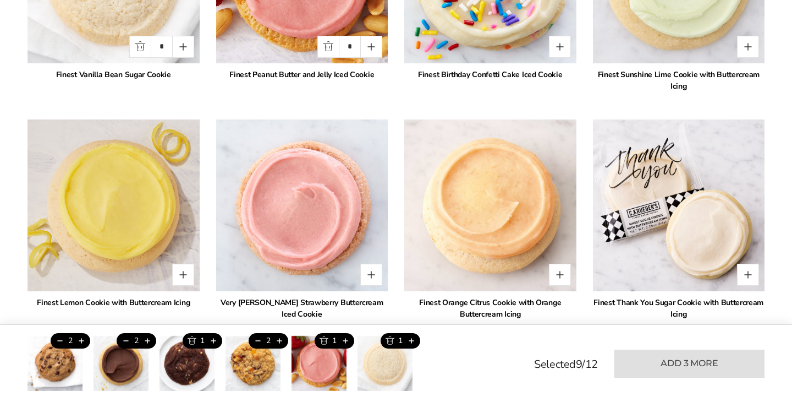
scroll to position [1827, 0]
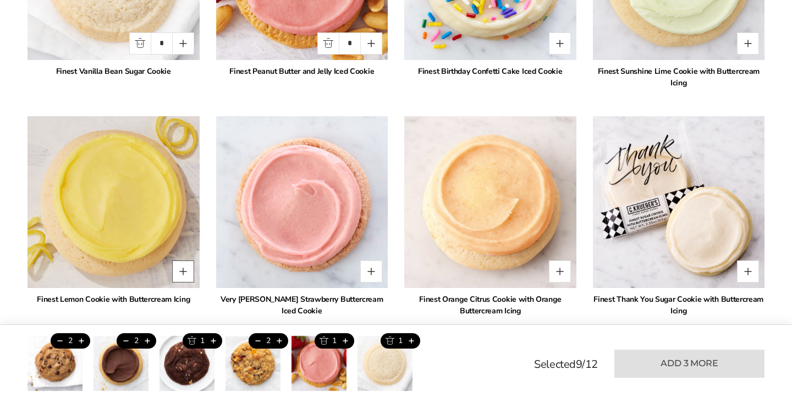
click at [186, 271] on button "Quantity button plus" at bounding box center [183, 271] width 22 height 22
type input "*"
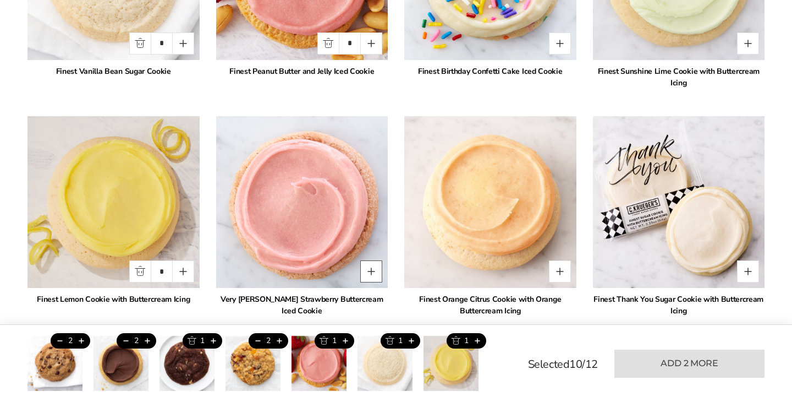
click at [375, 273] on button "Quantity button plus" at bounding box center [371, 271] width 22 height 22
type input "*"
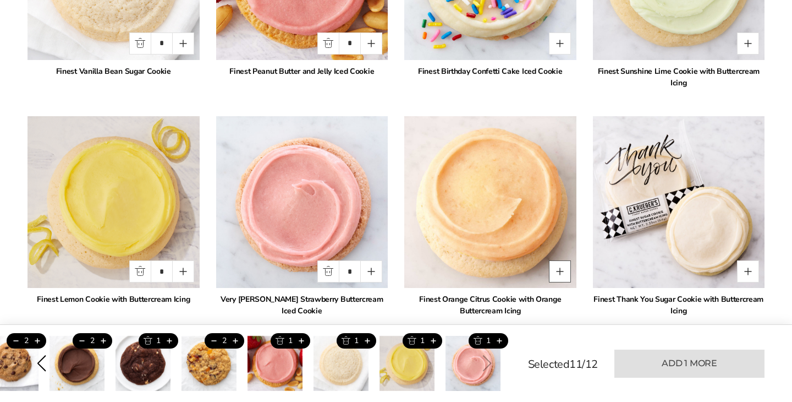
click at [558, 271] on button "Quantity button plus" at bounding box center [560, 271] width 22 height 22
type input "*"
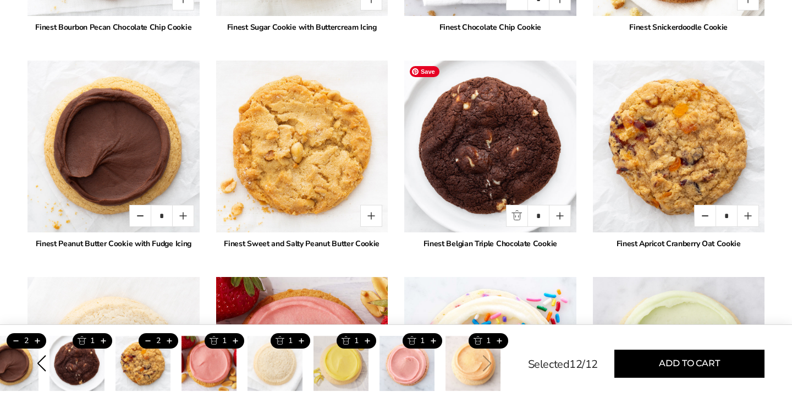
scroll to position [1438, 0]
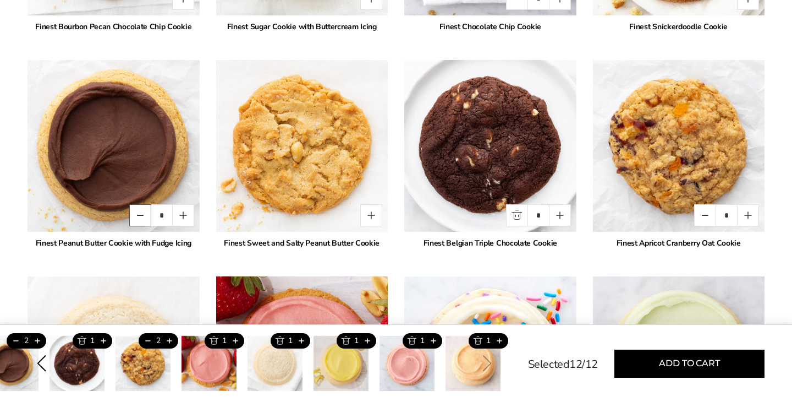
click at [140, 212] on button "Quantity button minus" at bounding box center [140, 215] width 22 height 22
type input "*"
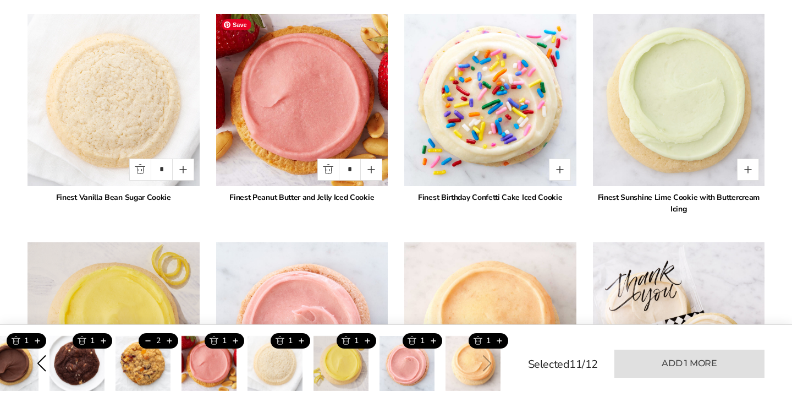
scroll to position [1702, 0]
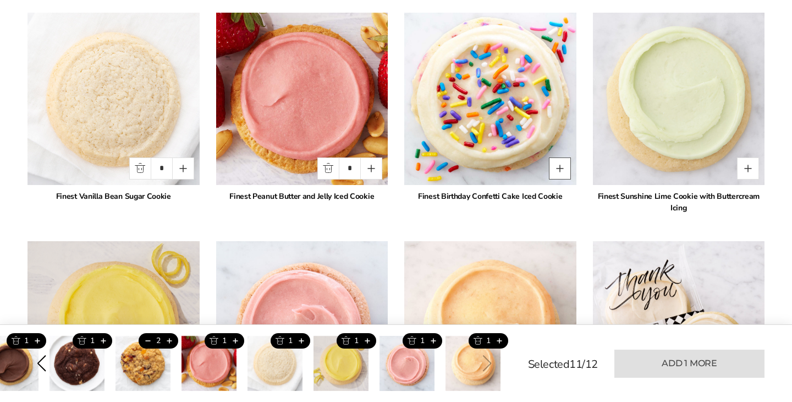
click button "Quantity button plus"
type input "*"
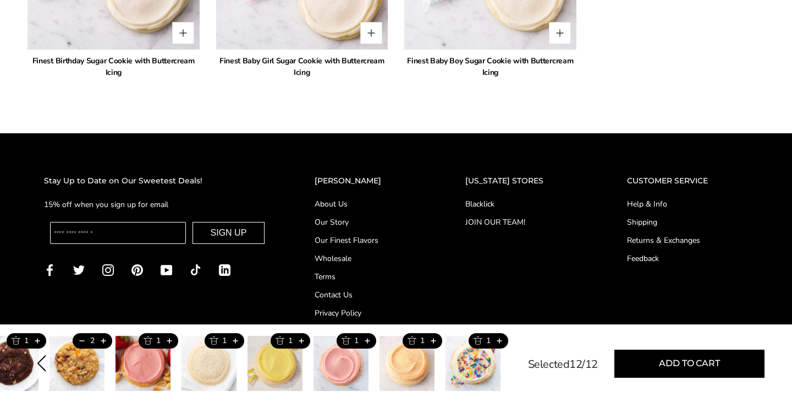
scroll to position [2301, 0]
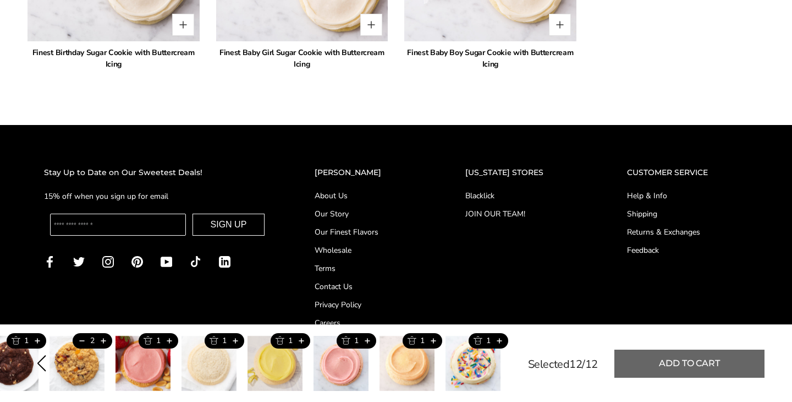
click button "Add to cart"
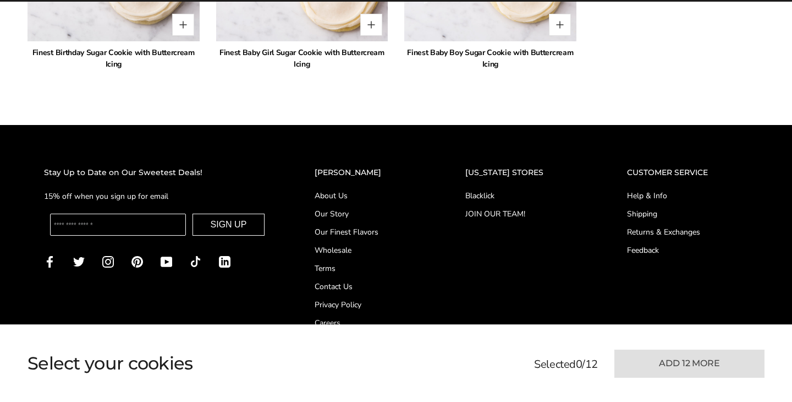
type input "*"
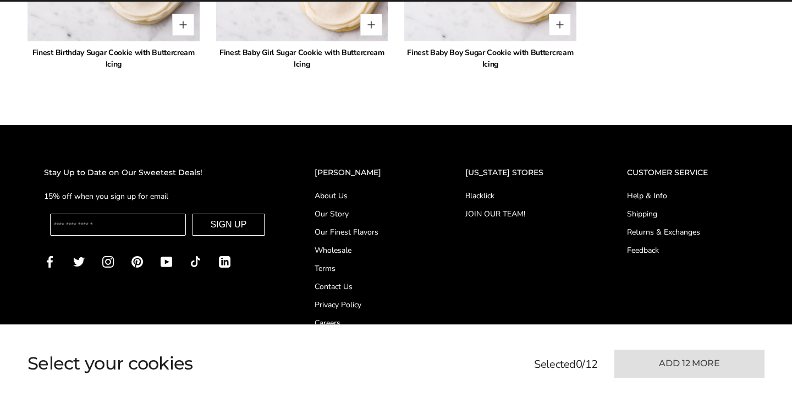
type input "*"
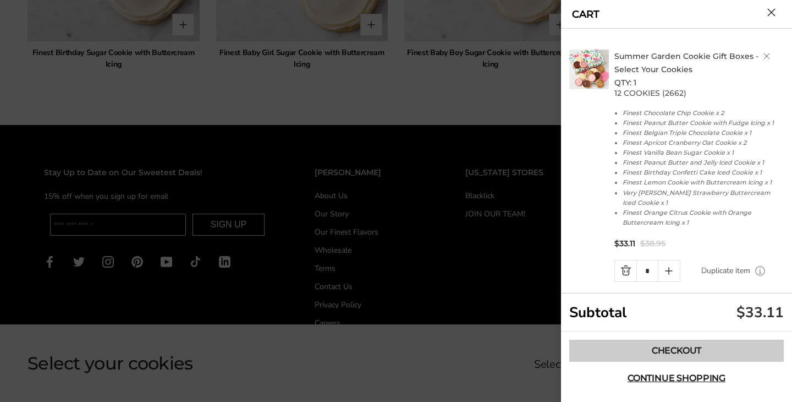
click link "Checkout"
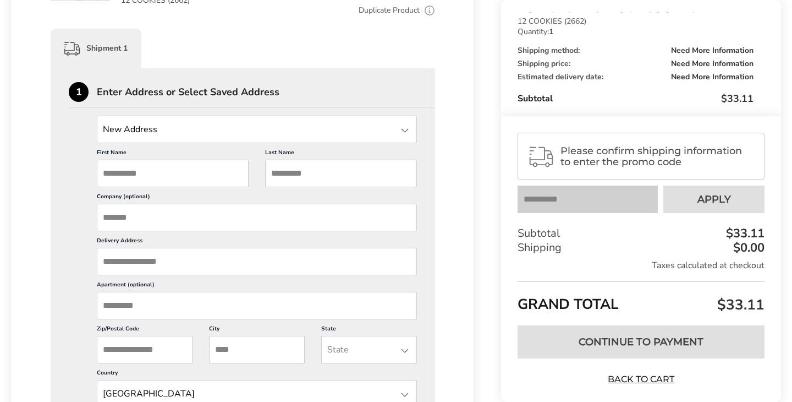
scroll to position [308, 0]
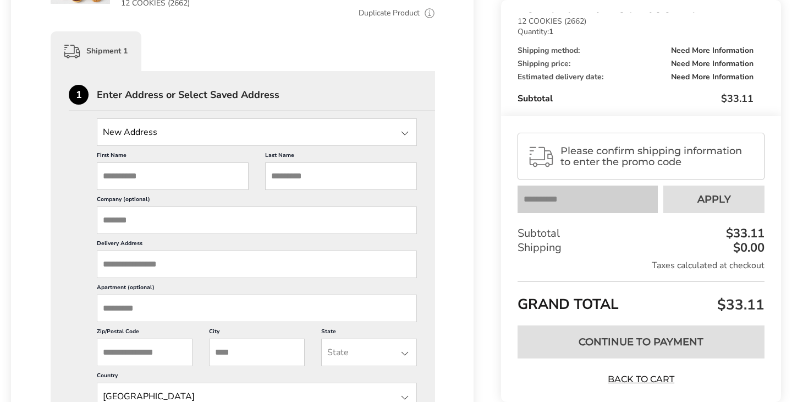
click at [401, 131] on div at bounding box center [404, 133] width 13 height 13
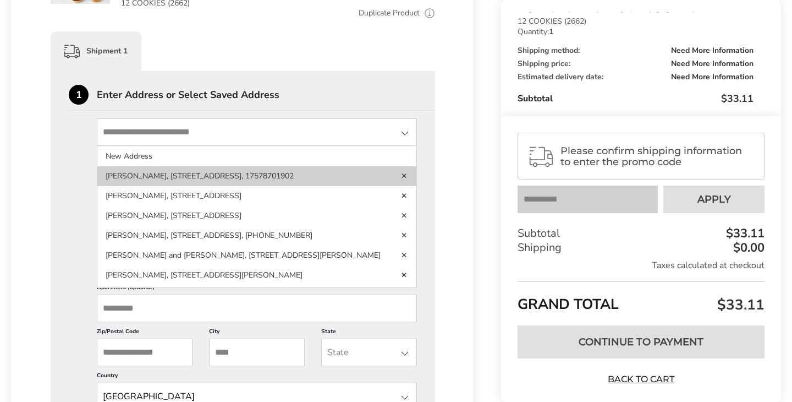
click at [392, 184] on li "[PERSON_NAME], [STREET_ADDRESS], 17578701902" at bounding box center [256, 176] width 319 height 20
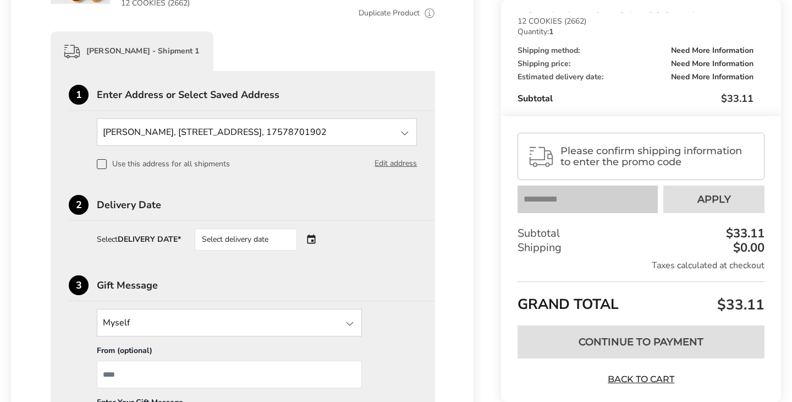
click at [314, 238] on div "Select delivery date" at bounding box center [261, 239] width 133 height 22
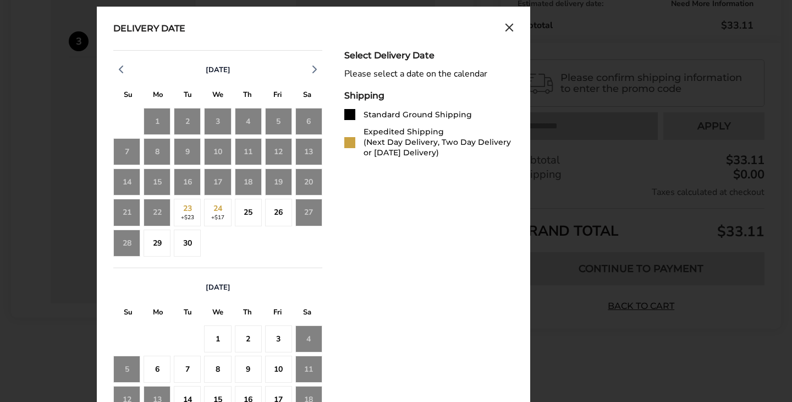
scroll to position [556, 0]
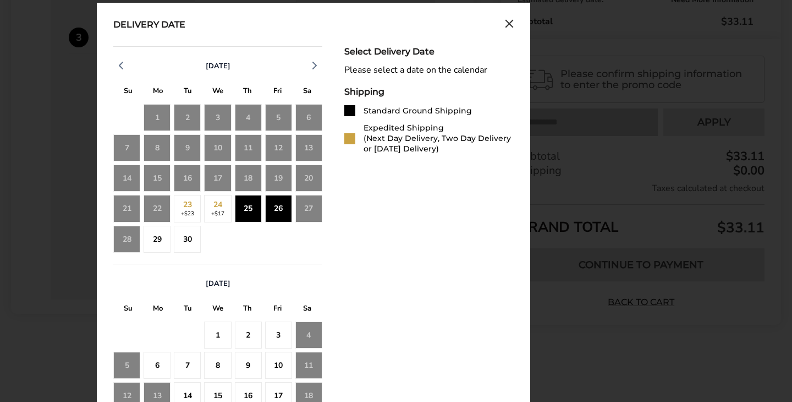
click at [287, 212] on div "26" at bounding box center [278, 208] width 27 height 27
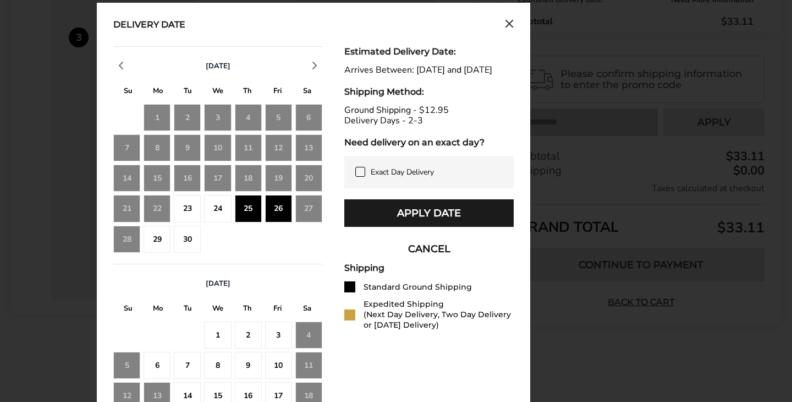
click at [281, 336] on div "3" at bounding box center [278, 334] width 27 height 27
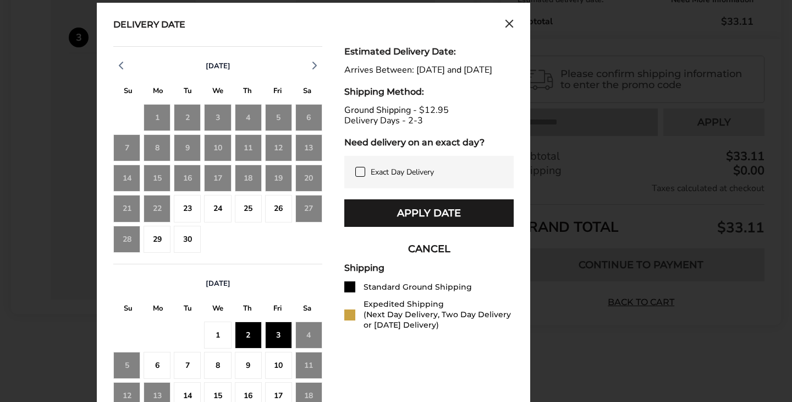
click at [219, 334] on div "1" at bounding box center [217, 334] width 27 height 27
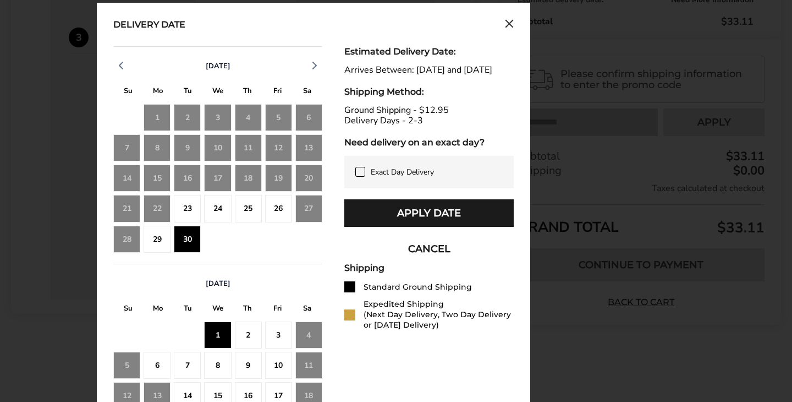
click at [513, 22] on icon "Close calendar" at bounding box center [509, 23] width 9 height 9
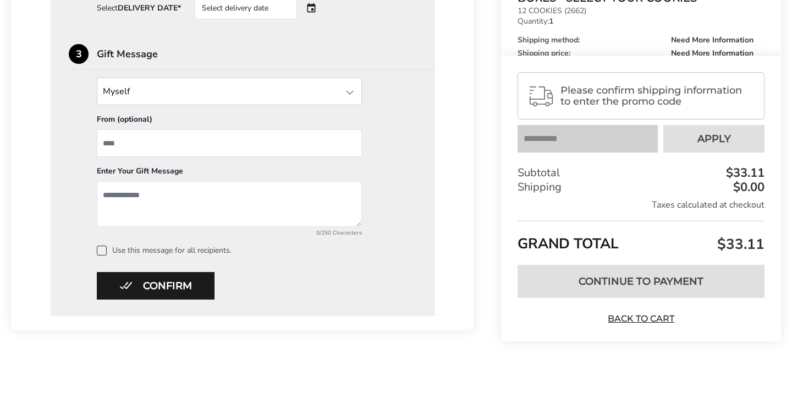
scroll to position [0, 0]
click at [317, 6] on div "Select delivery date" at bounding box center [261, 8] width 133 height 22
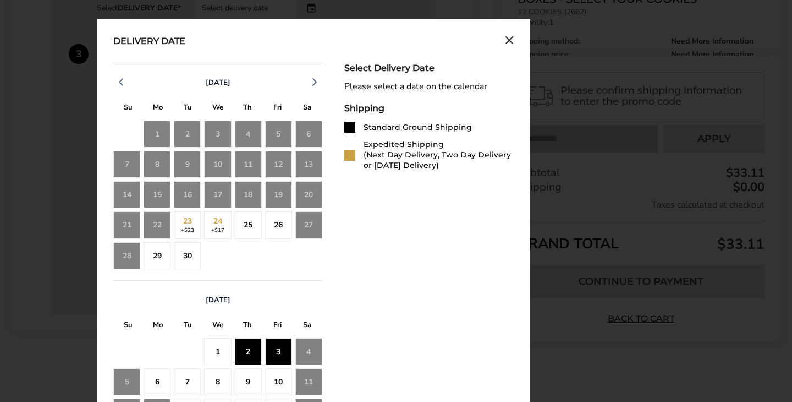
click at [285, 351] on div "3" at bounding box center [278, 351] width 27 height 27
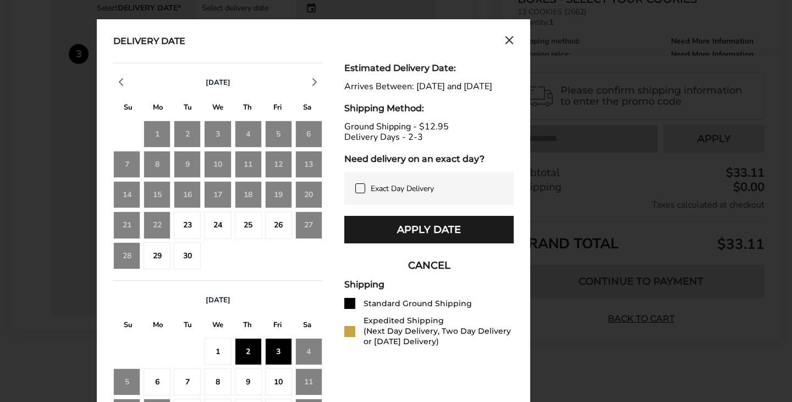
click at [274, 377] on div "10" at bounding box center [278, 381] width 27 height 27
click at [282, 349] on div "3" at bounding box center [278, 351] width 27 height 27
click at [441, 273] on button "CANCEL" at bounding box center [428, 265] width 169 height 28
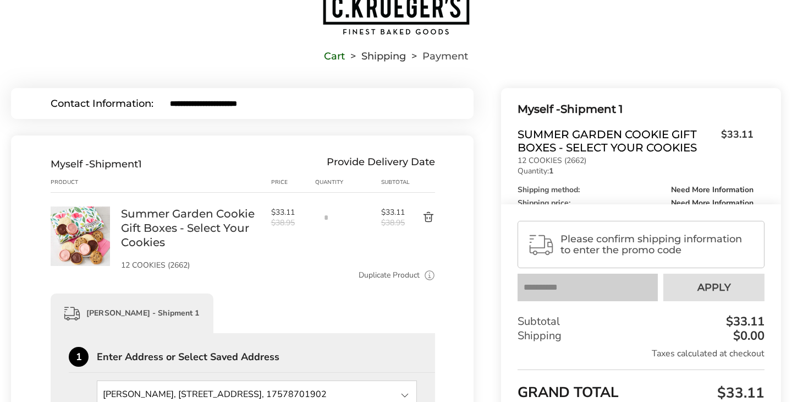
scroll to position [42, 0]
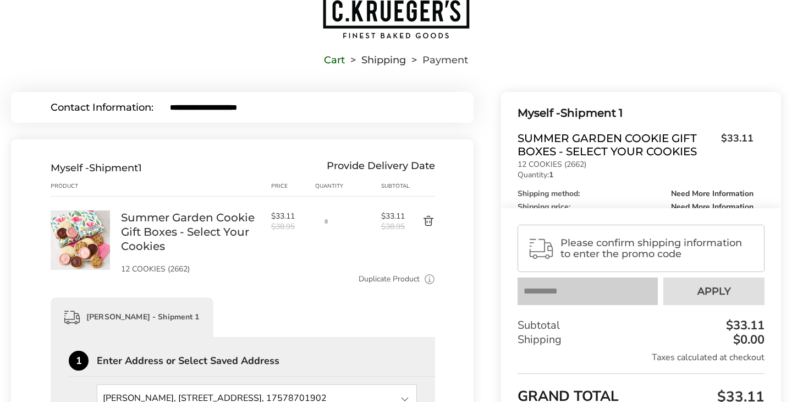
click at [427, 218] on button "Delete product" at bounding box center [420, 221] width 30 height 13
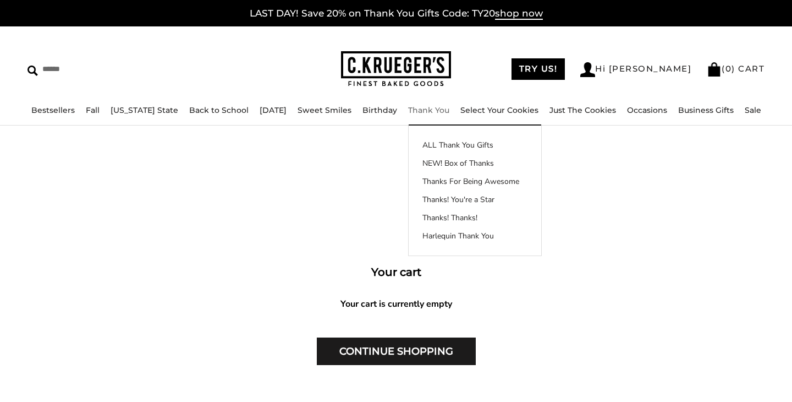
click at [415, 112] on link "Thank You" at bounding box center [428, 110] width 41 height 10
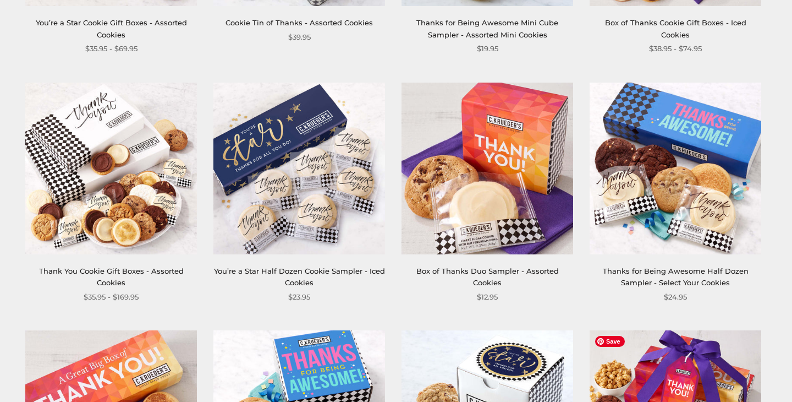
scroll to position [887, 0]
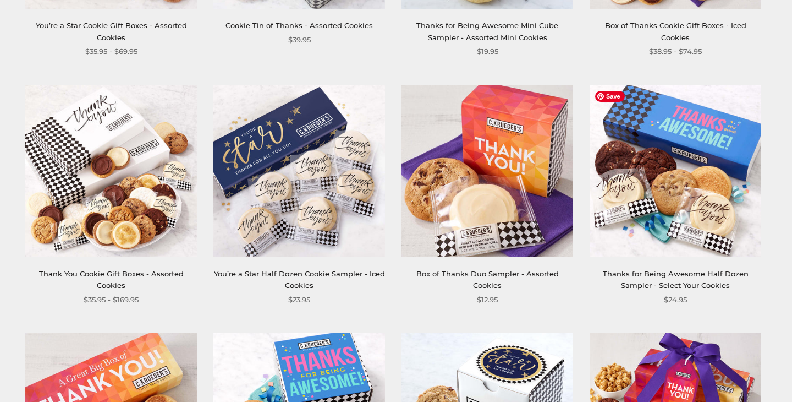
click at [701, 166] on img at bounding box center [676, 171] width 172 height 172
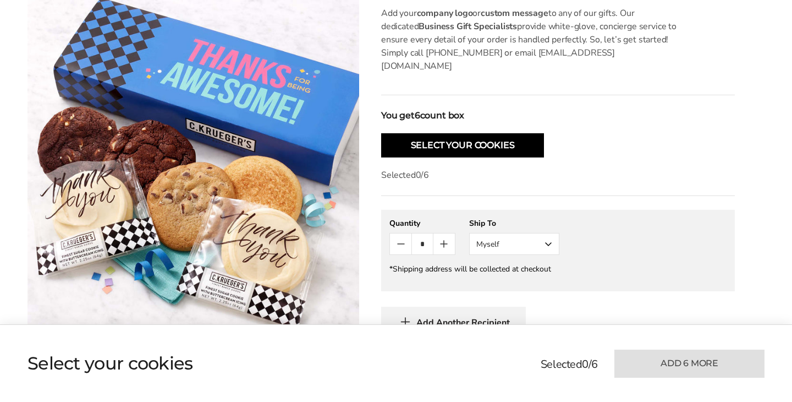
scroll to position [424, 0]
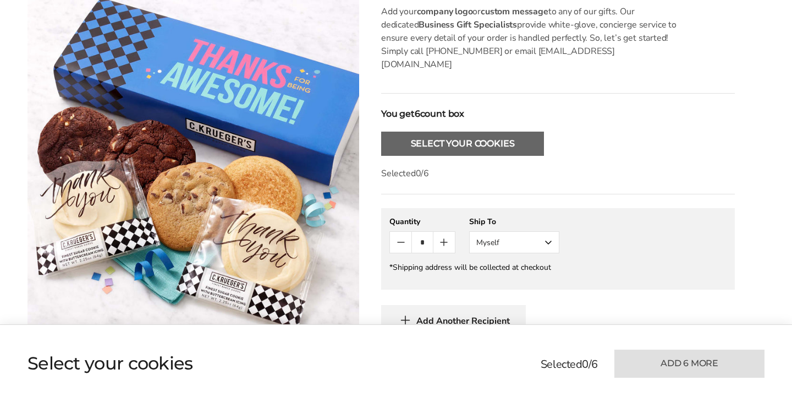
click at [500, 131] on button "Select Your Cookies" at bounding box center [462, 143] width 163 height 24
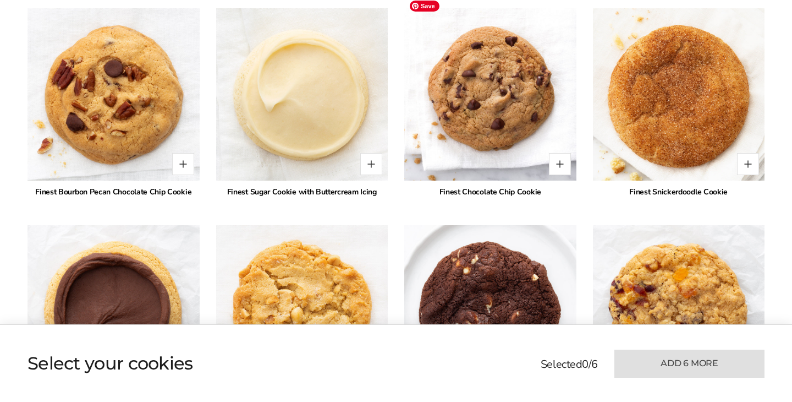
scroll to position [1241, 0]
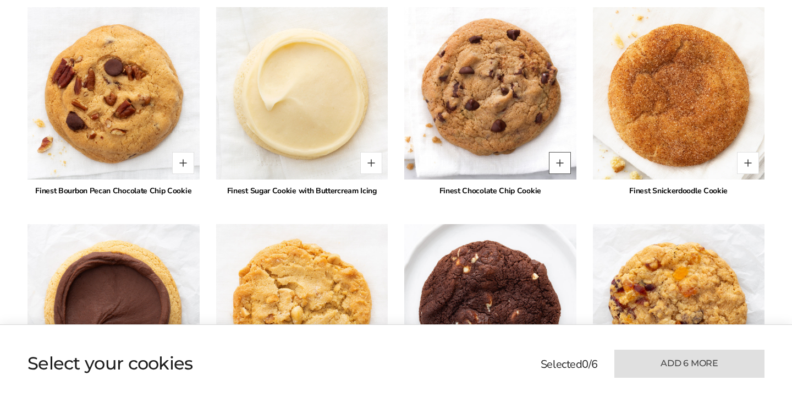
click at [570, 152] on button "Quantity button plus" at bounding box center [560, 163] width 22 height 22
type input "*"
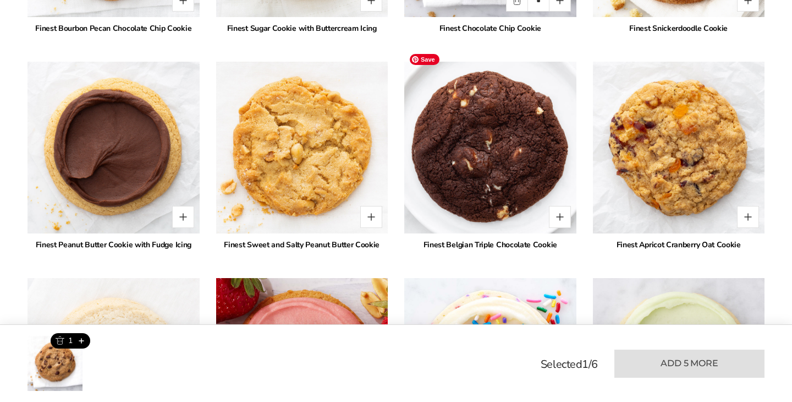
scroll to position [1405, 0]
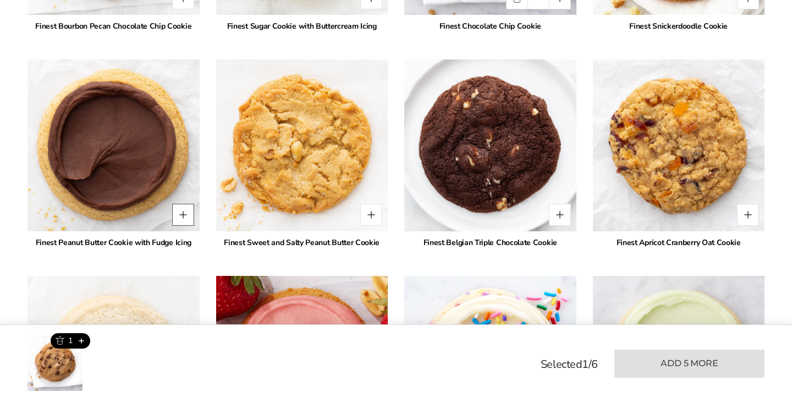
click at [183, 204] on button "Quantity button plus" at bounding box center [183, 215] width 22 height 22
type input "*"
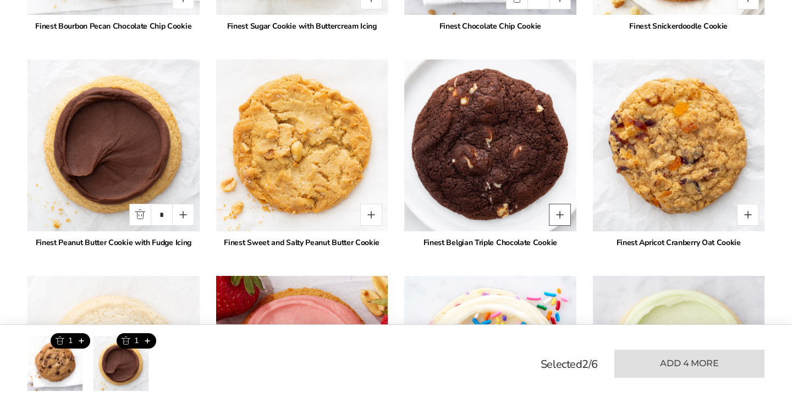
click at [566, 204] on button "Quantity button plus" at bounding box center [560, 215] width 22 height 22
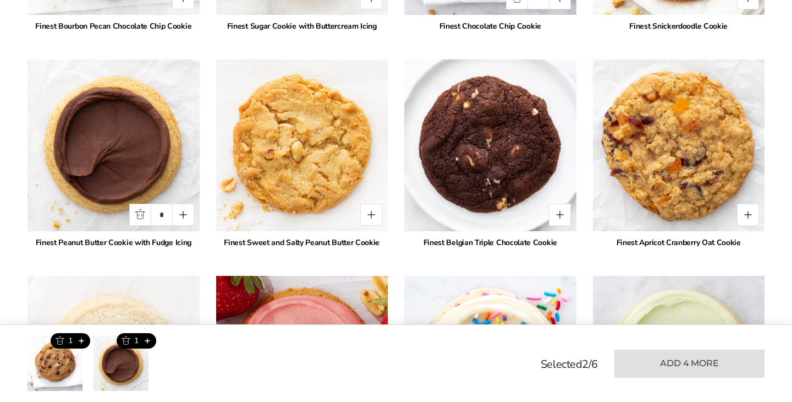
type input "*"
click at [749, 204] on button "Quantity button plus" at bounding box center [748, 215] width 22 height 22
type input "*"
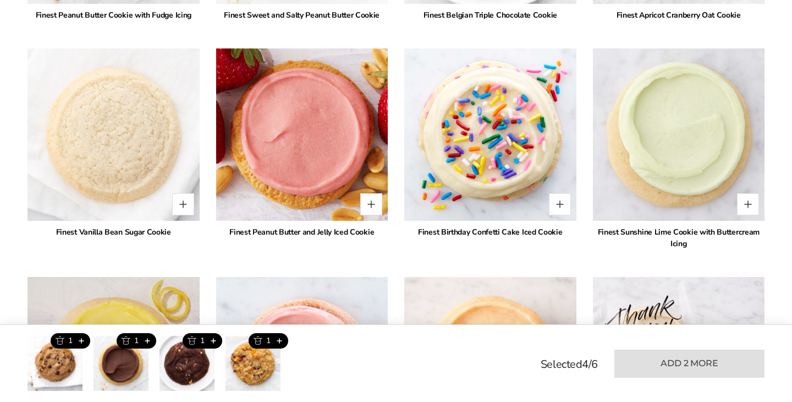
scroll to position [1633, 0]
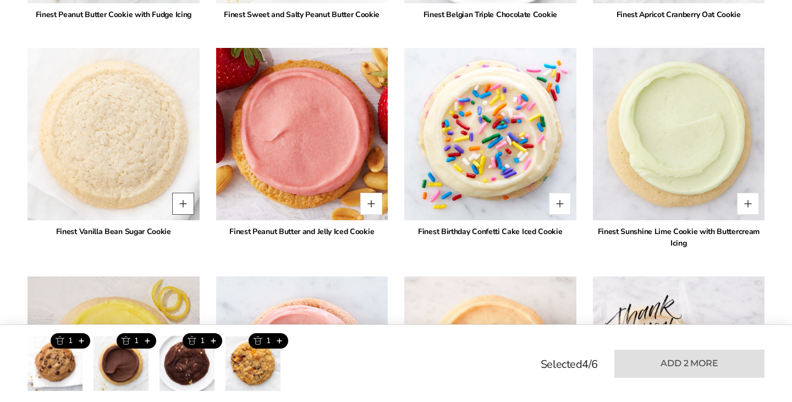
click at [185, 193] on button "Quantity button plus" at bounding box center [183, 204] width 22 height 22
type input "*"
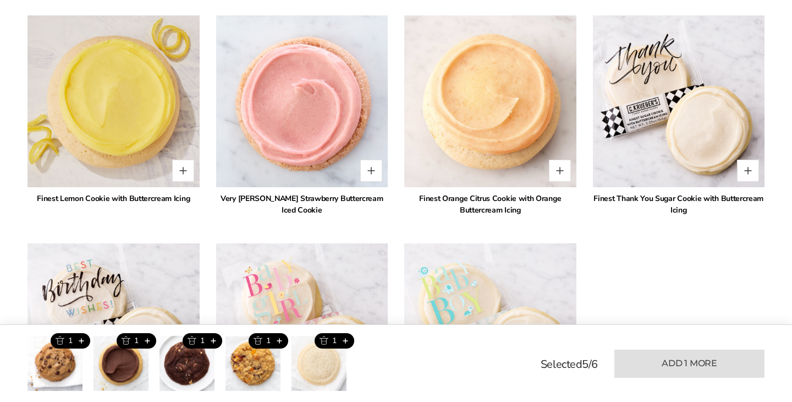
scroll to position [1905, 0]
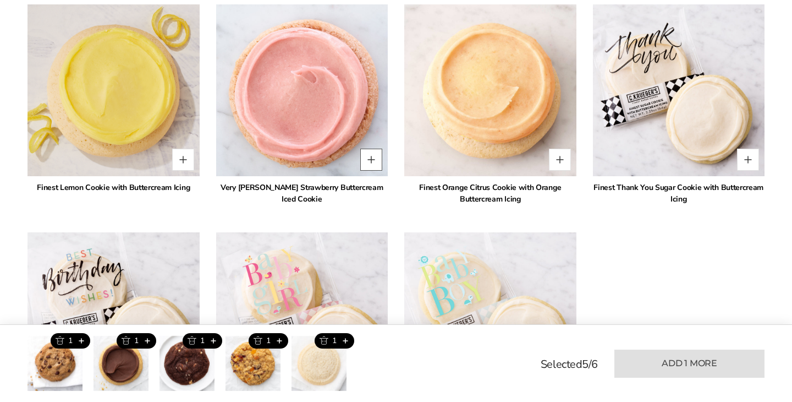
click at [373, 149] on button "Quantity button plus" at bounding box center [371, 160] width 22 height 22
type input "*"
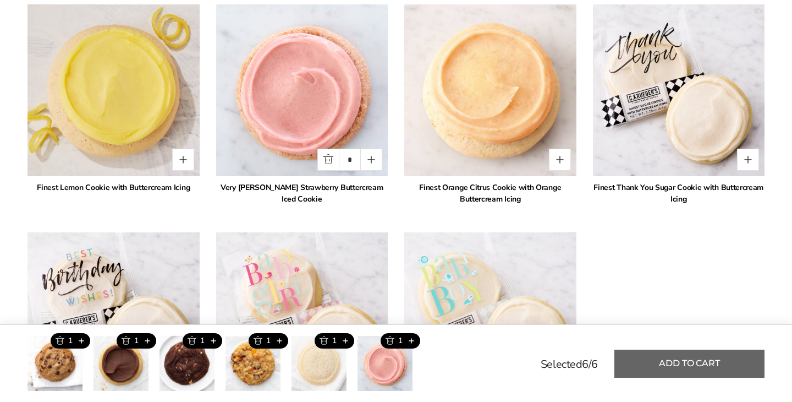
click at [726, 364] on button "Add to cart" at bounding box center [690, 363] width 150 height 28
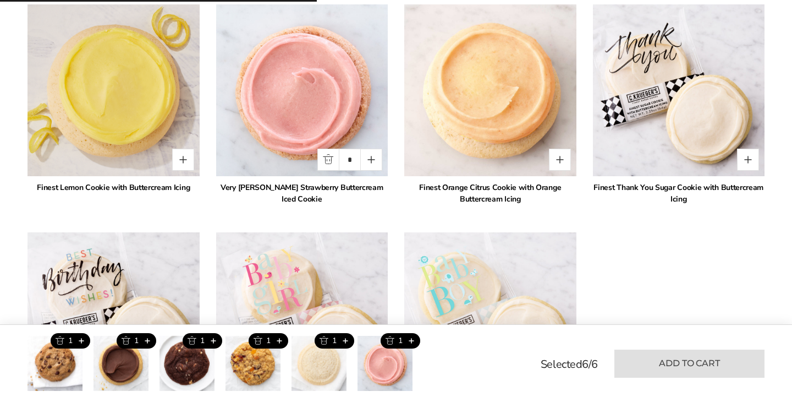
type input "*"
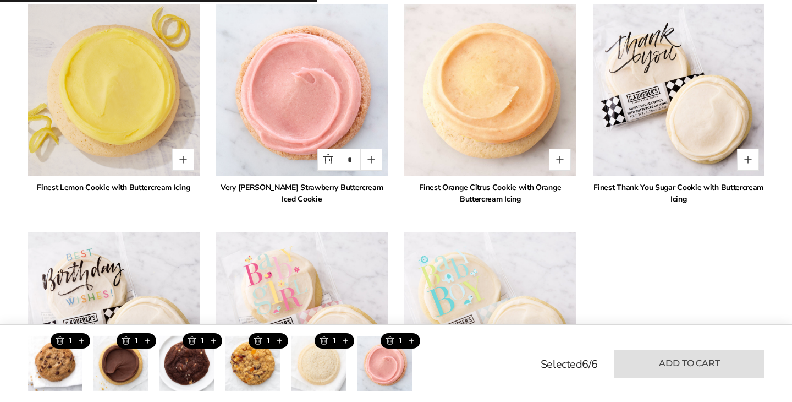
type input "*"
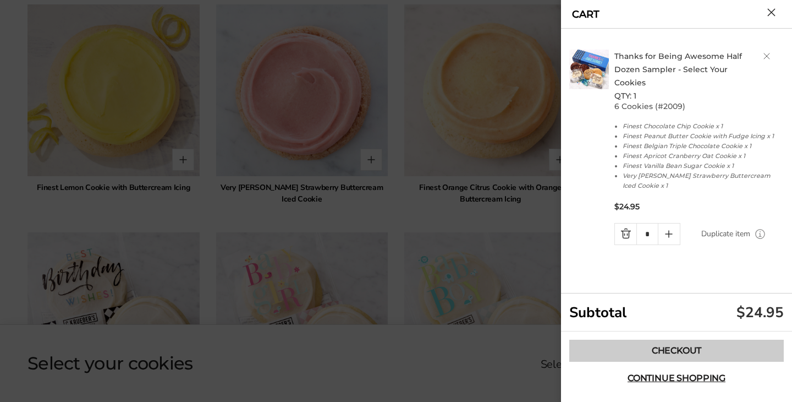
click at [720, 355] on link "Checkout" at bounding box center [676, 350] width 215 height 22
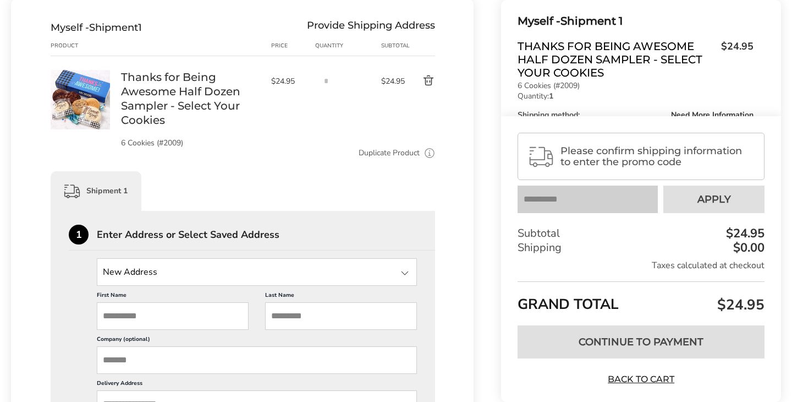
scroll to position [204, 0]
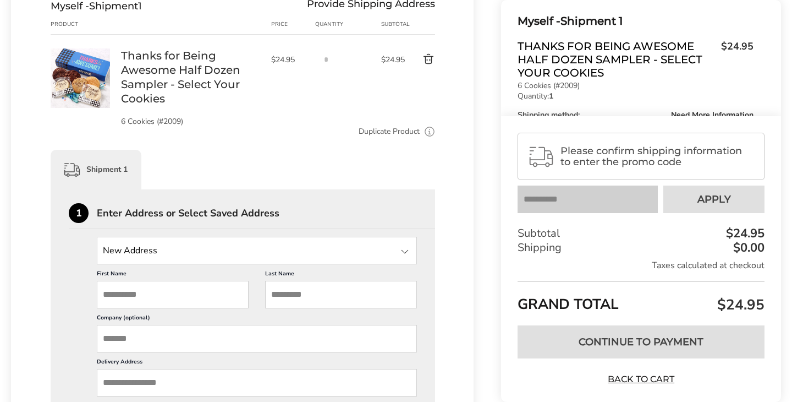
click at [401, 250] on div at bounding box center [404, 251] width 13 height 13
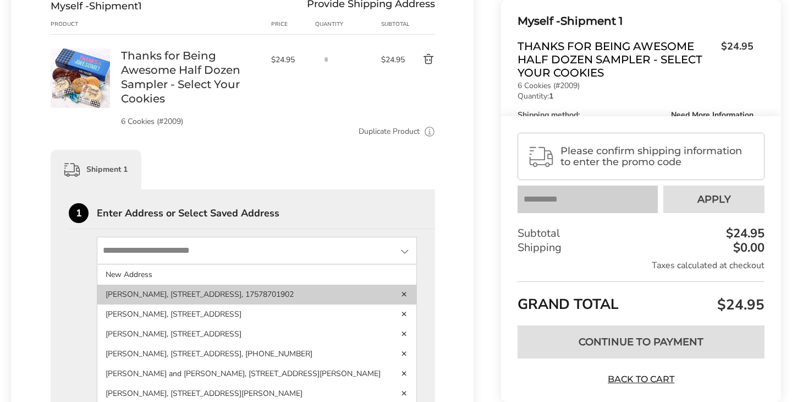
click at [379, 295] on li "[PERSON_NAME], [STREET_ADDRESS], 17578701902" at bounding box center [256, 294] width 319 height 20
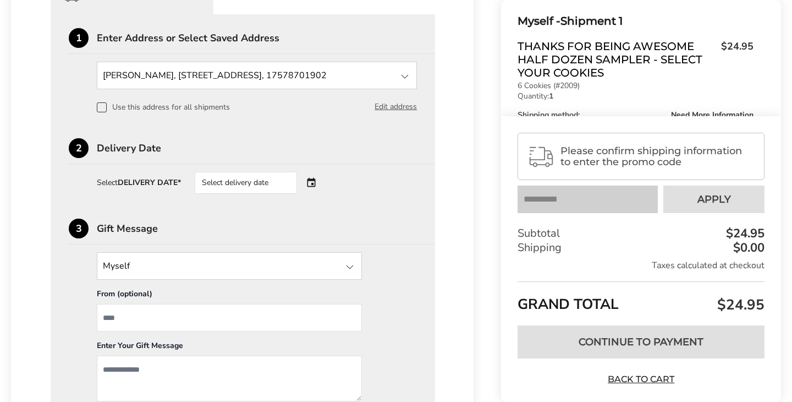
scroll to position [383, 0]
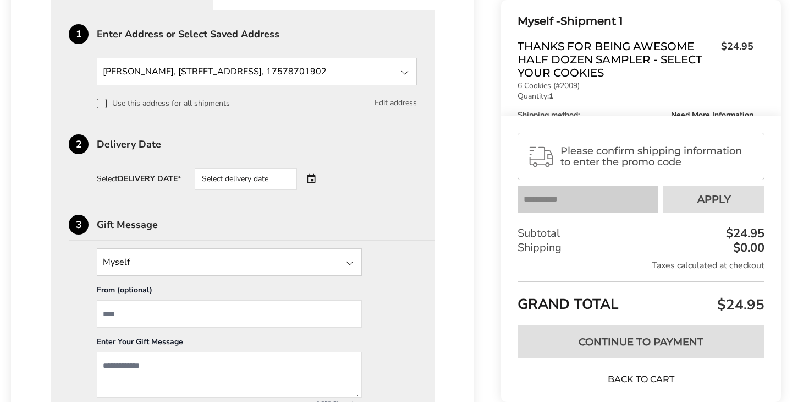
click at [315, 176] on div "Select delivery date" at bounding box center [261, 179] width 133 height 22
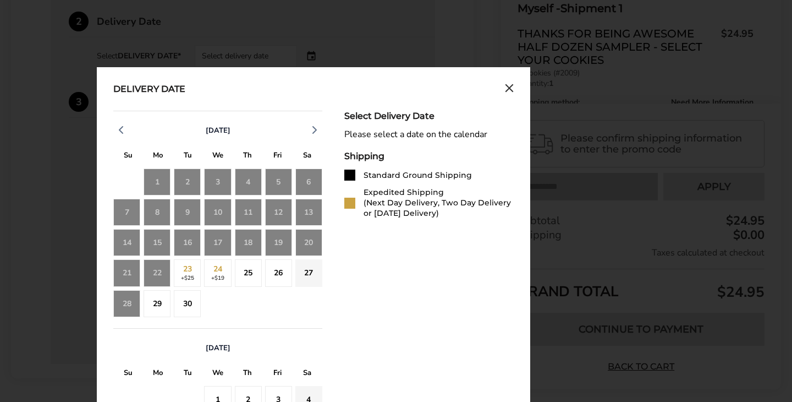
scroll to position [508, 0]
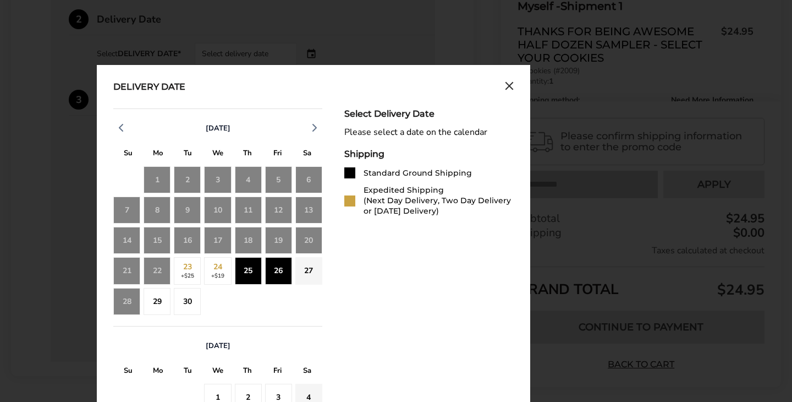
click at [281, 273] on div "26" at bounding box center [278, 270] width 27 height 27
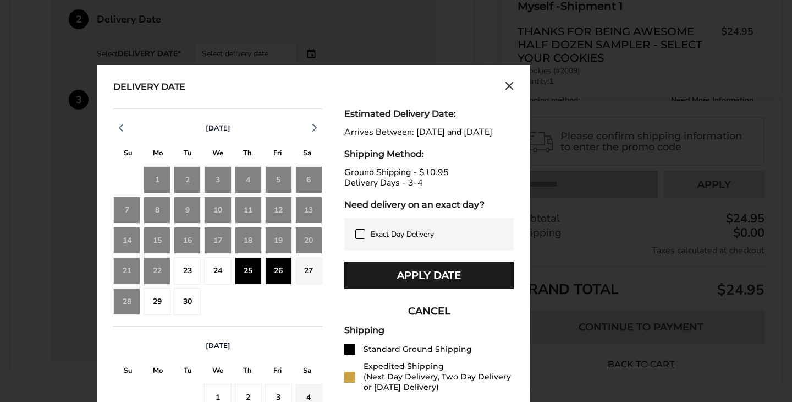
click at [510, 86] on icon "Close calendar" at bounding box center [509, 86] width 7 height 7
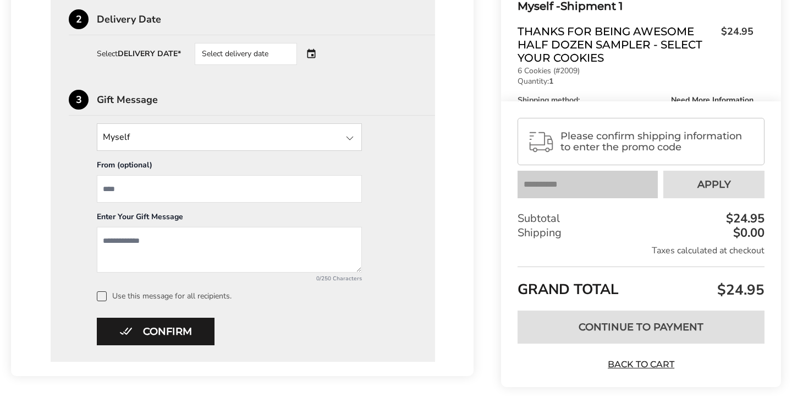
click at [485, 112] on div "Show order summary $24.95 Myself - Shipment 1 Thanks for Being Awesome Half Doz…" at bounding box center [628, 14] width 308 height 777
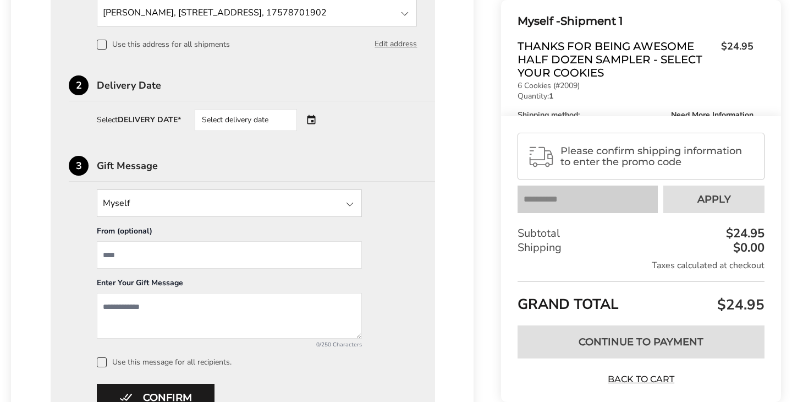
scroll to position [440, 0]
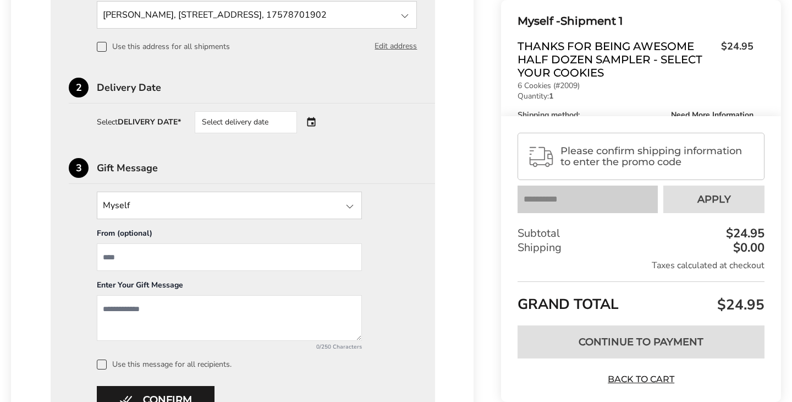
click at [639, 83] on p "6 Cookies (#2009)" at bounding box center [636, 86] width 236 height 8
click at [627, 100] on div "Myself - Shipment 1 Thanks for Being Awesome Half Dozen Sampler - Select Your C…" at bounding box center [636, 96] width 236 height 168
click at [457, 72] on div "Myself - Shipment 1 Provide Delivery Date Product Price Quantity Subtotal 1 Tha…" at bounding box center [242, 93] width 463 height 702
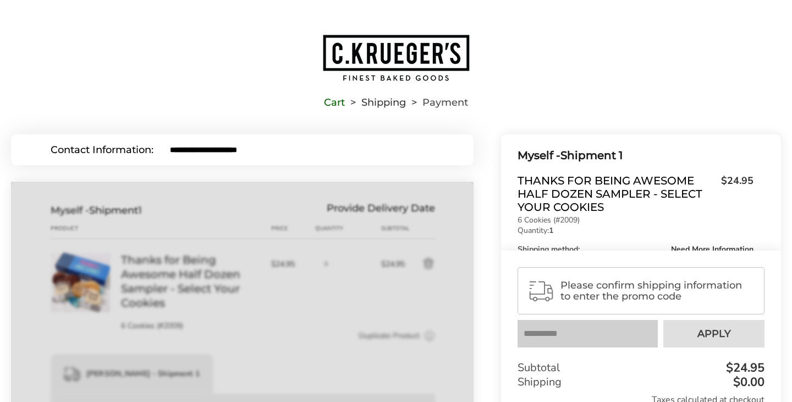
click at [375, 59] on img "Go to home page" at bounding box center [396, 58] width 149 height 48
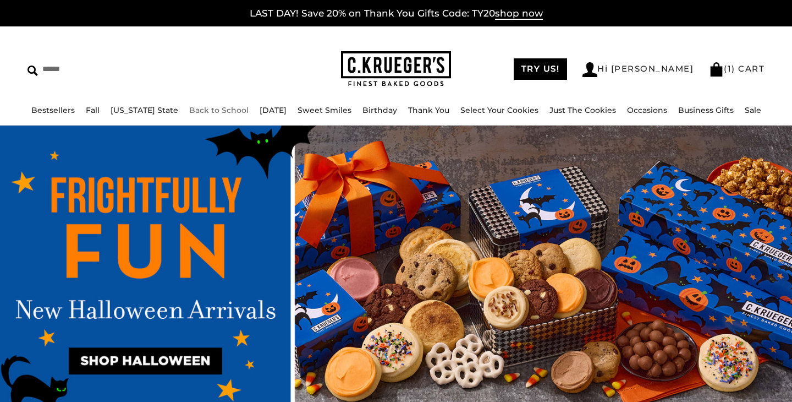
click at [380, 75] on img at bounding box center [396, 69] width 110 height 36
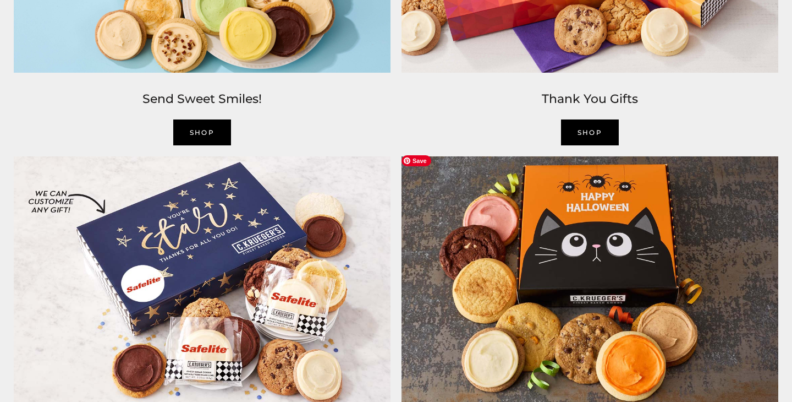
scroll to position [1682, 0]
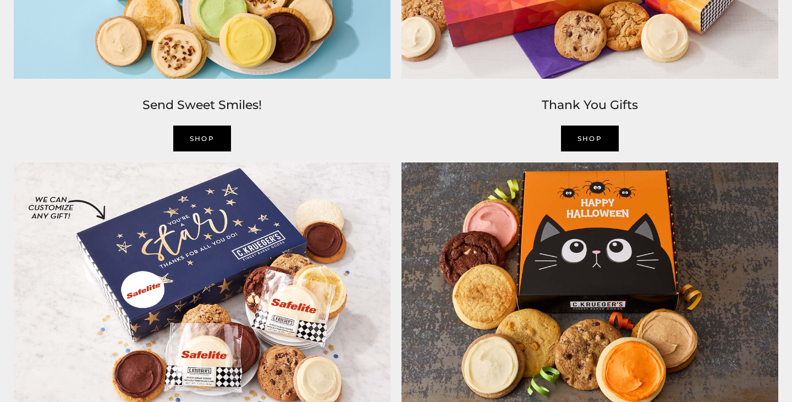
click at [215, 144] on link "SHOP" at bounding box center [202, 138] width 58 height 26
